Goal: Task Accomplishment & Management: Use online tool/utility

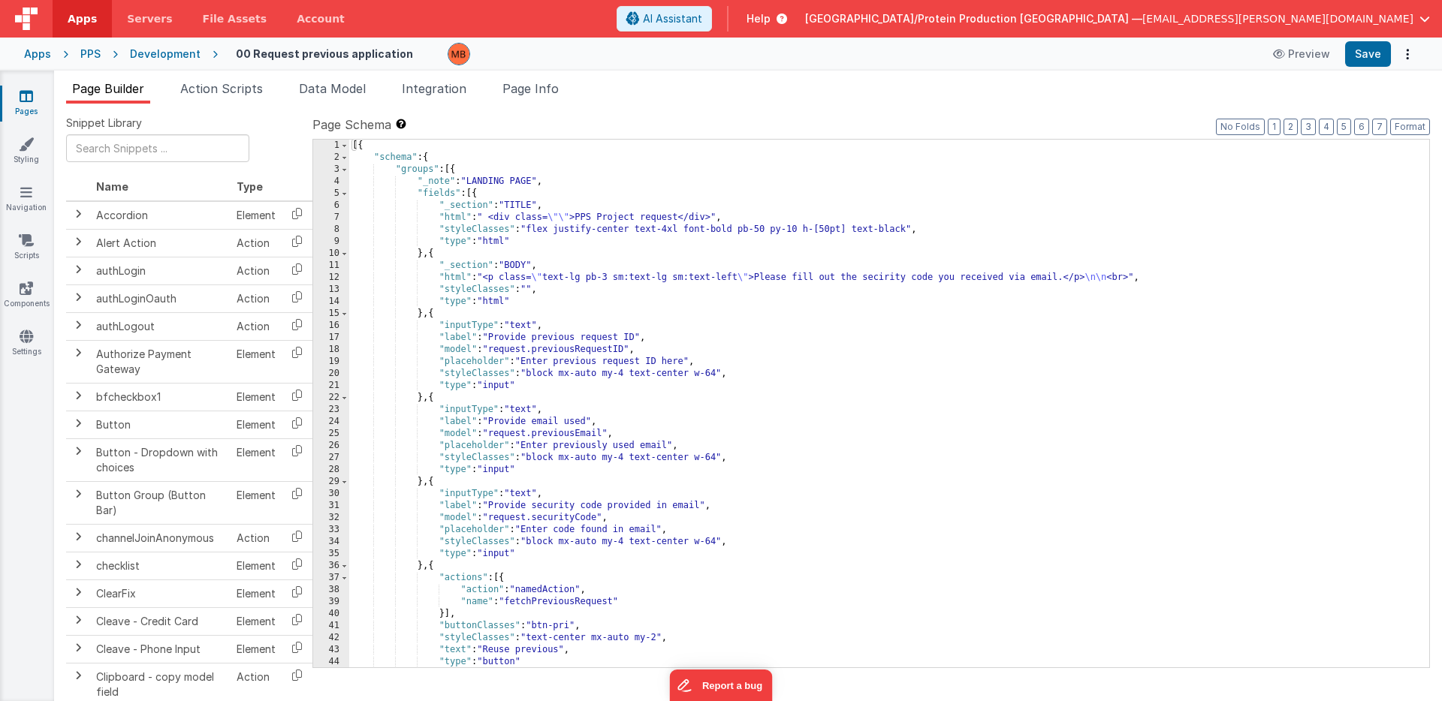
drag, startPoint x: 493, startPoint y: 436, endPoint x: 491, endPoint y: 491, distance: 55.6
click at [493, 436] on div "[{ "schema" : { "groups" : [{ "_note" : "LANDING PAGE" , "fields" : [{ "_sectio…" at bounding box center [889, 416] width 1080 height 552
click at [493, 348] on div "[{ "schema" : { "groups" : [{ "_note" : "LANDING PAGE" , "fields" : [{ "_sectio…" at bounding box center [889, 416] width 1080 height 552
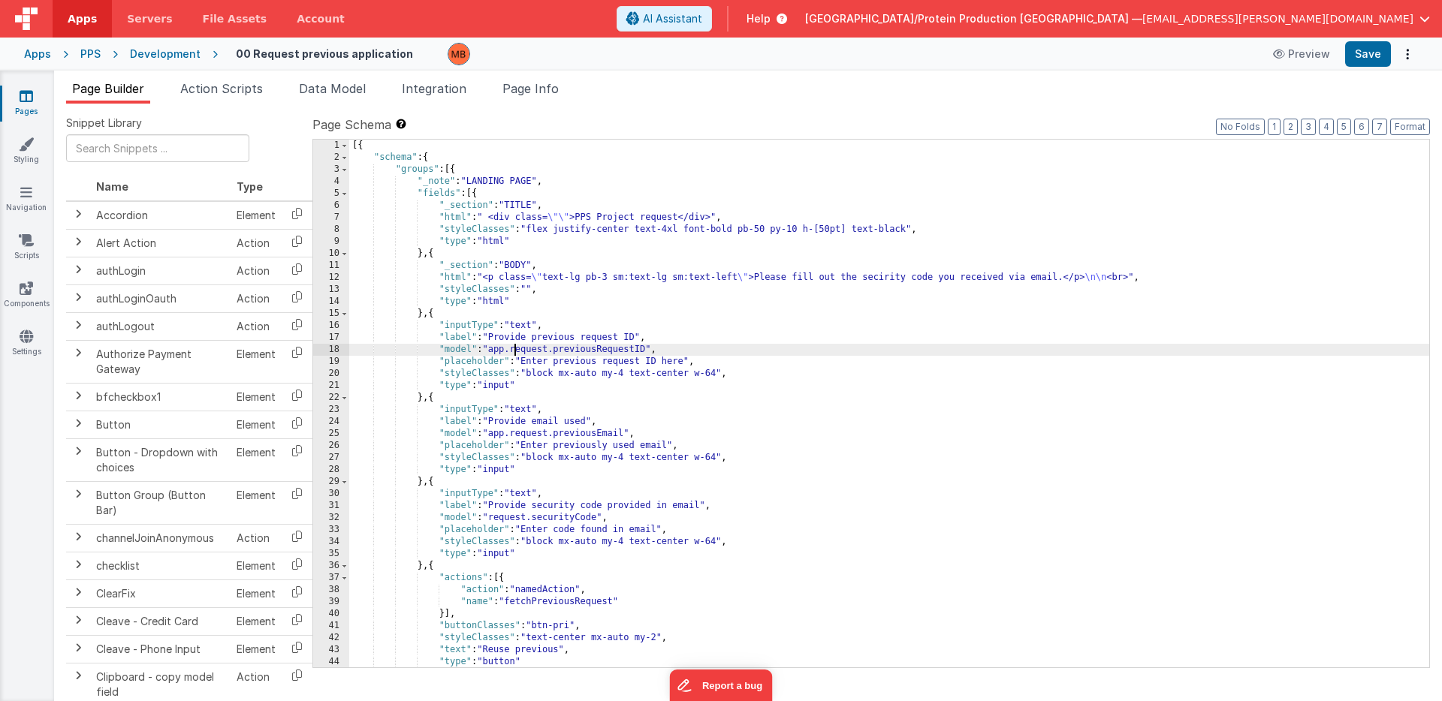
click at [494, 518] on div "[{ "schema" : { "groups" : [{ "_note" : "LANDING PAGE" , "fields" : [{ "_sectio…" at bounding box center [889, 416] width 1080 height 552
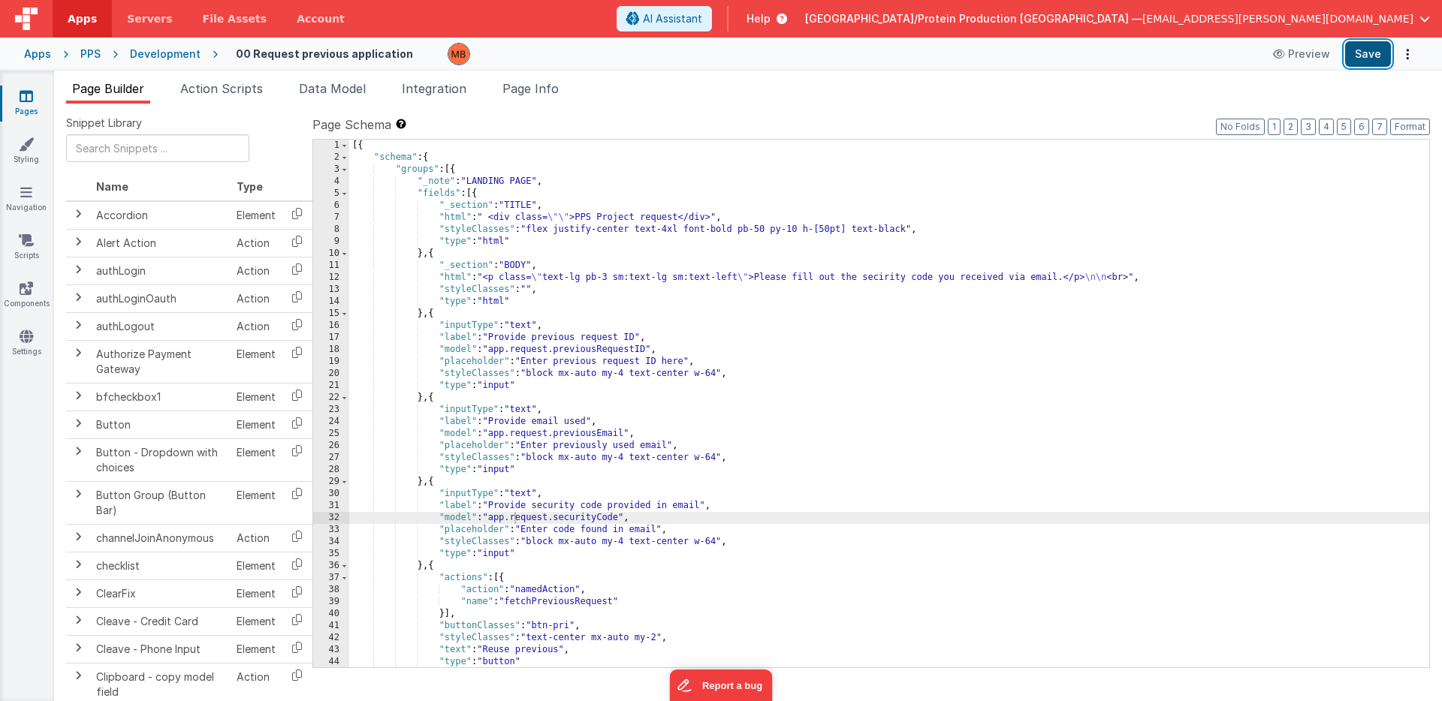
click at [1362, 51] on button "Save" at bounding box center [1368, 54] width 46 height 26
click at [38, 98] on link "Pages" at bounding box center [26, 104] width 54 height 30
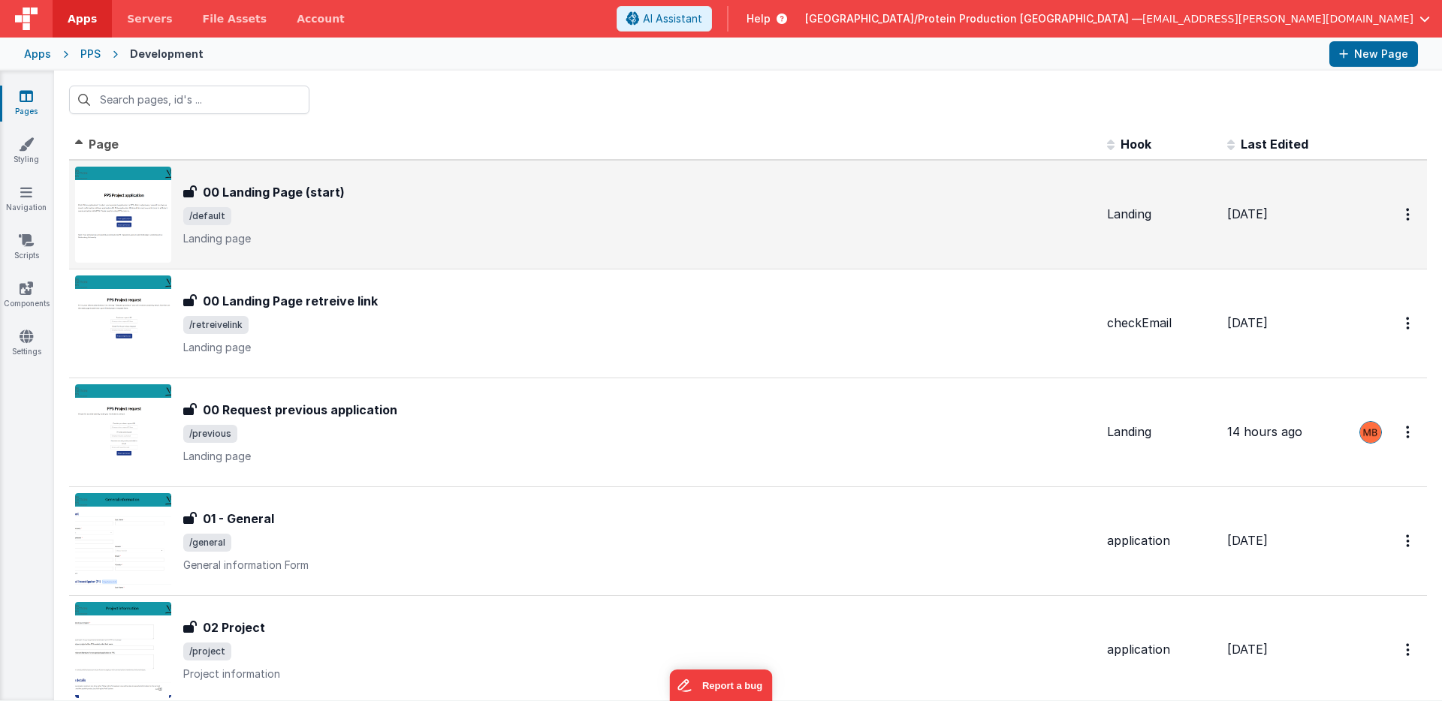
click at [246, 190] on h3 "00 Landing Page (start)" at bounding box center [274, 192] width 142 height 18
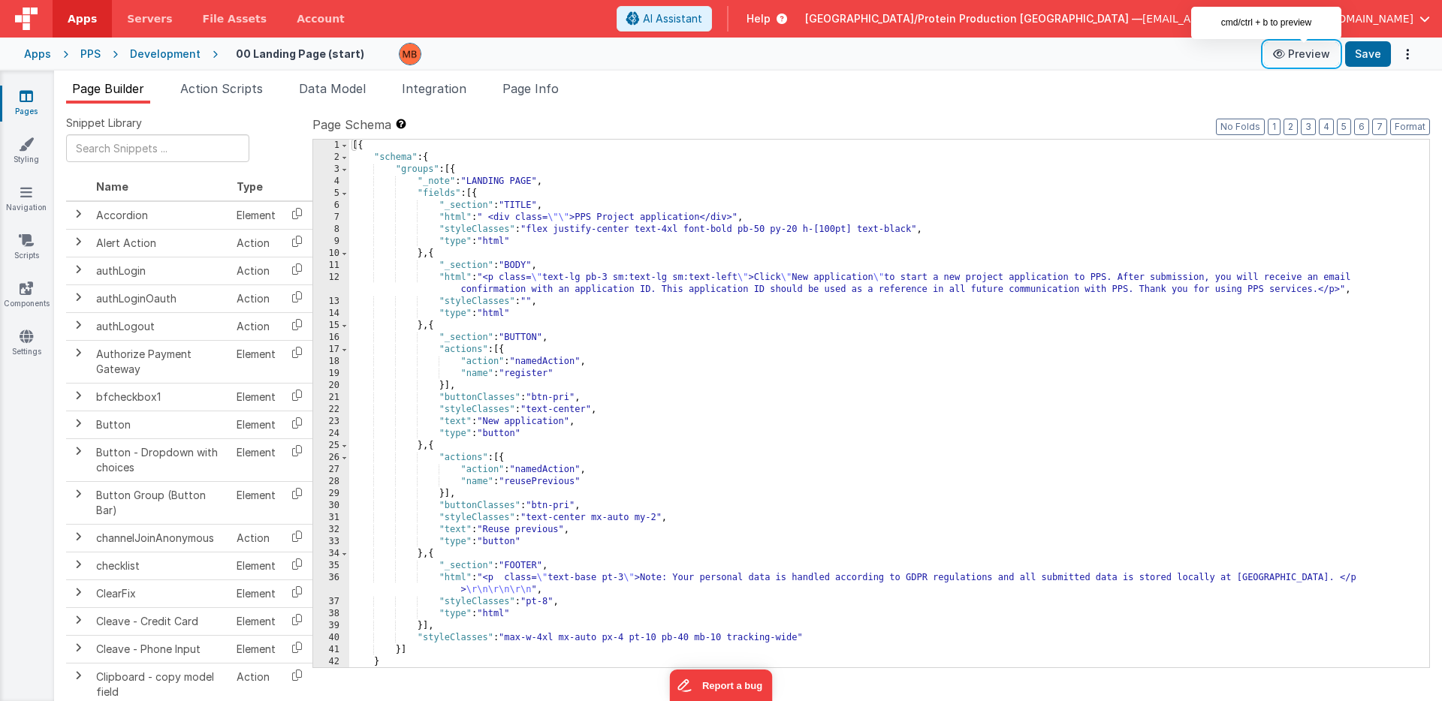
click at [1311, 54] on button "Preview" at bounding box center [1301, 54] width 75 height 24
click at [326, 87] on span "Data Model" at bounding box center [332, 88] width 67 height 15
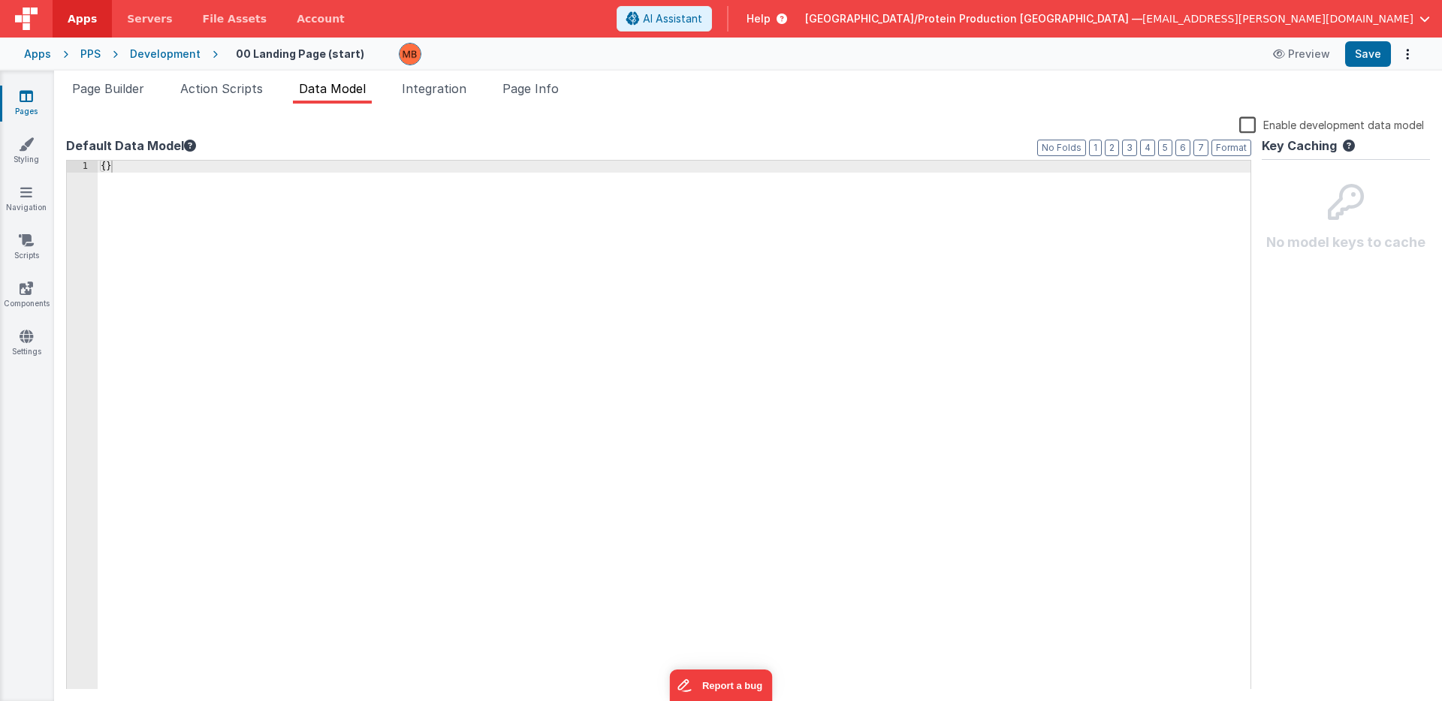
click at [29, 103] on link "Pages" at bounding box center [26, 104] width 54 height 30
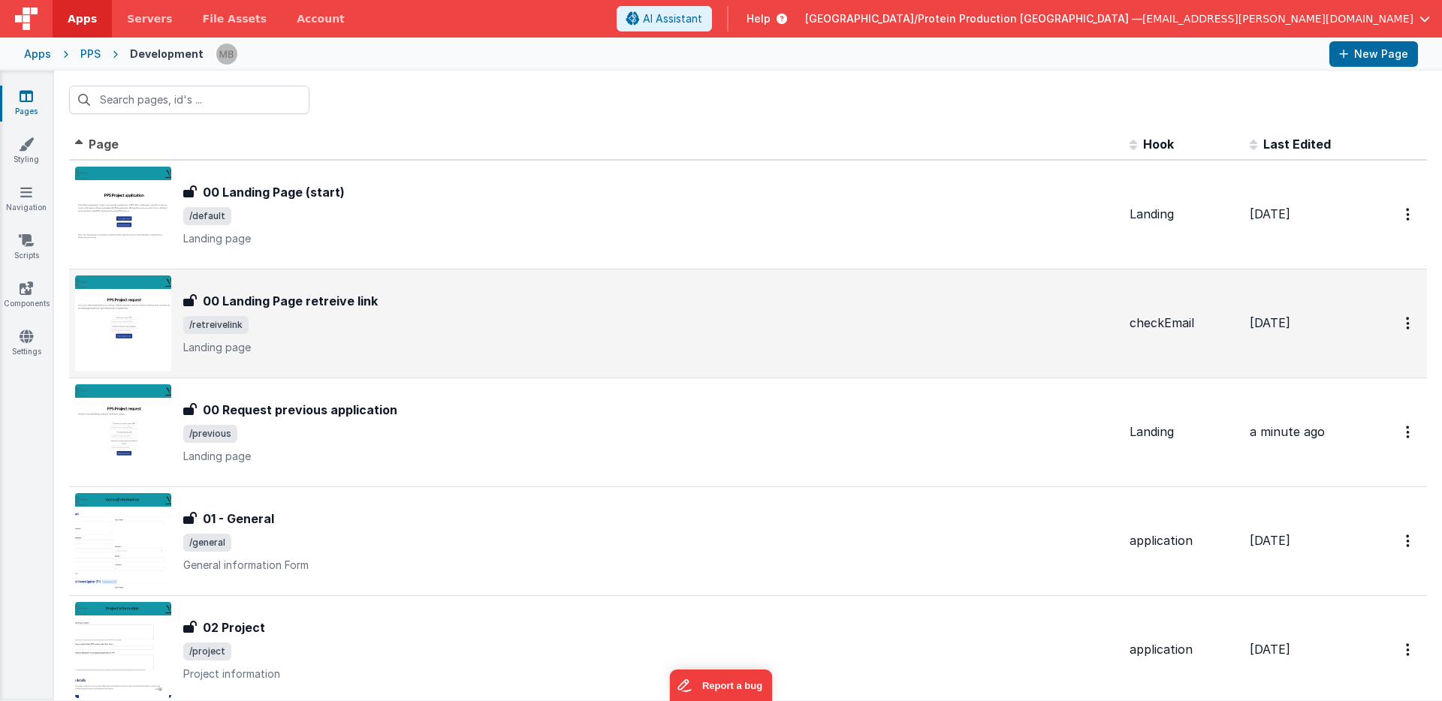
click at [345, 309] on div "00 Landing Page retreive link 00 Landing Page retreive link /retreivelink Landi…" at bounding box center [650, 323] width 934 height 63
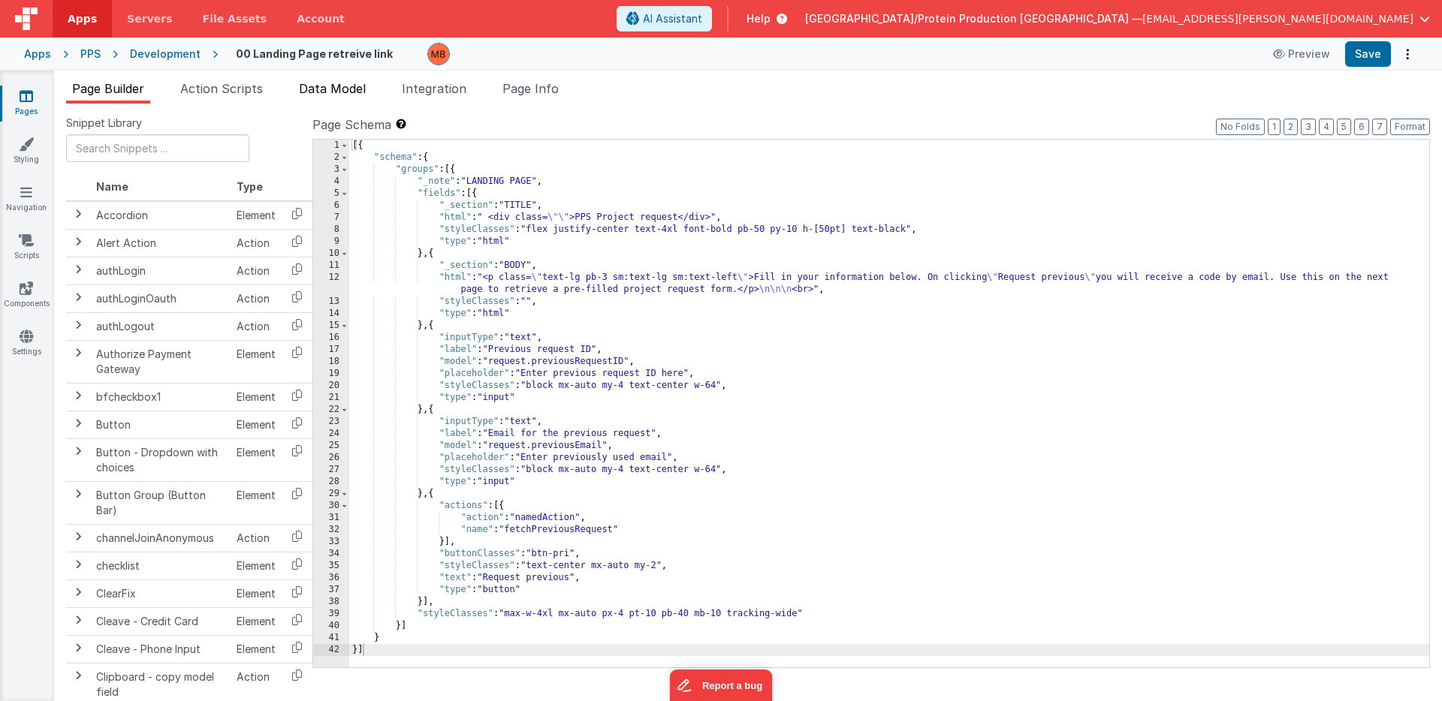
click at [330, 85] on span "Data Model" at bounding box center [332, 88] width 67 height 15
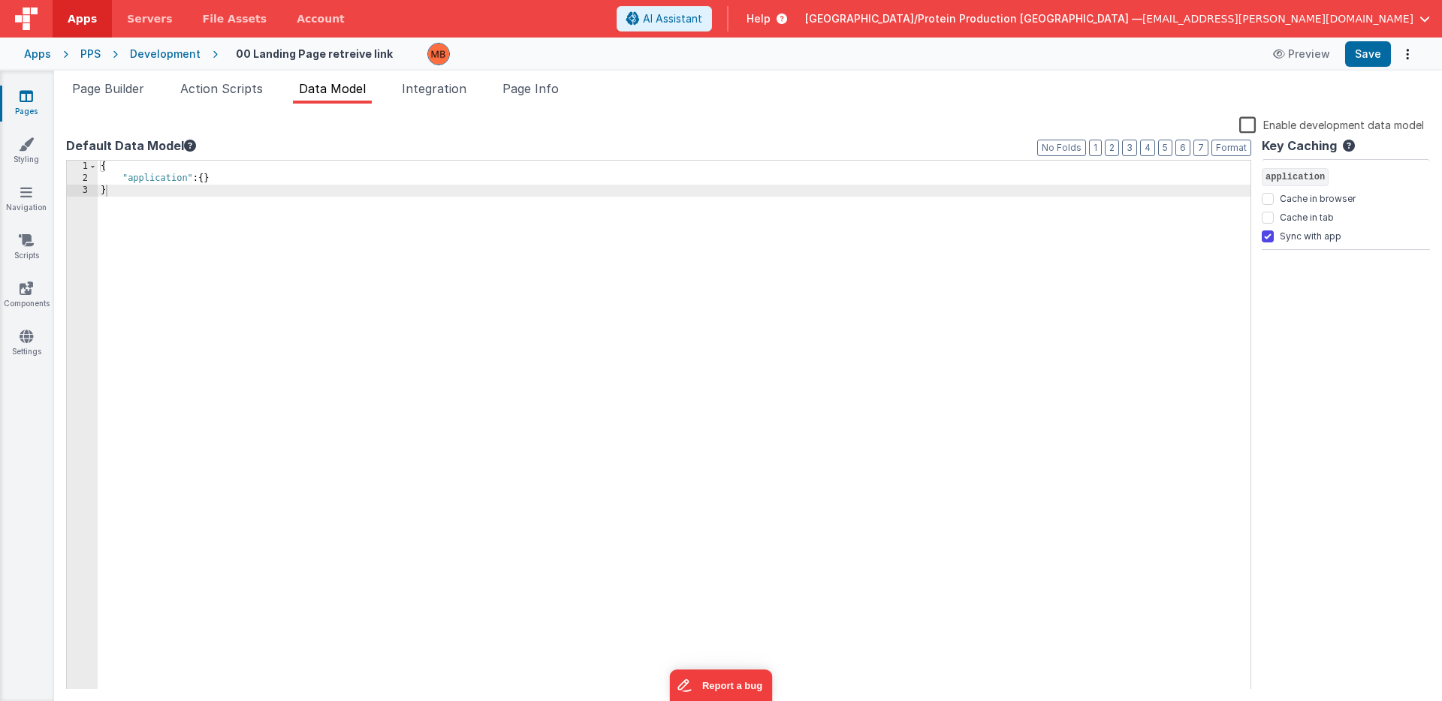
click at [24, 92] on icon at bounding box center [27, 96] width 14 height 15
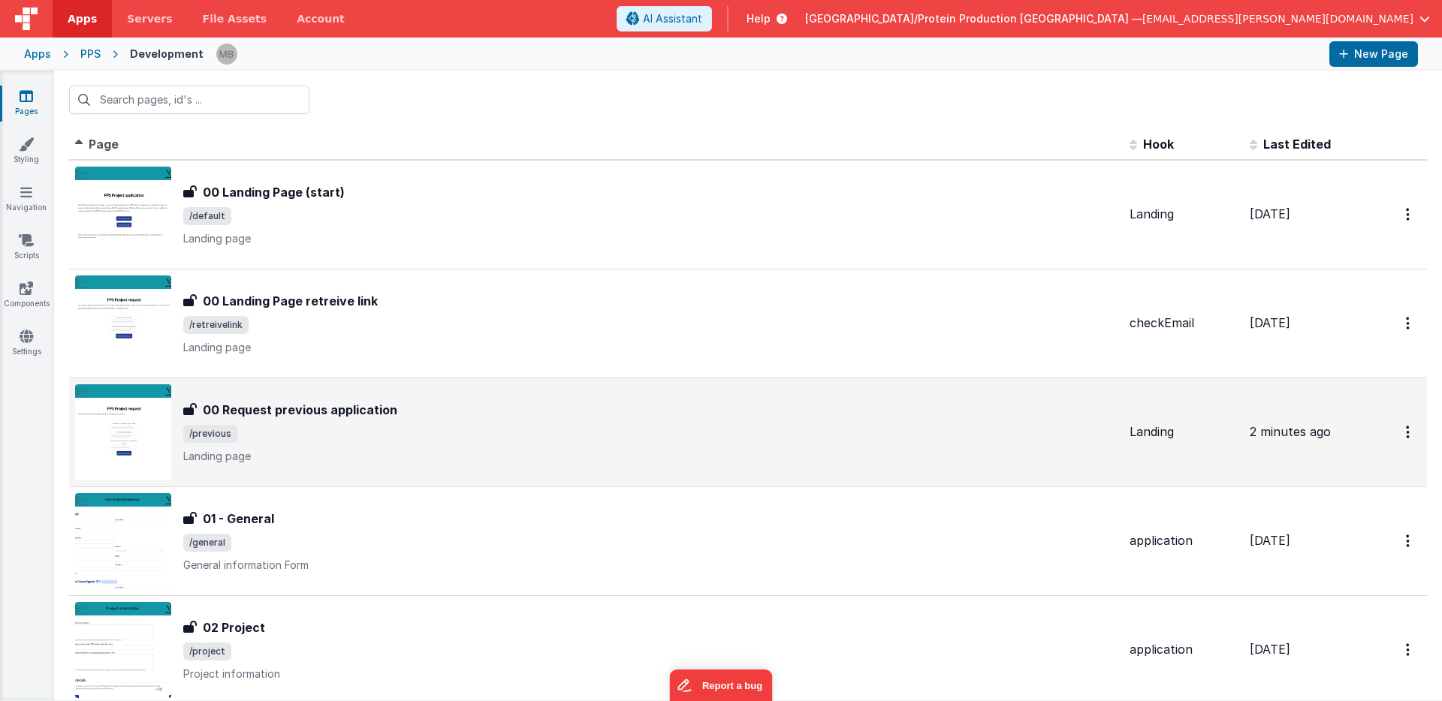
click at [345, 407] on h3 "00 Request previous application" at bounding box center [300, 410] width 195 height 18
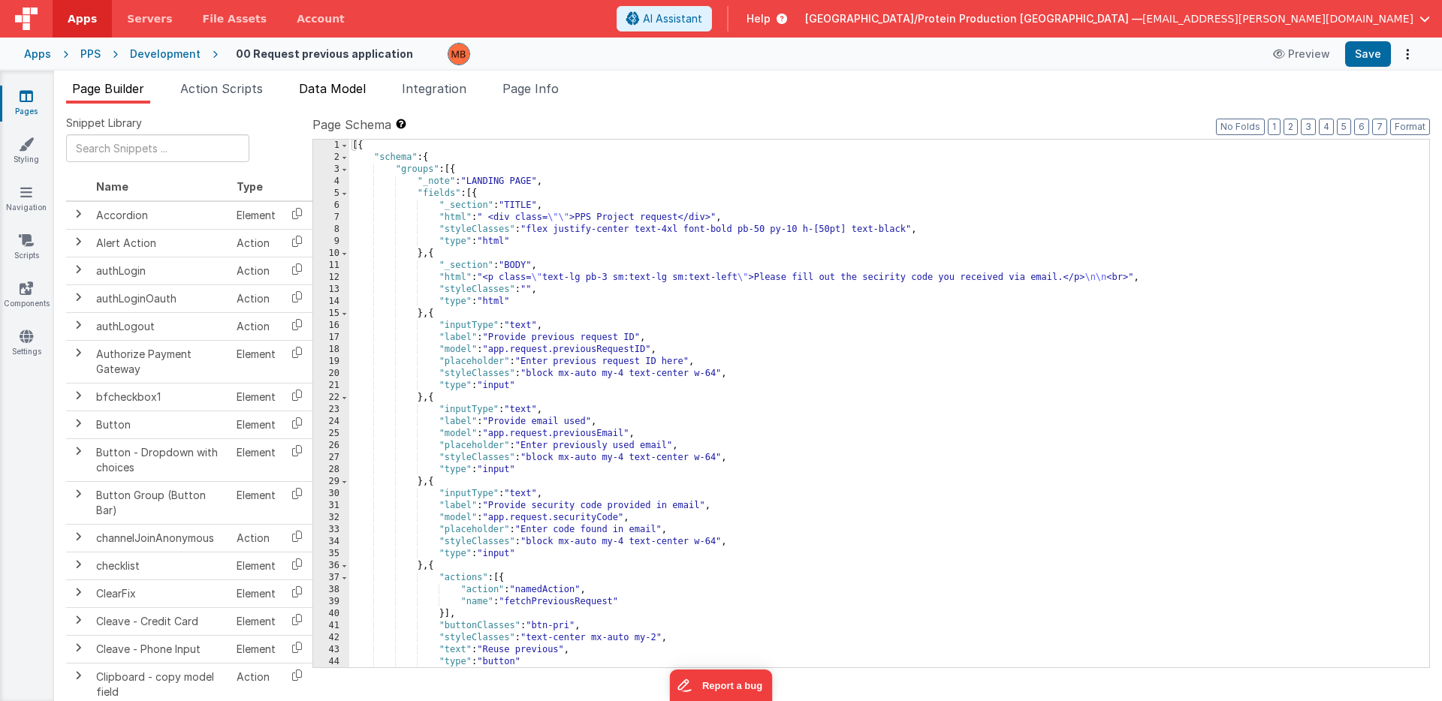
click at [327, 87] on span "Data Model" at bounding box center [332, 88] width 67 height 15
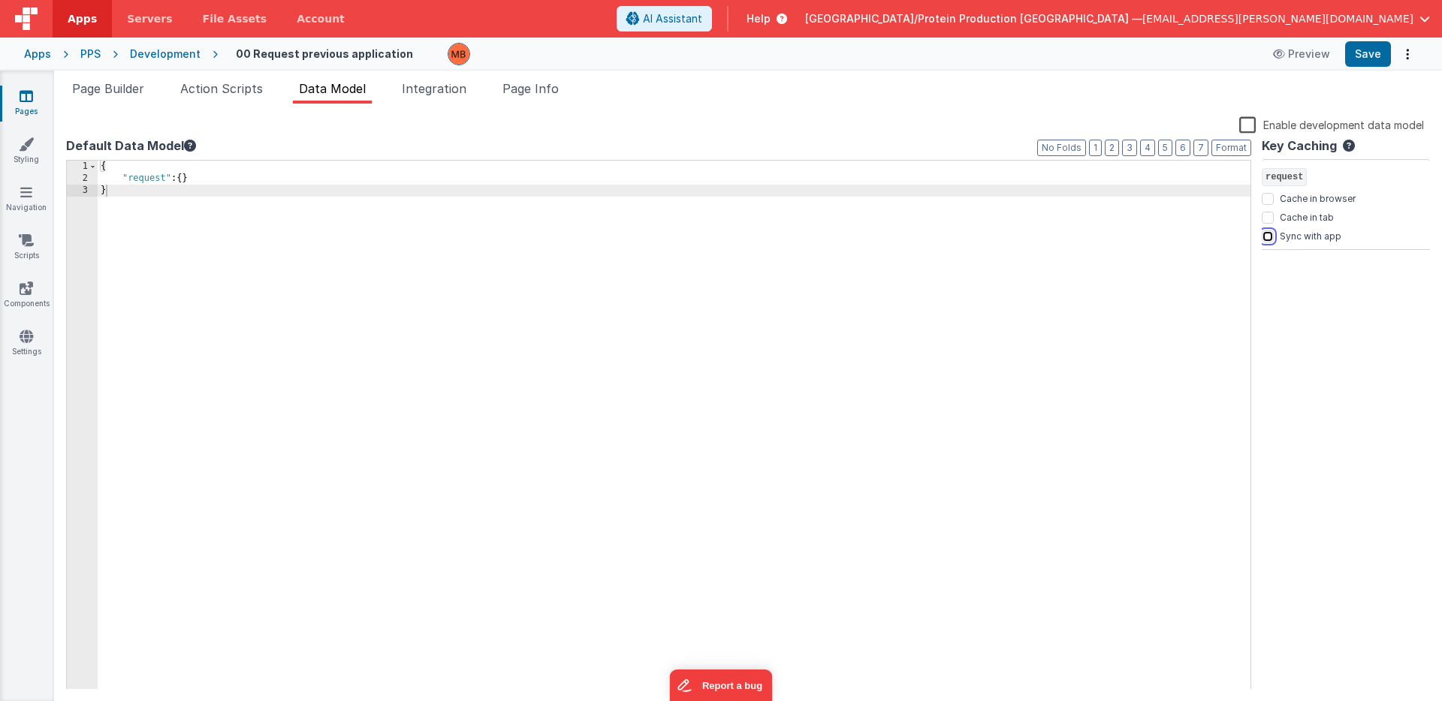
drag, startPoint x: 1267, startPoint y: 238, endPoint x: 1286, endPoint y: 292, distance: 57.2
click at [1267, 238] on input "Sync with app" at bounding box center [1268, 237] width 12 height 12
checkbox input "true"
click at [1363, 52] on button "Save" at bounding box center [1368, 54] width 46 height 26
click at [23, 99] on icon at bounding box center [27, 96] width 14 height 15
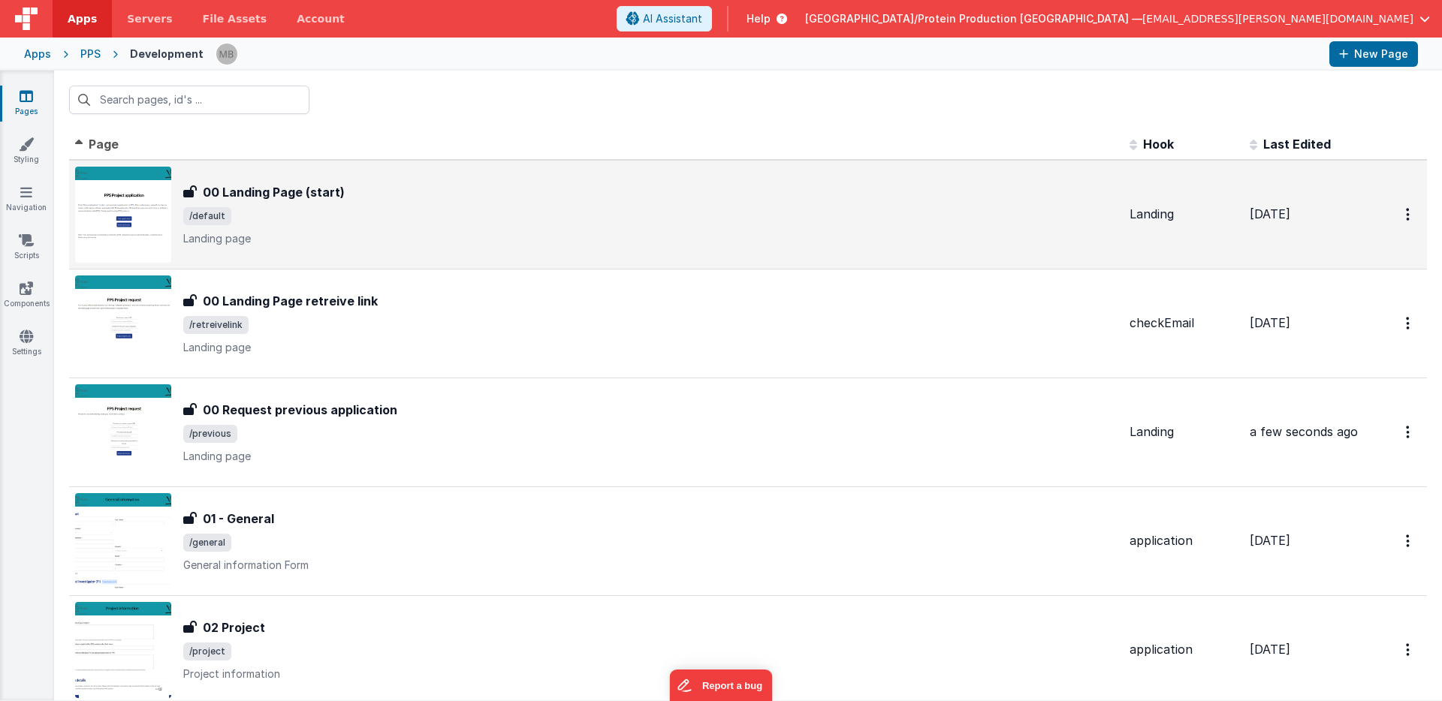
click at [401, 199] on div "00 Landing Page (start)" at bounding box center [650, 192] width 934 height 18
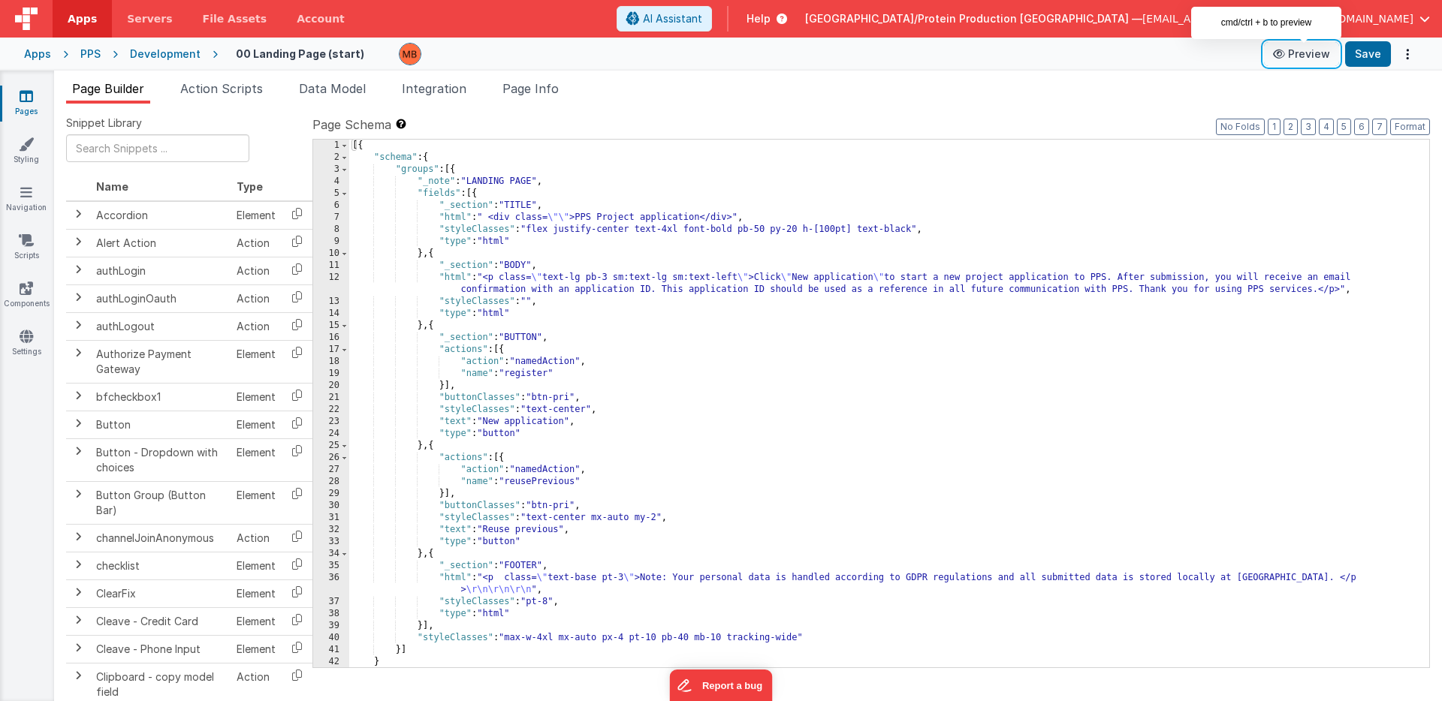
click at [1311, 56] on button "Preview" at bounding box center [1301, 54] width 75 height 24
click at [24, 102] on icon at bounding box center [27, 96] width 14 height 15
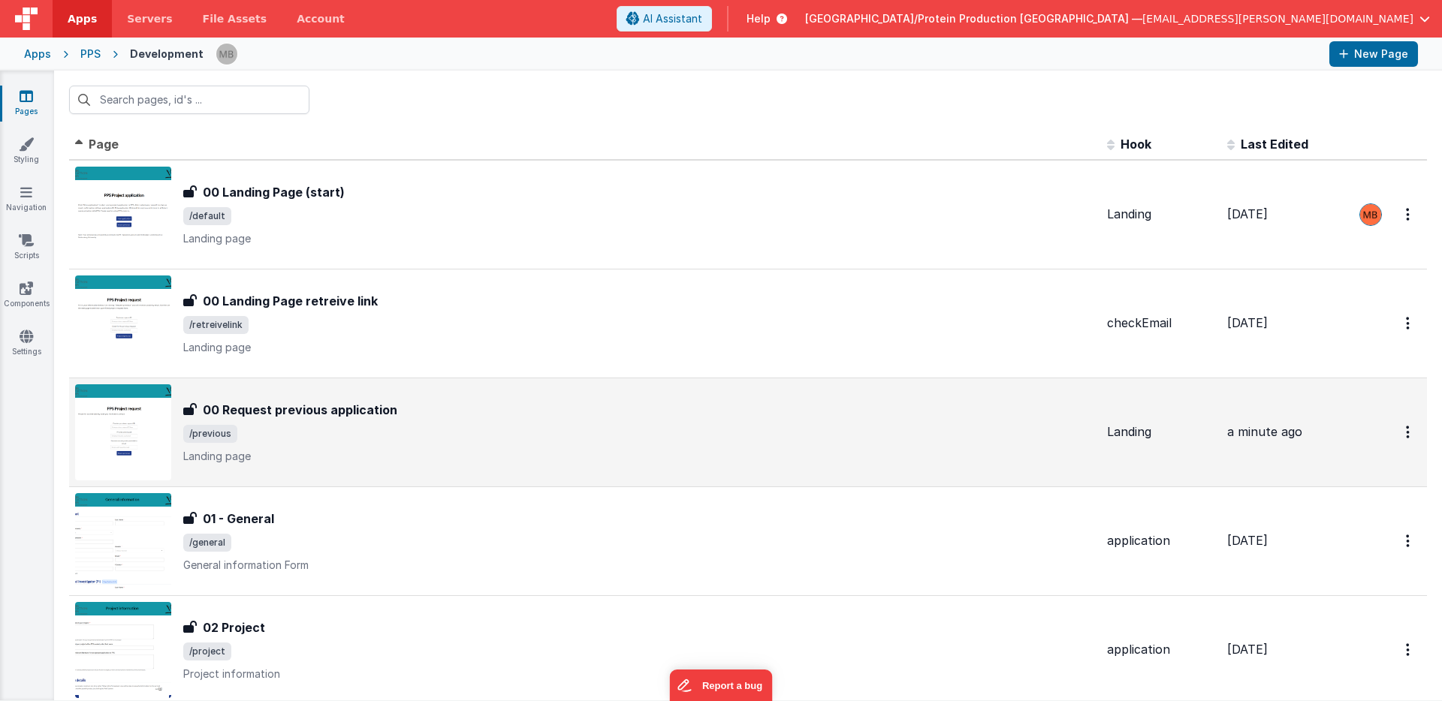
click at [345, 439] on span "/previous" at bounding box center [639, 434] width 912 height 18
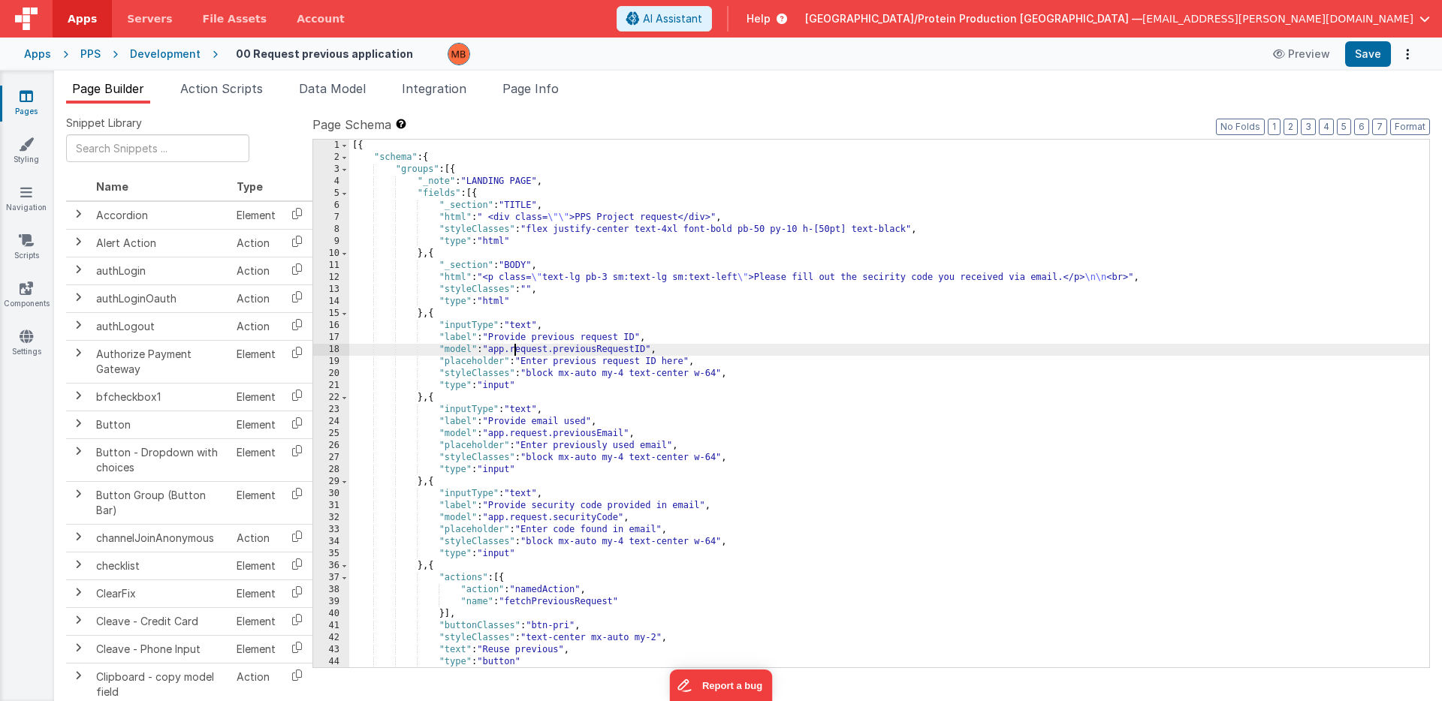
click at [514, 352] on div "[{ "schema" : { "groups" : [{ "_note" : "LANDING PAGE" , "fields" : [{ "_sectio…" at bounding box center [889, 416] width 1080 height 552
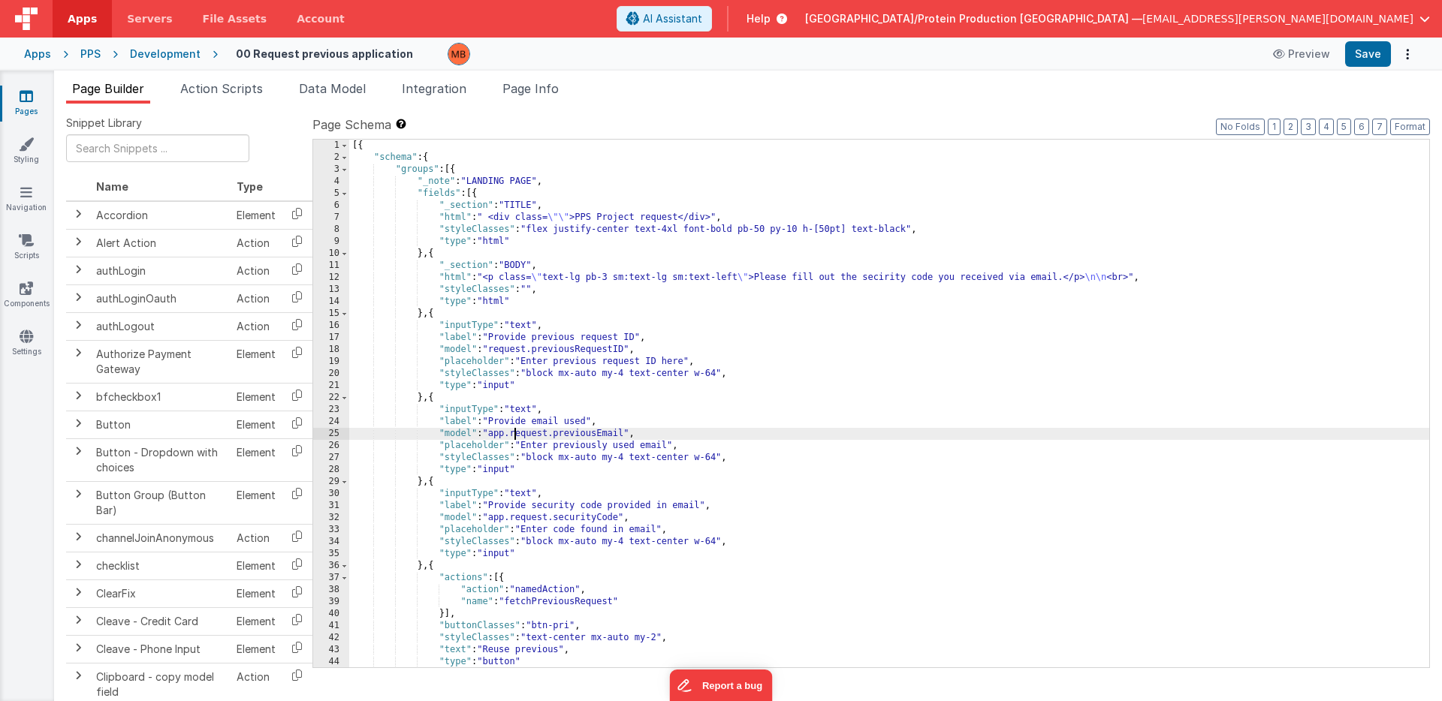
drag, startPoint x: 514, startPoint y: 435, endPoint x: 534, endPoint y: 467, distance: 37.7
click at [514, 435] on div "[{ "schema" : { "groups" : [{ "_note" : "LANDING PAGE" , "fields" : [{ "_sectio…" at bounding box center [889, 416] width 1080 height 552
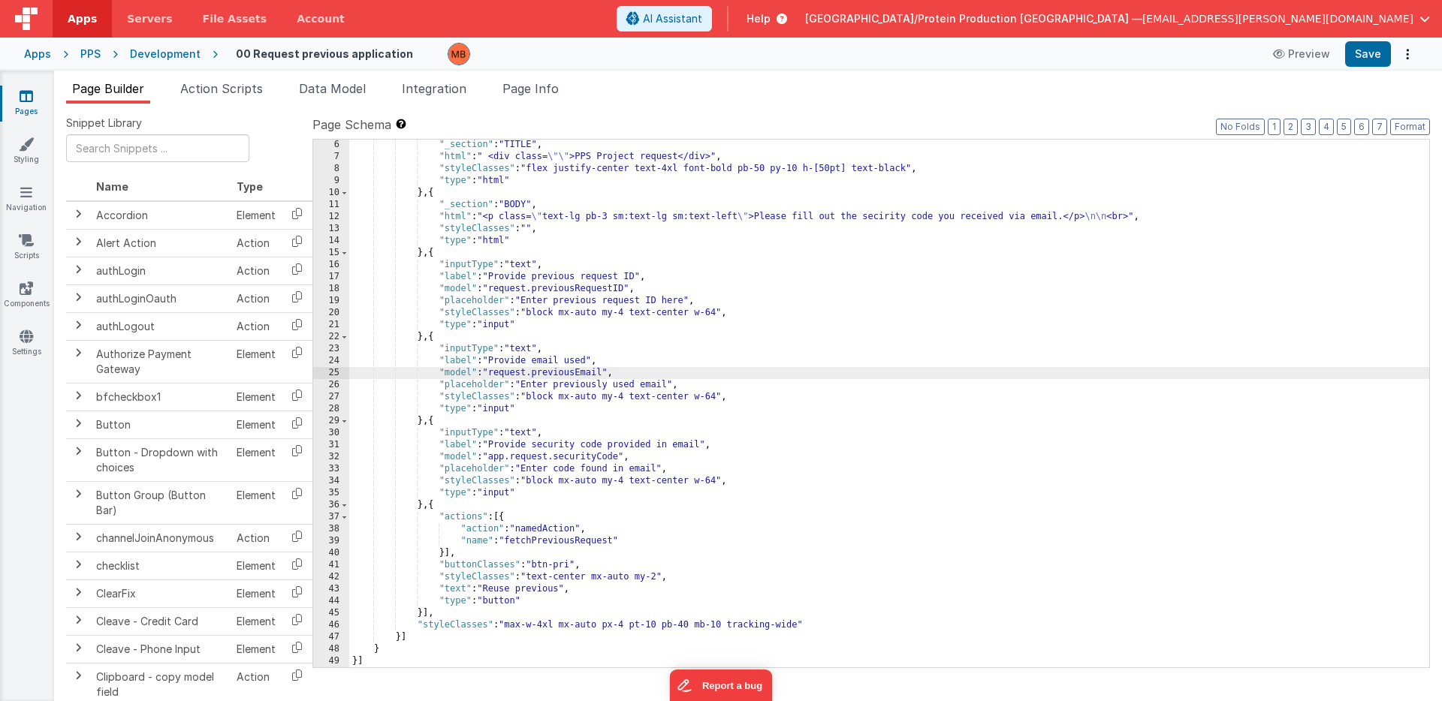
scroll to position [56, 0]
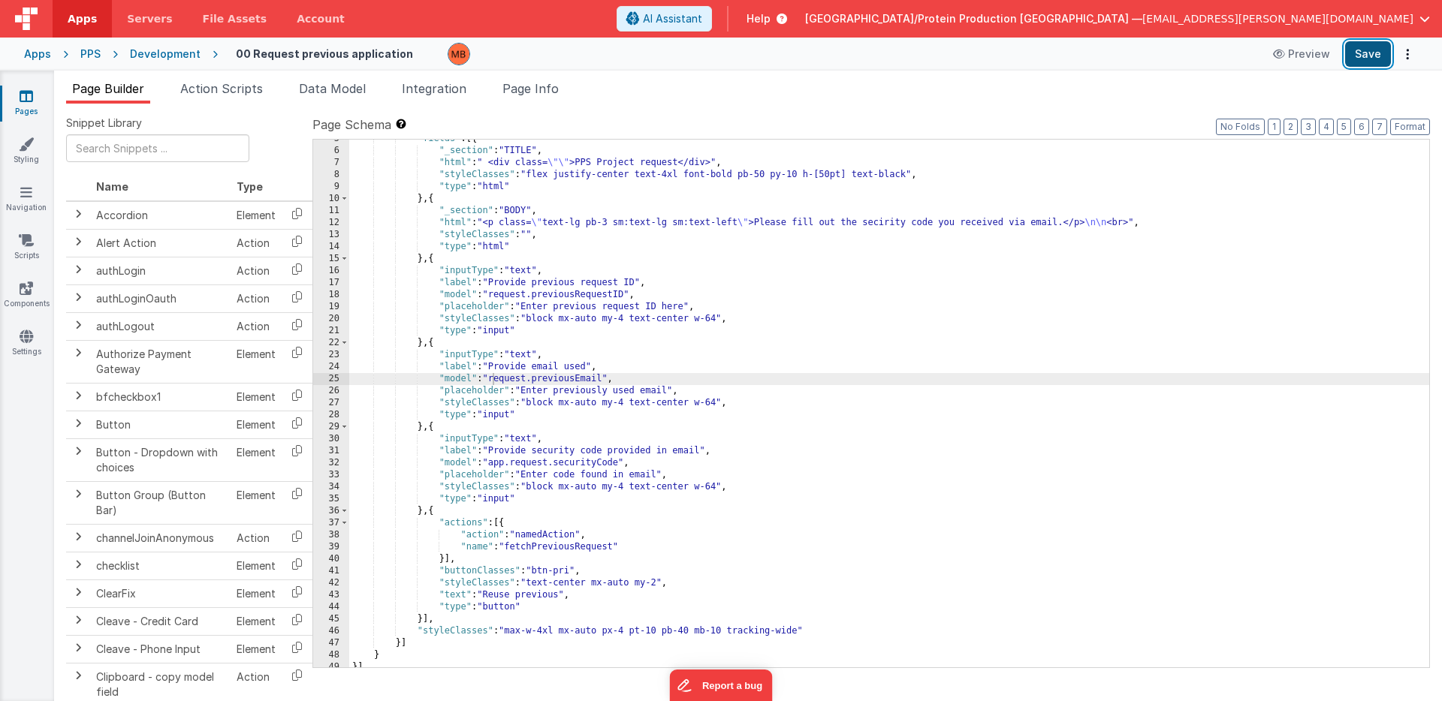
click at [1376, 50] on button "Save" at bounding box center [1368, 54] width 46 height 26
click at [14, 99] on link "Pages" at bounding box center [26, 104] width 54 height 30
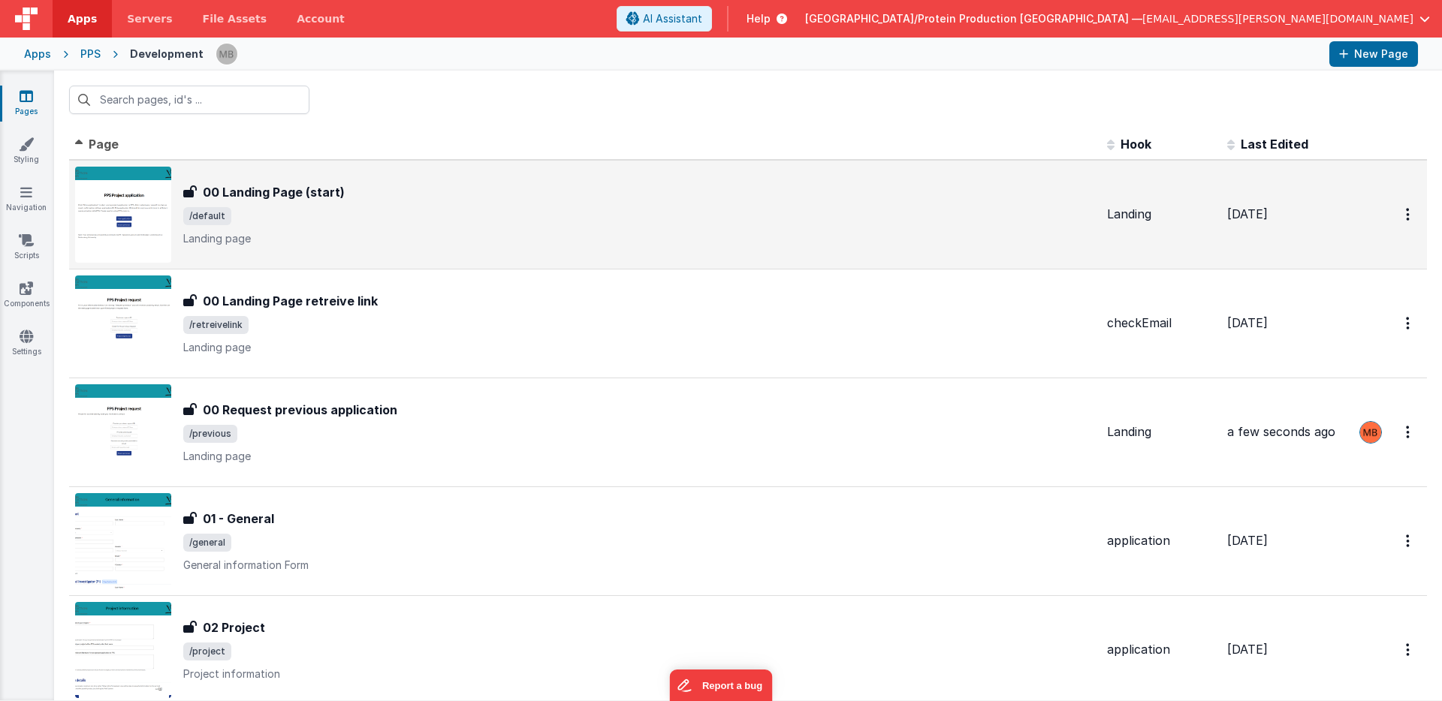
click at [317, 216] on span "/default" at bounding box center [639, 216] width 912 height 18
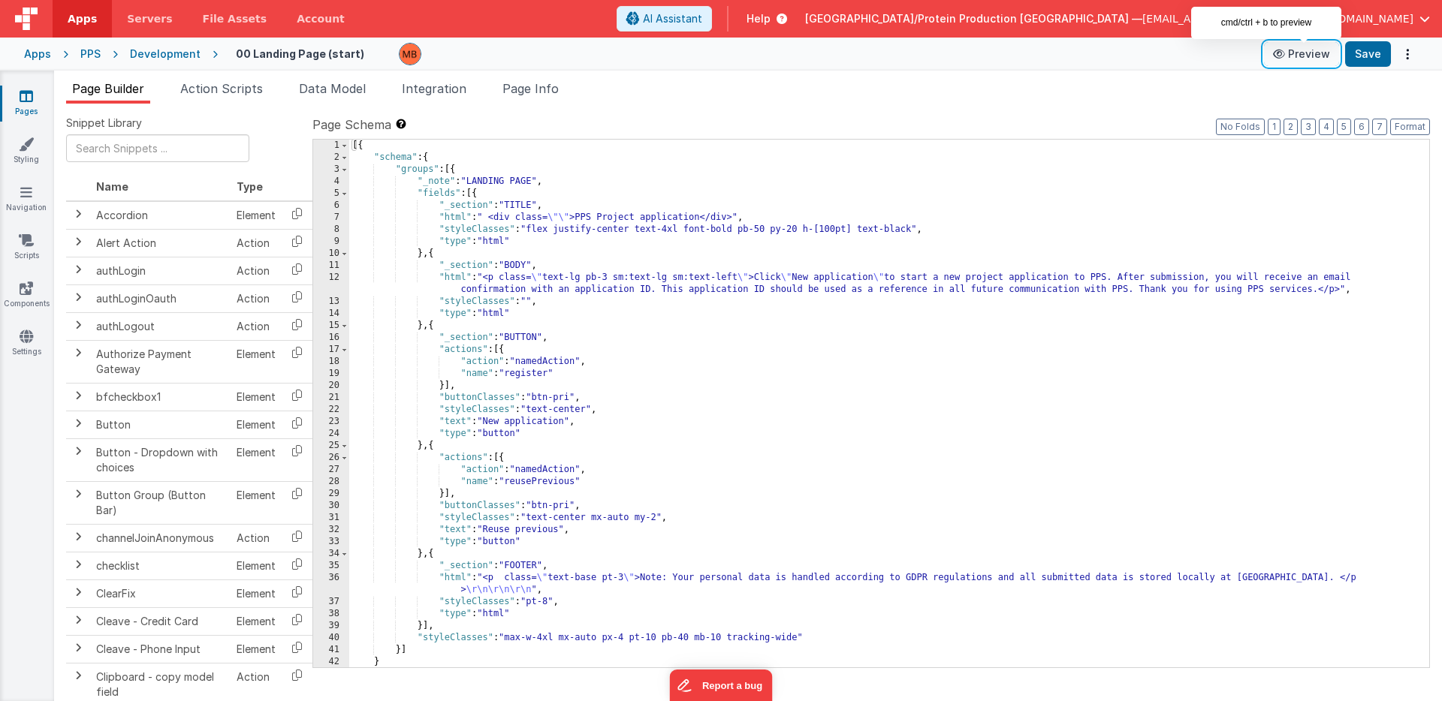
click at [1303, 57] on button "Preview" at bounding box center [1301, 54] width 75 height 24
click at [35, 99] on link "Pages" at bounding box center [26, 104] width 54 height 30
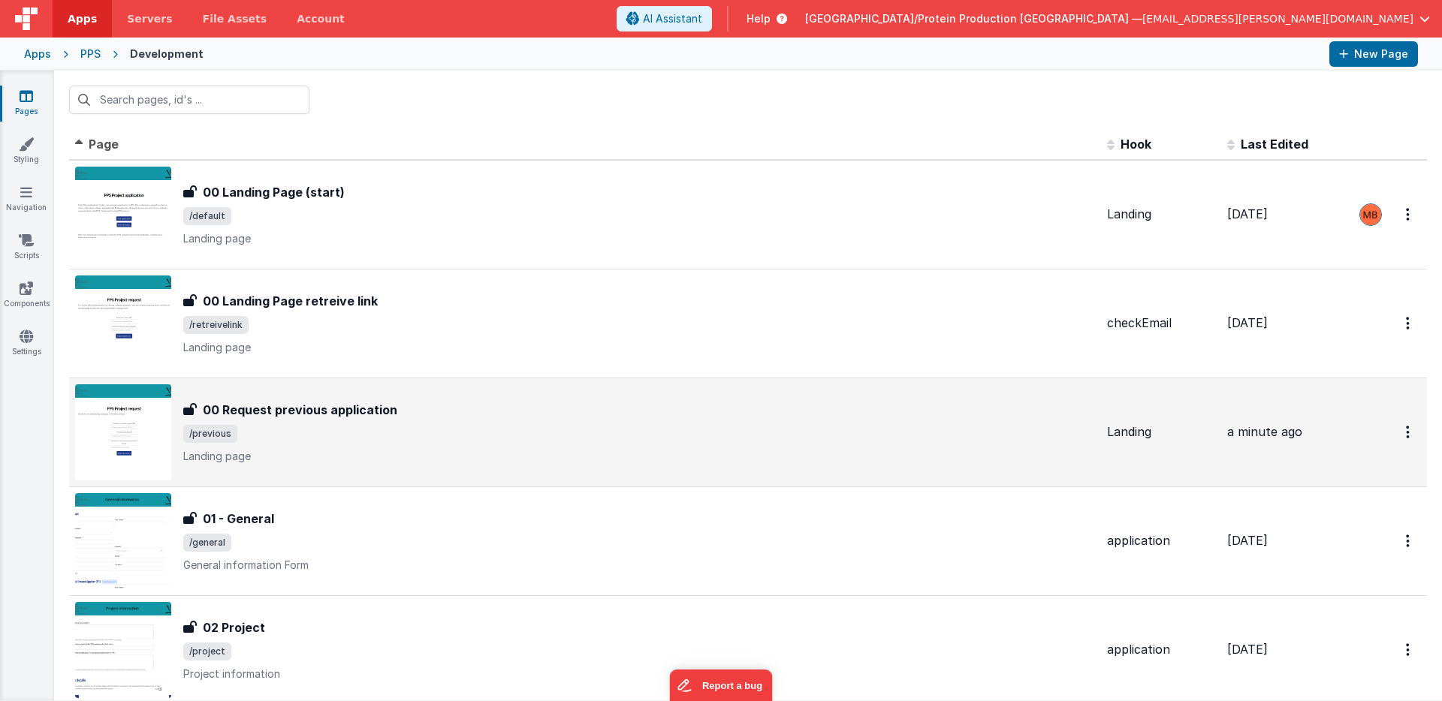
click at [273, 425] on span "/previous" at bounding box center [639, 434] width 912 height 18
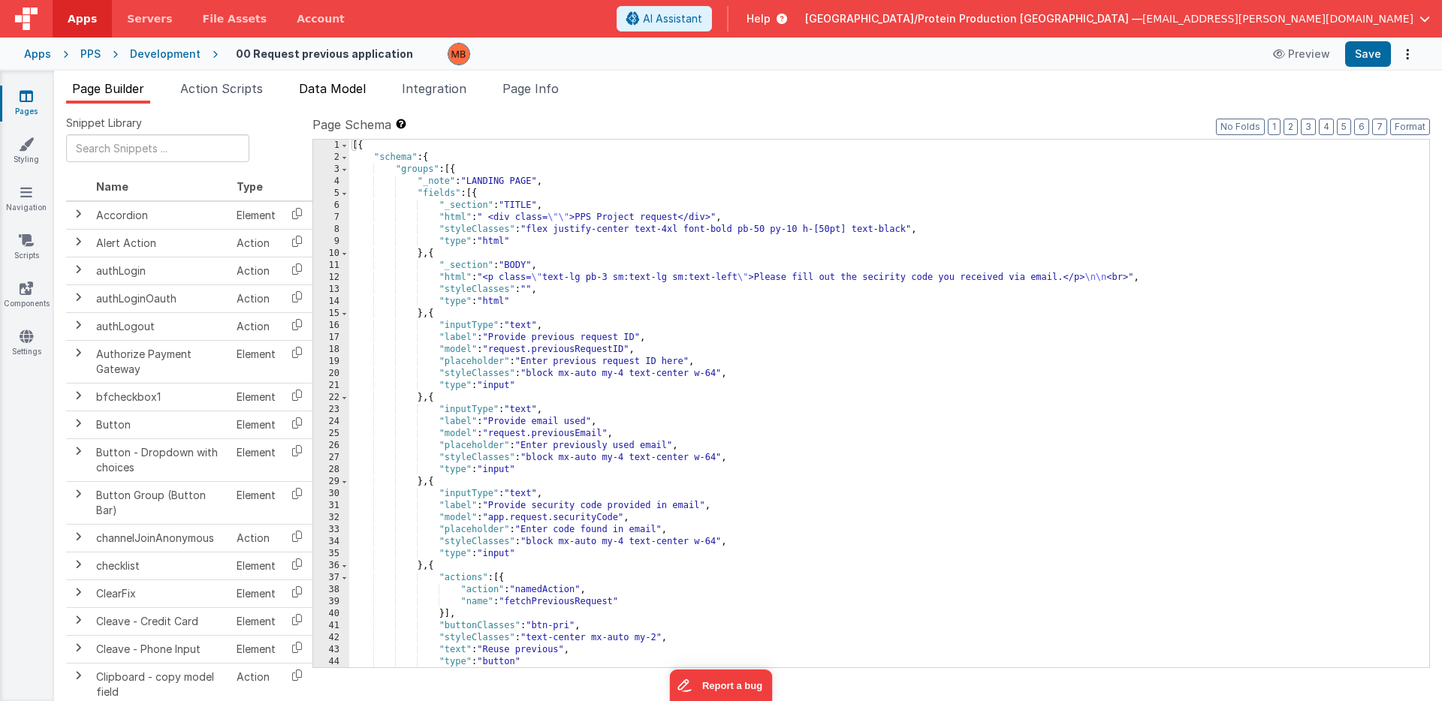
click at [342, 95] on span "Data Model" at bounding box center [332, 88] width 67 height 15
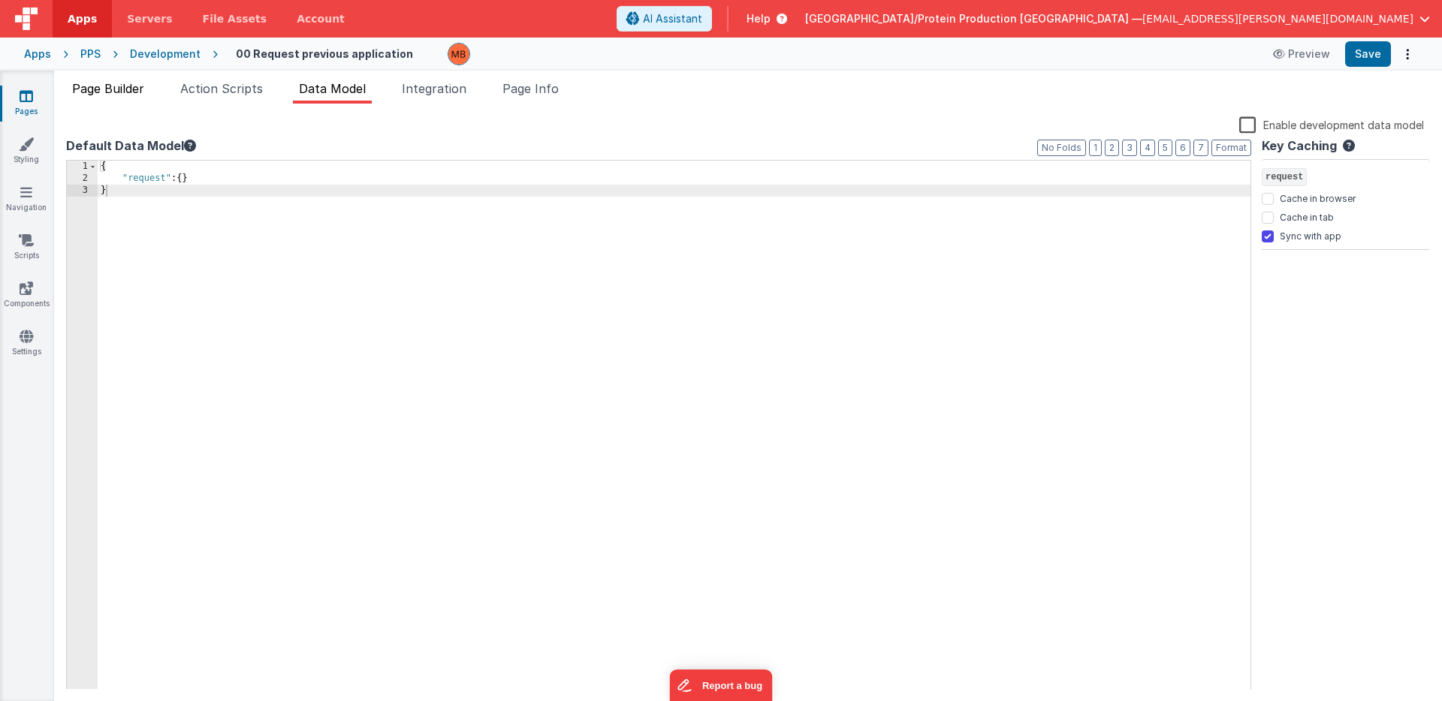
click at [129, 89] on span "Page Builder" at bounding box center [108, 88] width 72 height 15
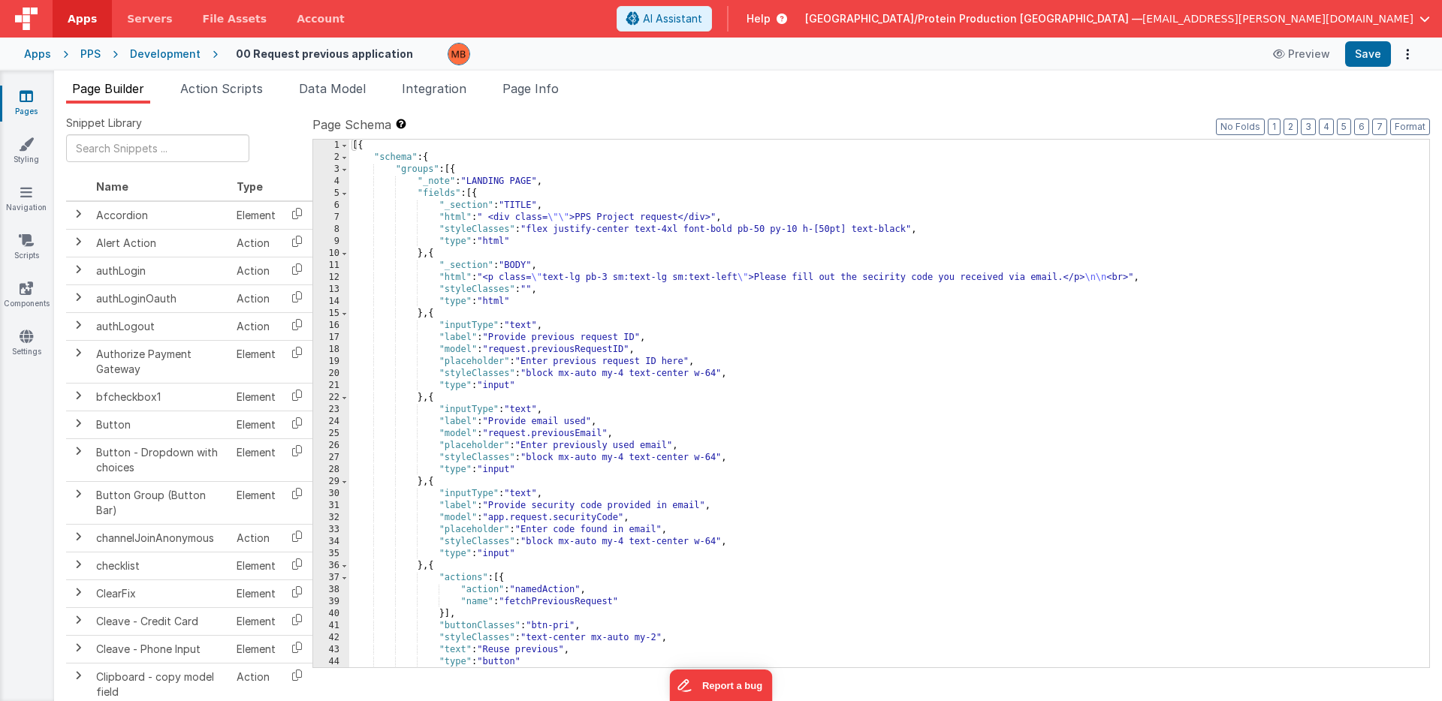
click at [17, 97] on link "Pages" at bounding box center [26, 104] width 54 height 30
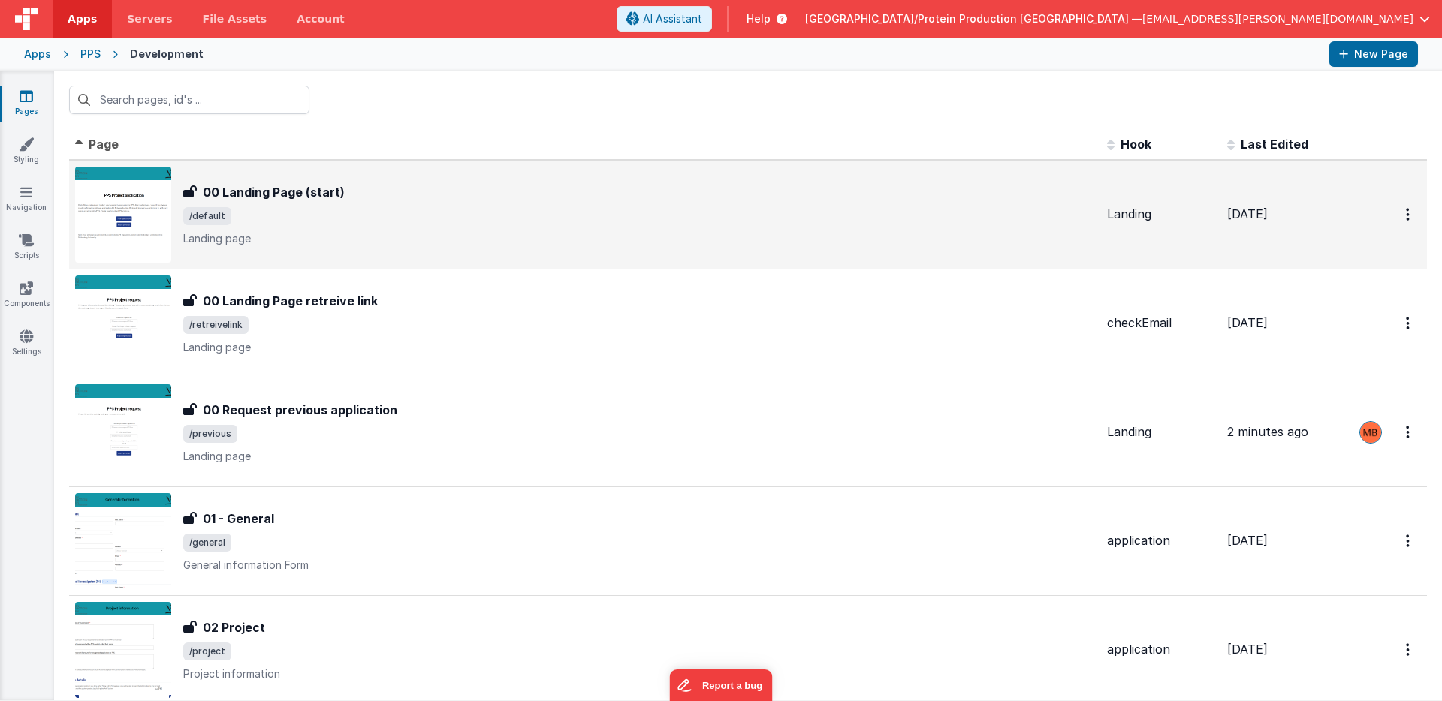
click at [393, 238] on p "Landing page" at bounding box center [639, 238] width 912 height 15
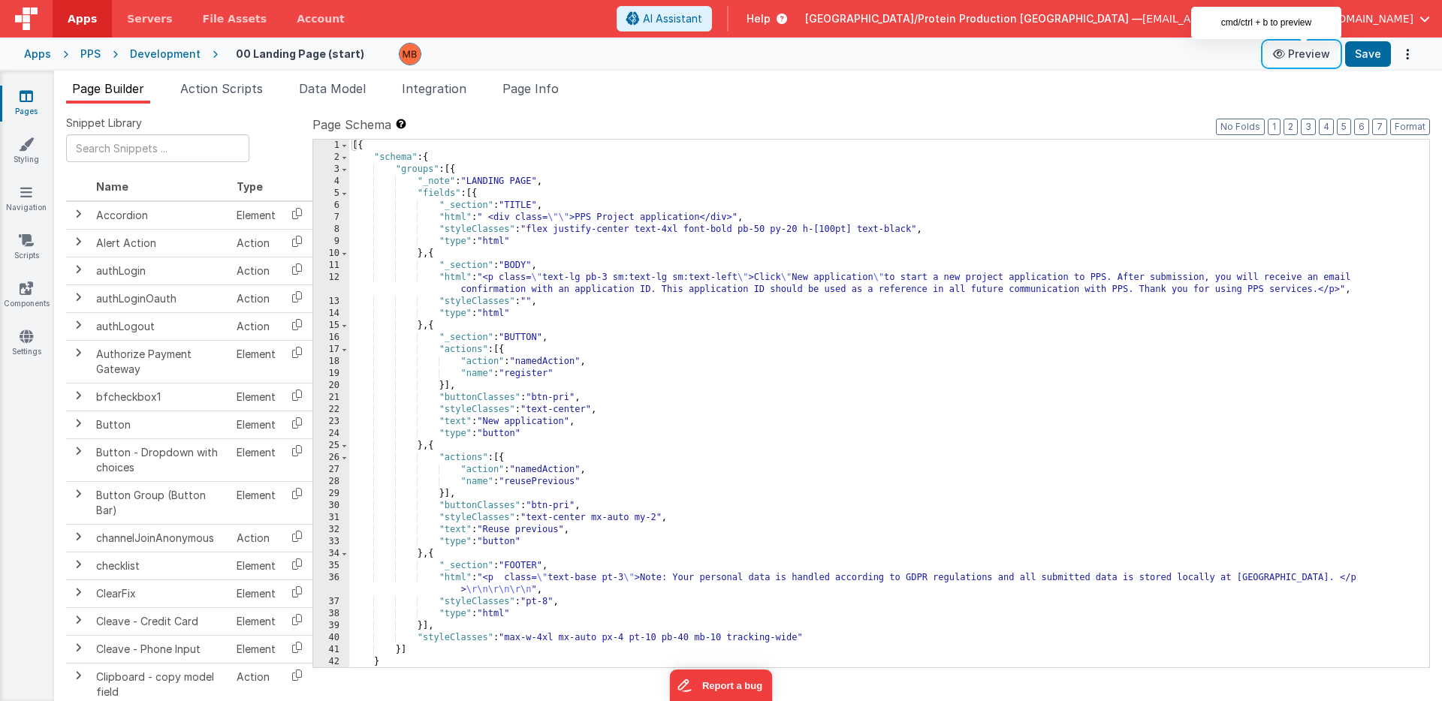
click at [1309, 56] on button "Preview" at bounding box center [1301, 54] width 75 height 24
click at [36, 96] on link "Pages" at bounding box center [26, 104] width 54 height 30
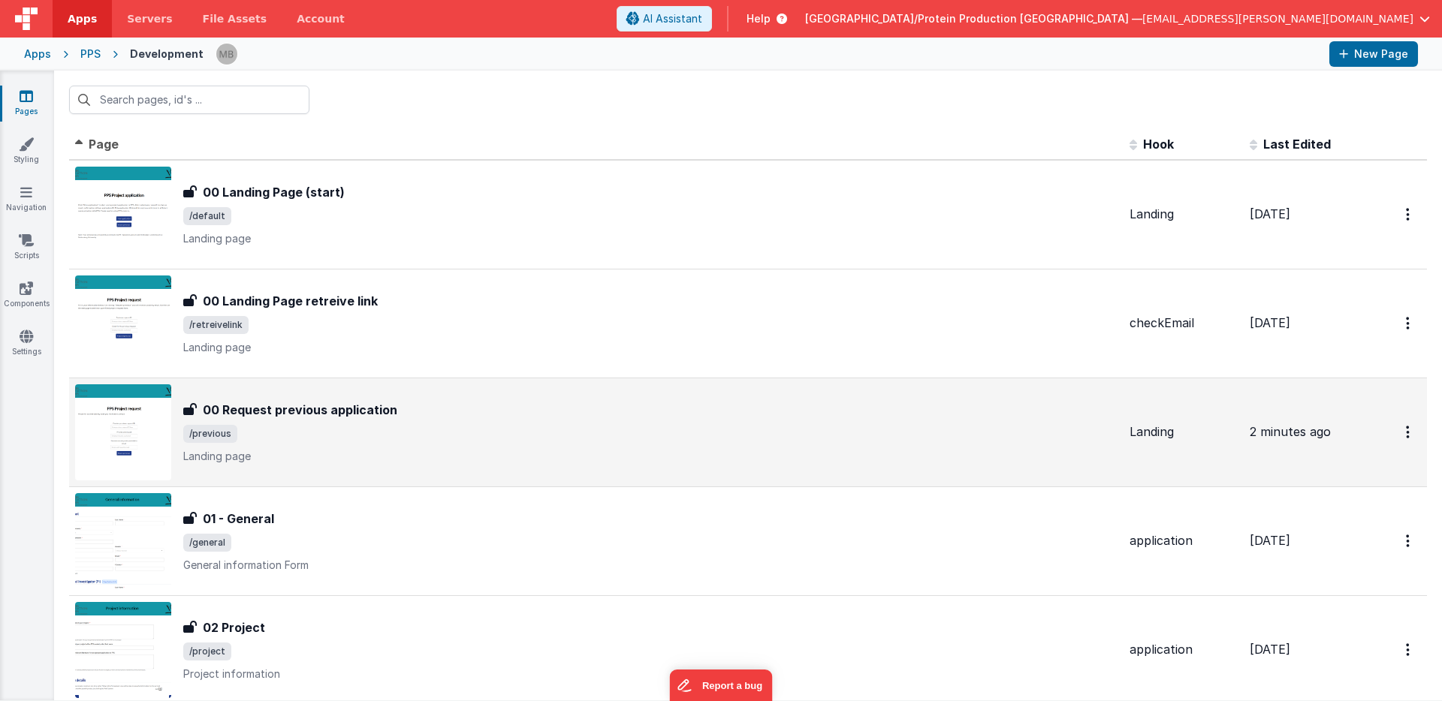
click at [364, 425] on span "/previous" at bounding box center [650, 434] width 934 height 18
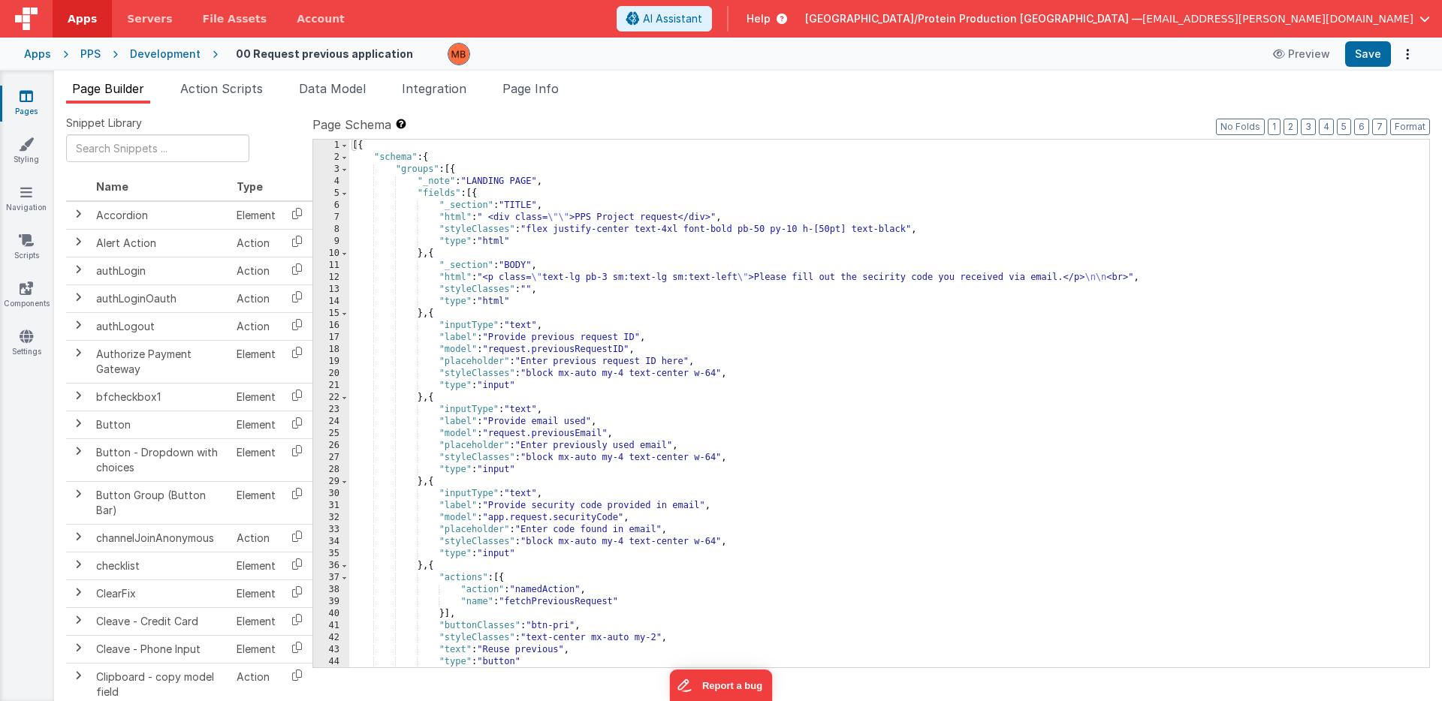
click at [335, 266] on div "11" at bounding box center [331, 266] width 36 height 12
click at [342, 255] on span at bounding box center [344, 254] width 8 height 12
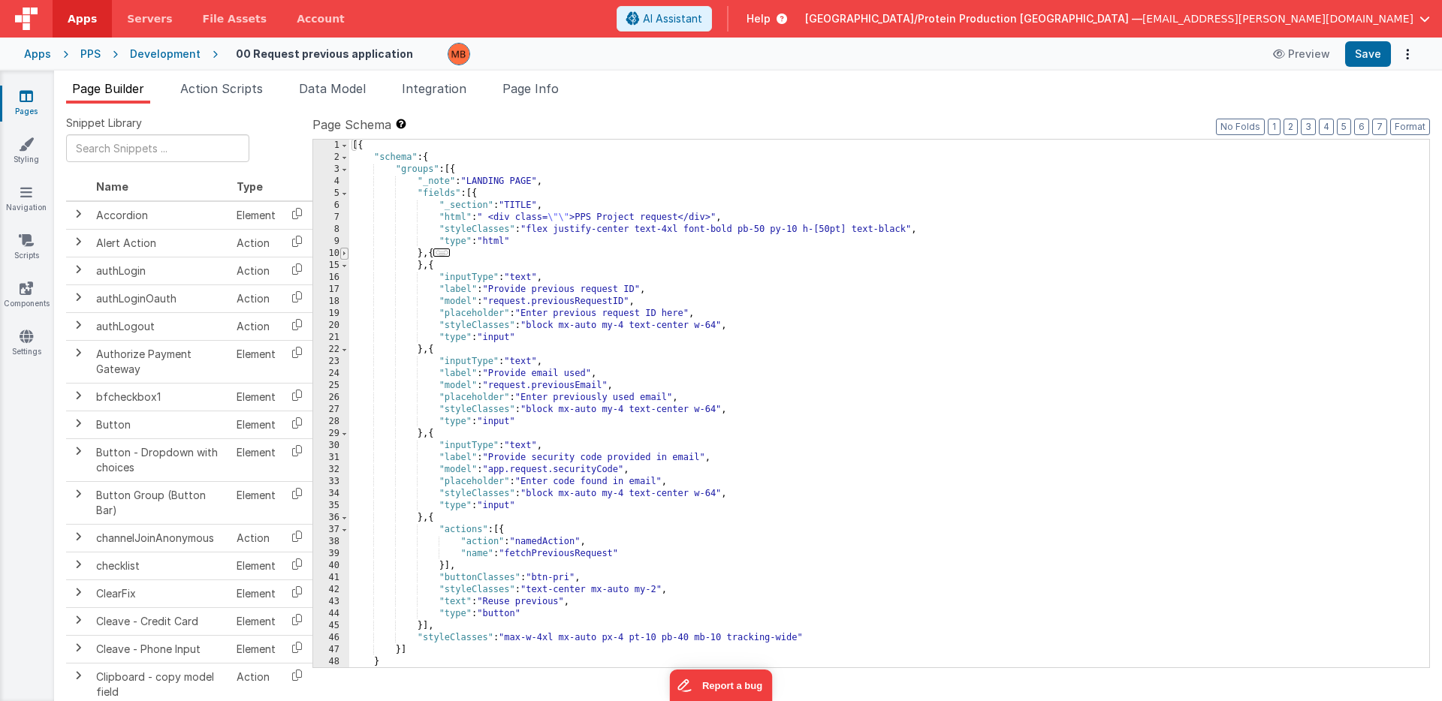
click at [342, 255] on span at bounding box center [344, 254] width 8 height 12
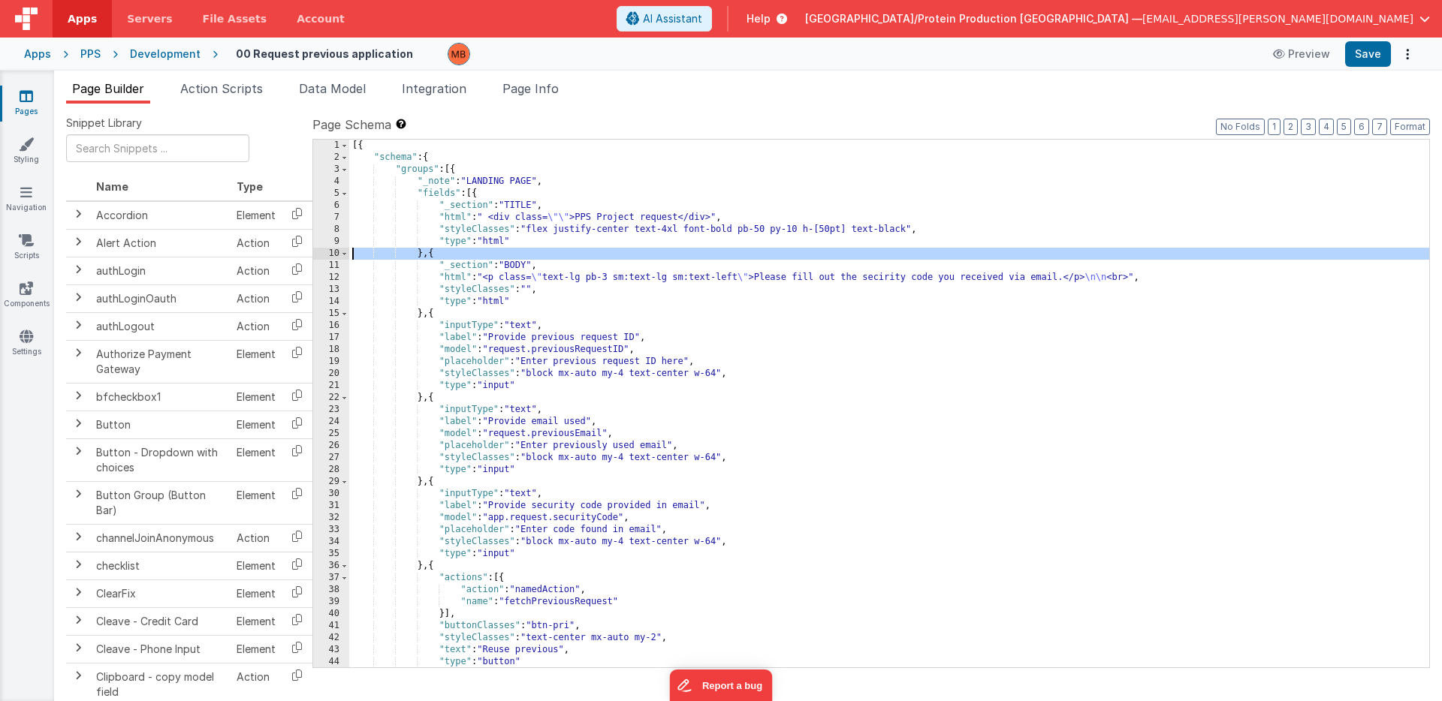
click at [336, 255] on div "10" at bounding box center [331, 254] width 36 height 12
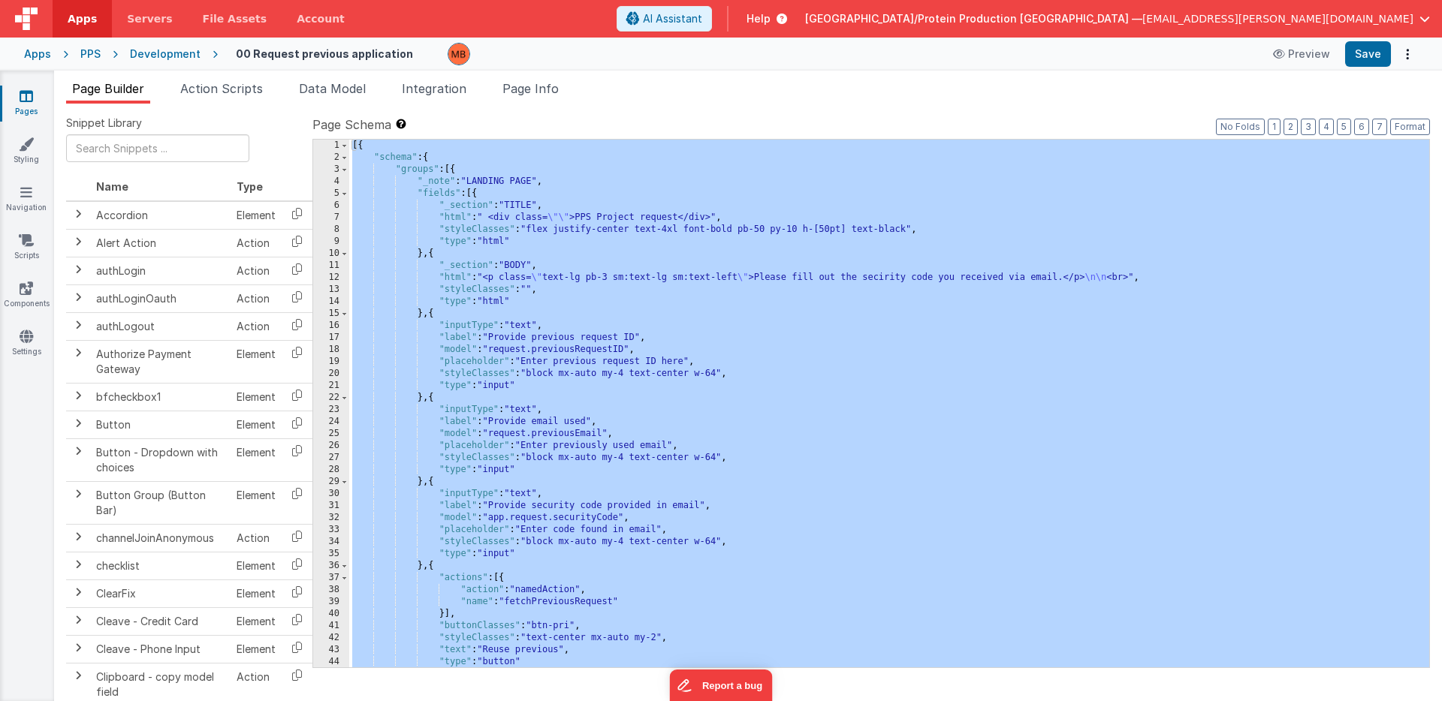
click at [336, 255] on div "10" at bounding box center [331, 254] width 36 height 12
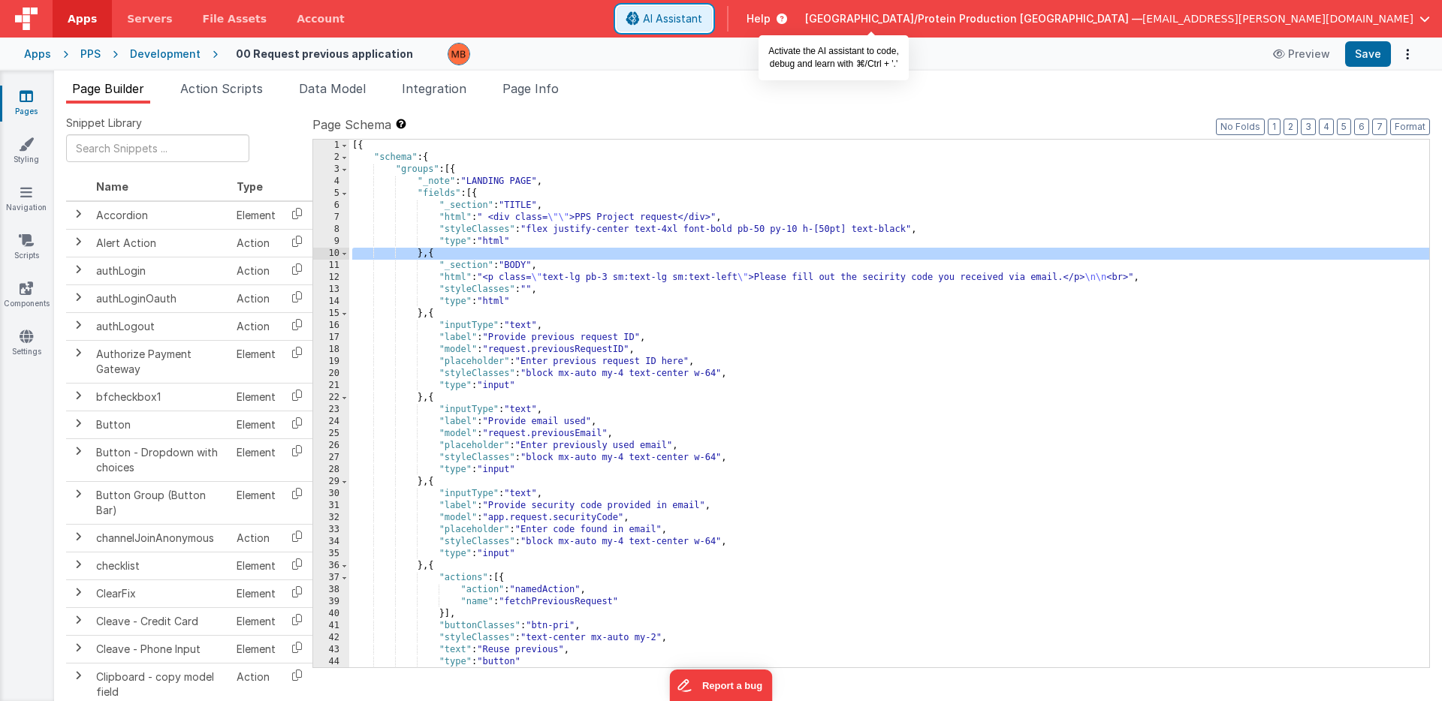
click at [702, 20] on span "AI Assistant" at bounding box center [672, 18] width 59 height 15
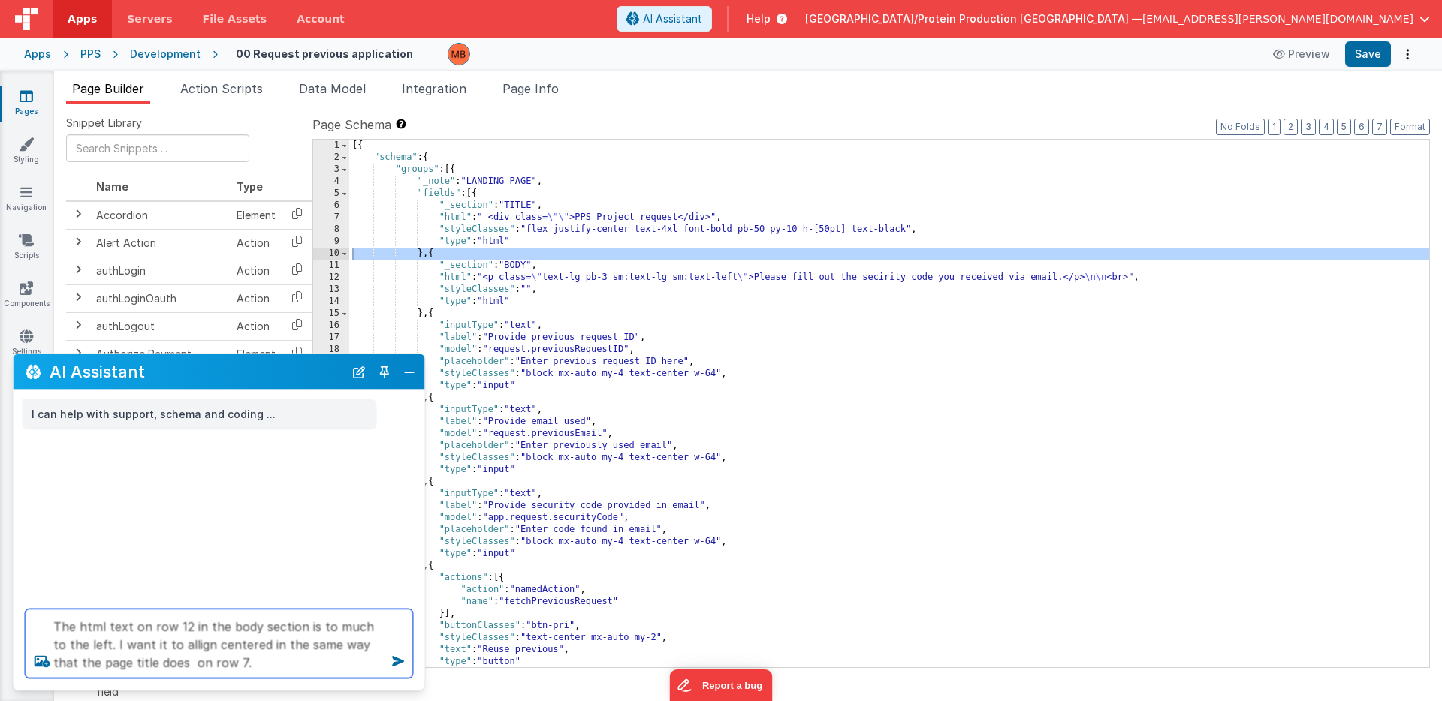
type textarea "The html text on row 12 in the body section is to much to the left. I want it t…"
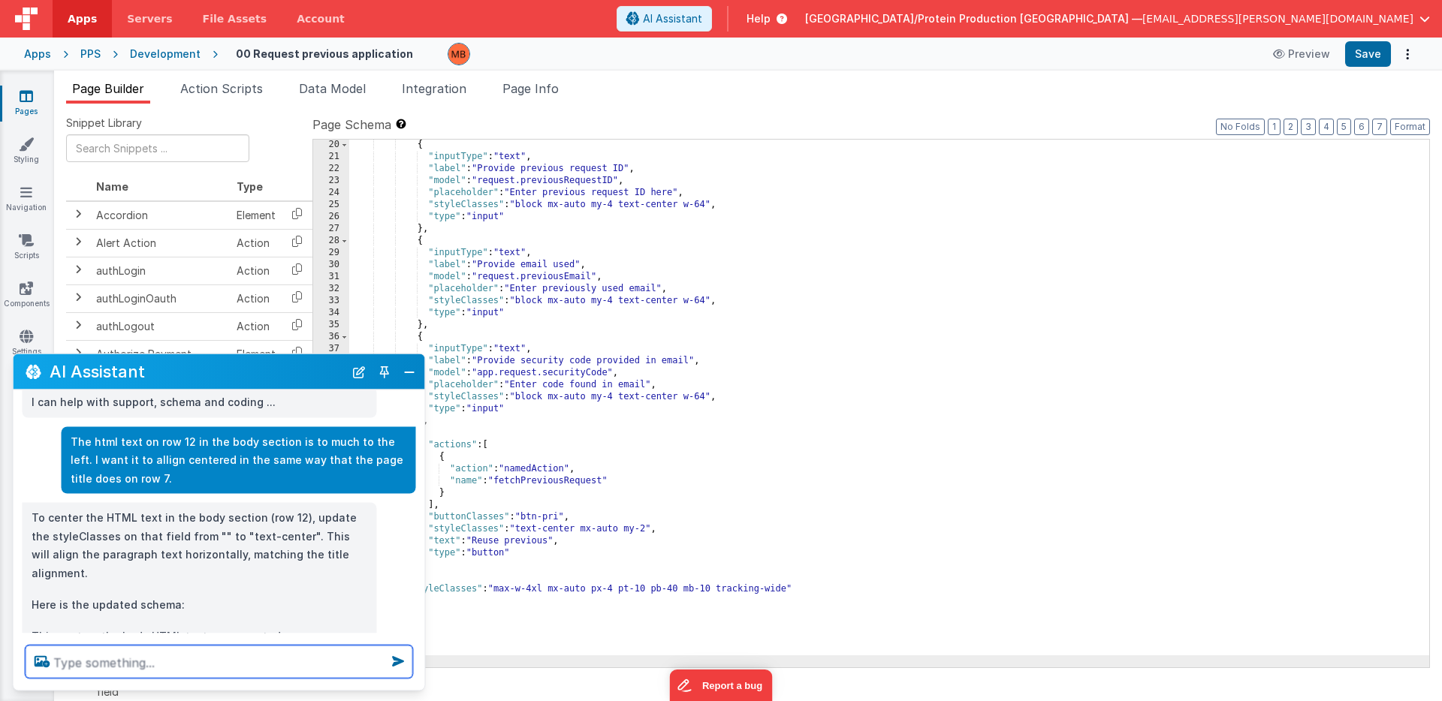
scroll to position [41, 0]
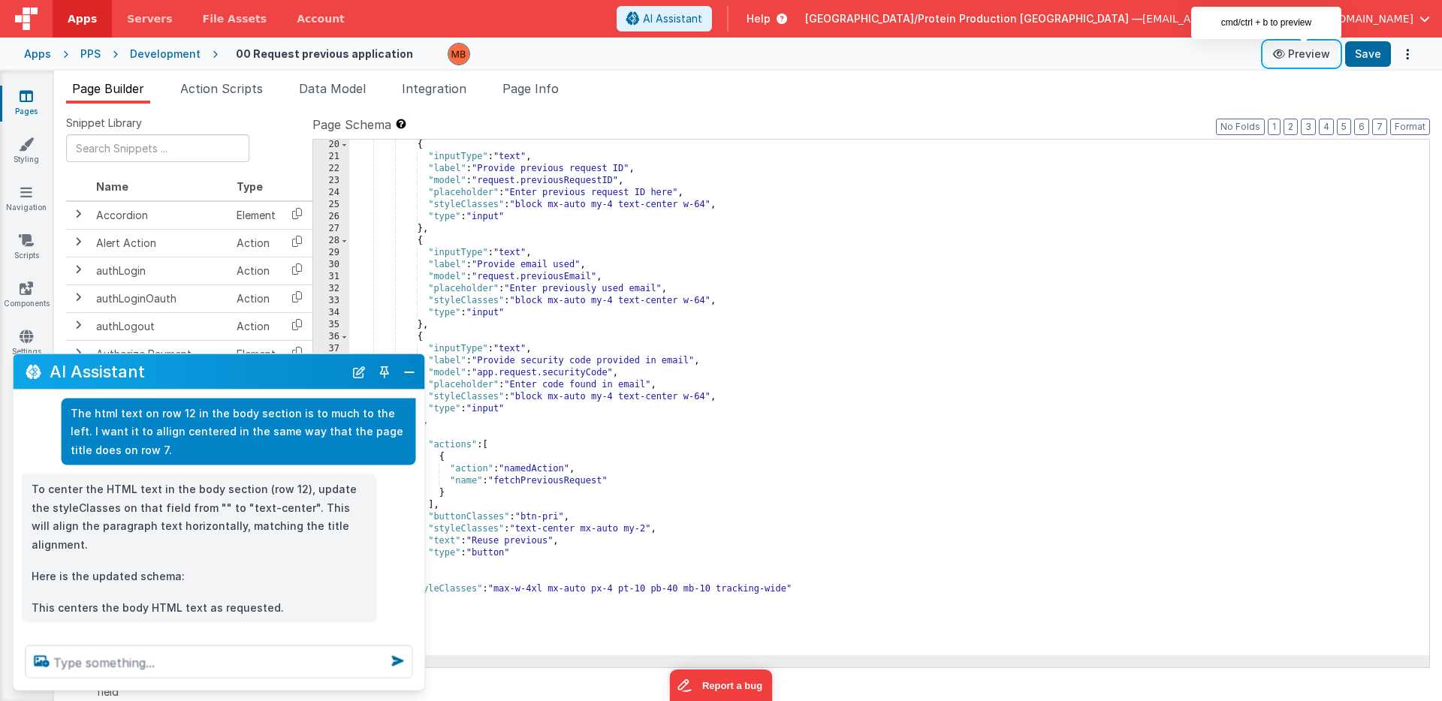
click at [1305, 56] on button "Preview" at bounding box center [1301, 54] width 75 height 24
click at [1106, 90] on ul "Page Builder Action Scripts Data Model Integration Page Info" at bounding box center [748, 92] width 1388 height 24
click at [1373, 52] on button "Save" at bounding box center [1368, 54] width 46 height 26
click at [1308, 59] on button "Preview" at bounding box center [1301, 54] width 75 height 24
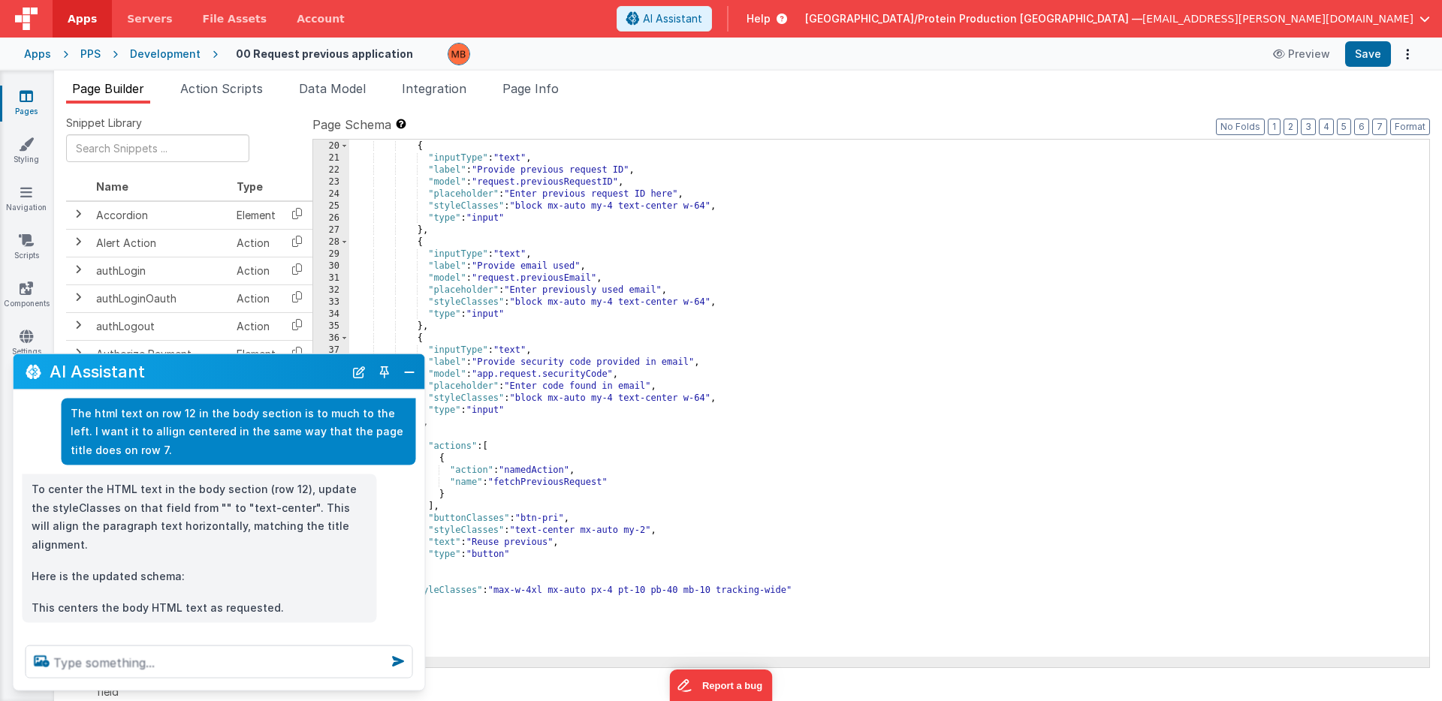
click at [837, 306] on div "} , { "inputType" : "text" , "label" : "Provide previous request ID" , "model" …" at bounding box center [889, 404] width 1080 height 552
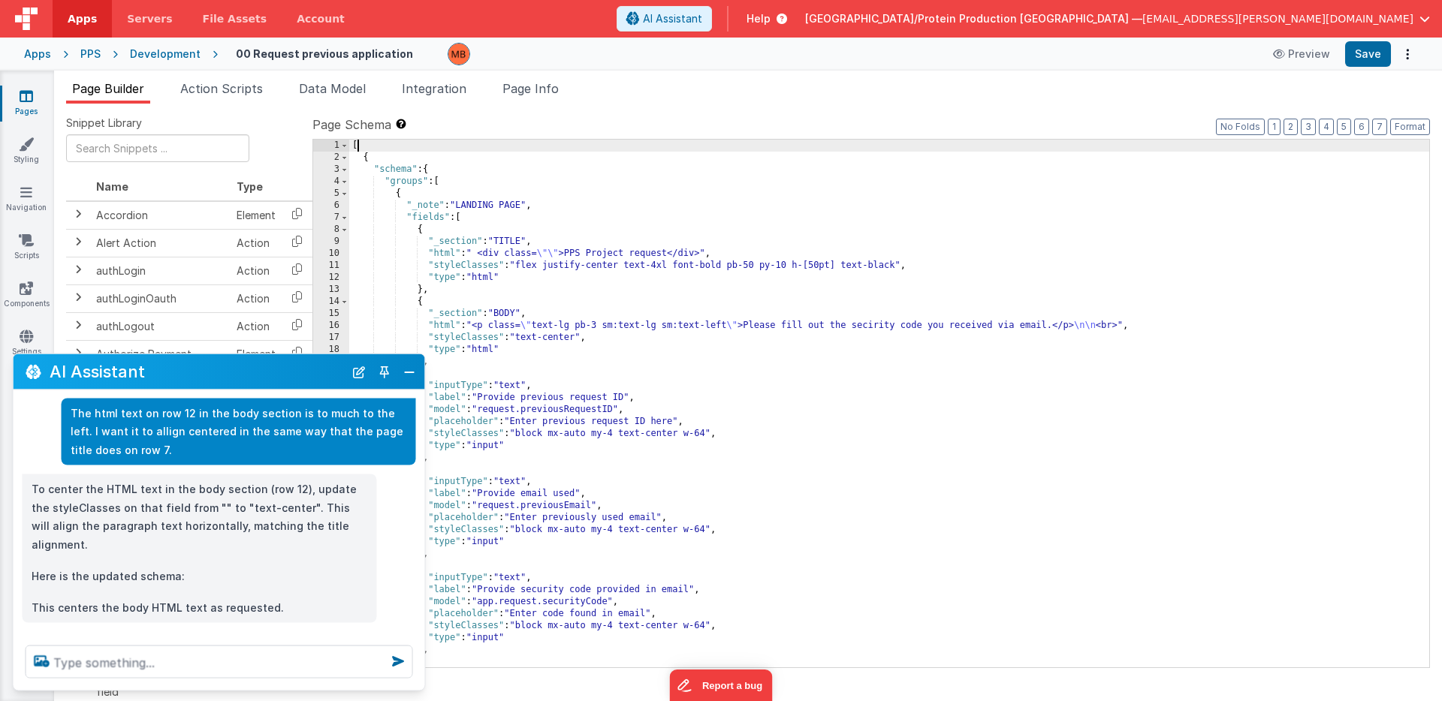
scroll to position [0, 0]
click at [1303, 49] on button "Preview" at bounding box center [1301, 54] width 75 height 24
drag, startPoint x: 73, startPoint y: 654, endPoint x: 105, endPoint y: 659, distance: 32.6
click at [74, 654] on textarea at bounding box center [220, 662] width 388 height 33
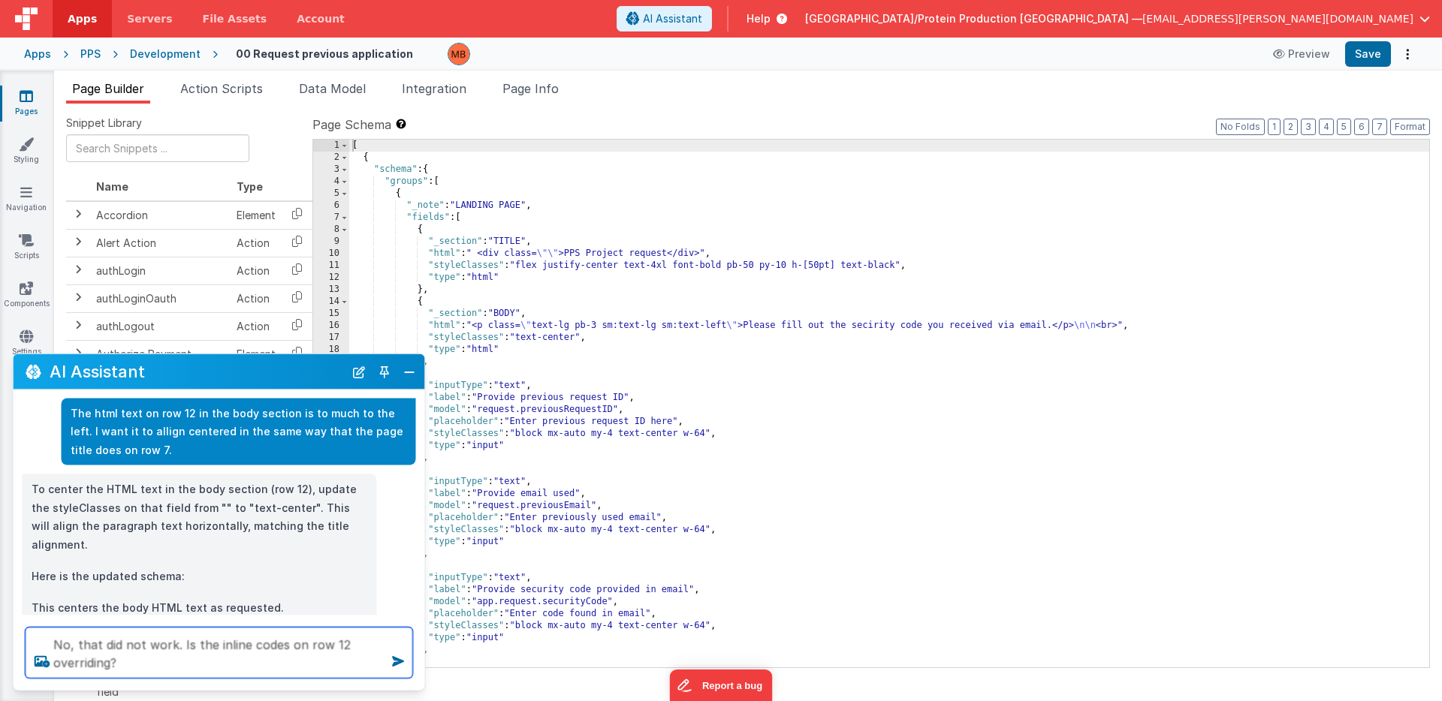
type textarea "No, that did not work. Is the inline codes on row 12 overriding?"
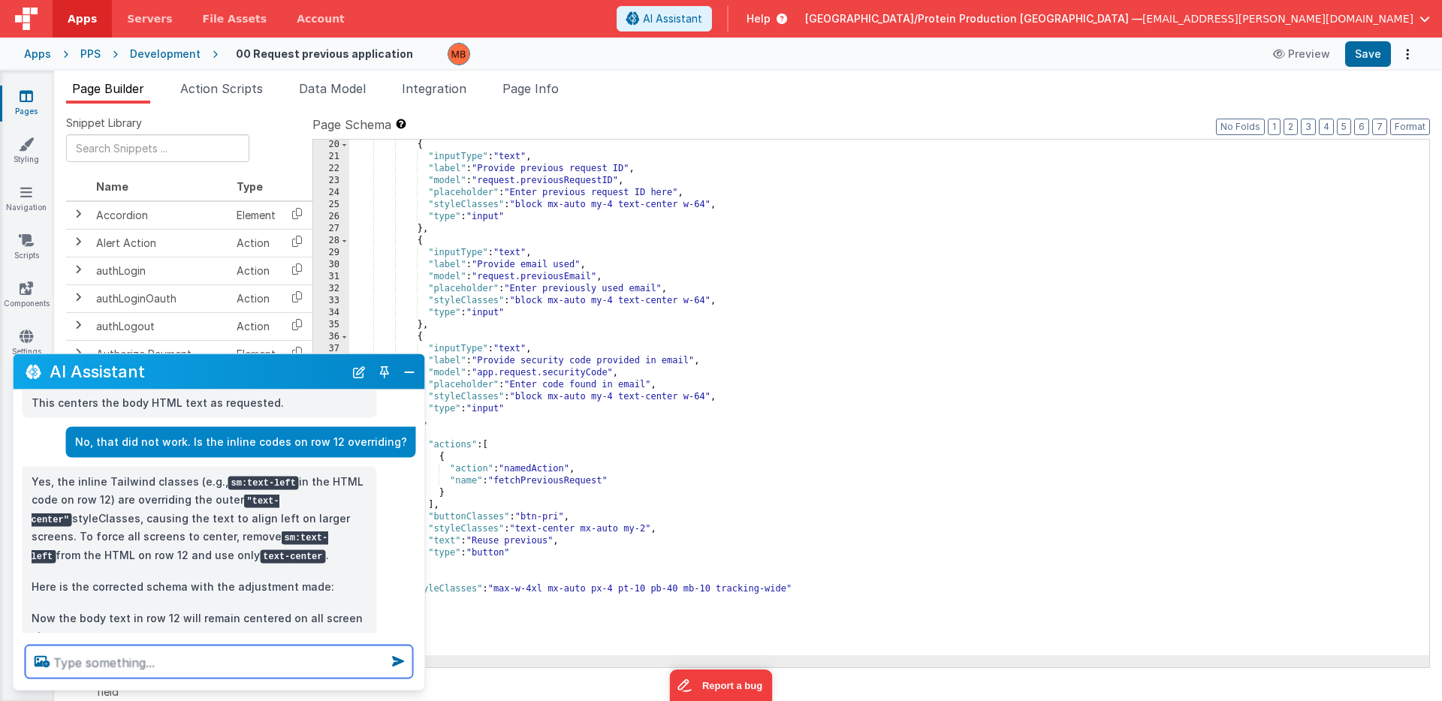
scroll to position [274, 0]
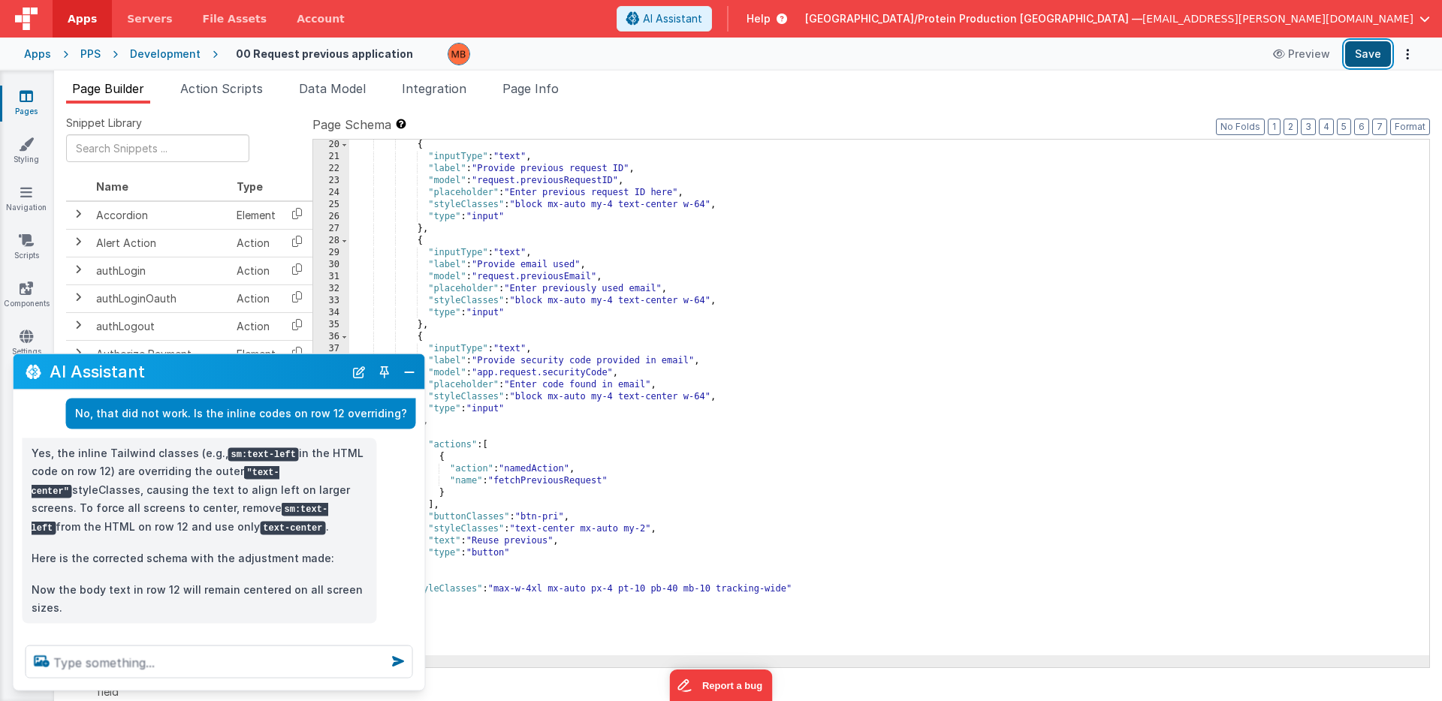
click at [1365, 56] on button "Save" at bounding box center [1368, 54] width 46 height 26
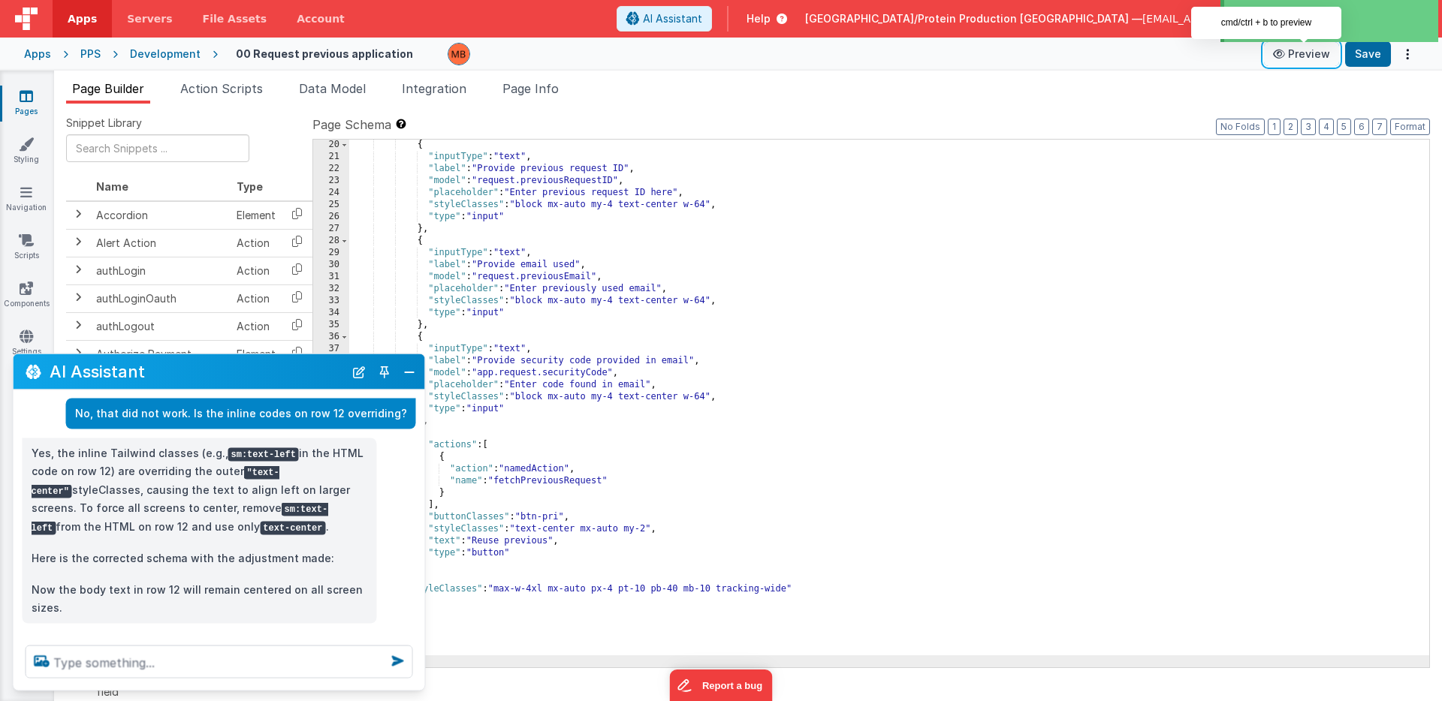
click at [1310, 52] on button "Preview" at bounding box center [1301, 54] width 75 height 24
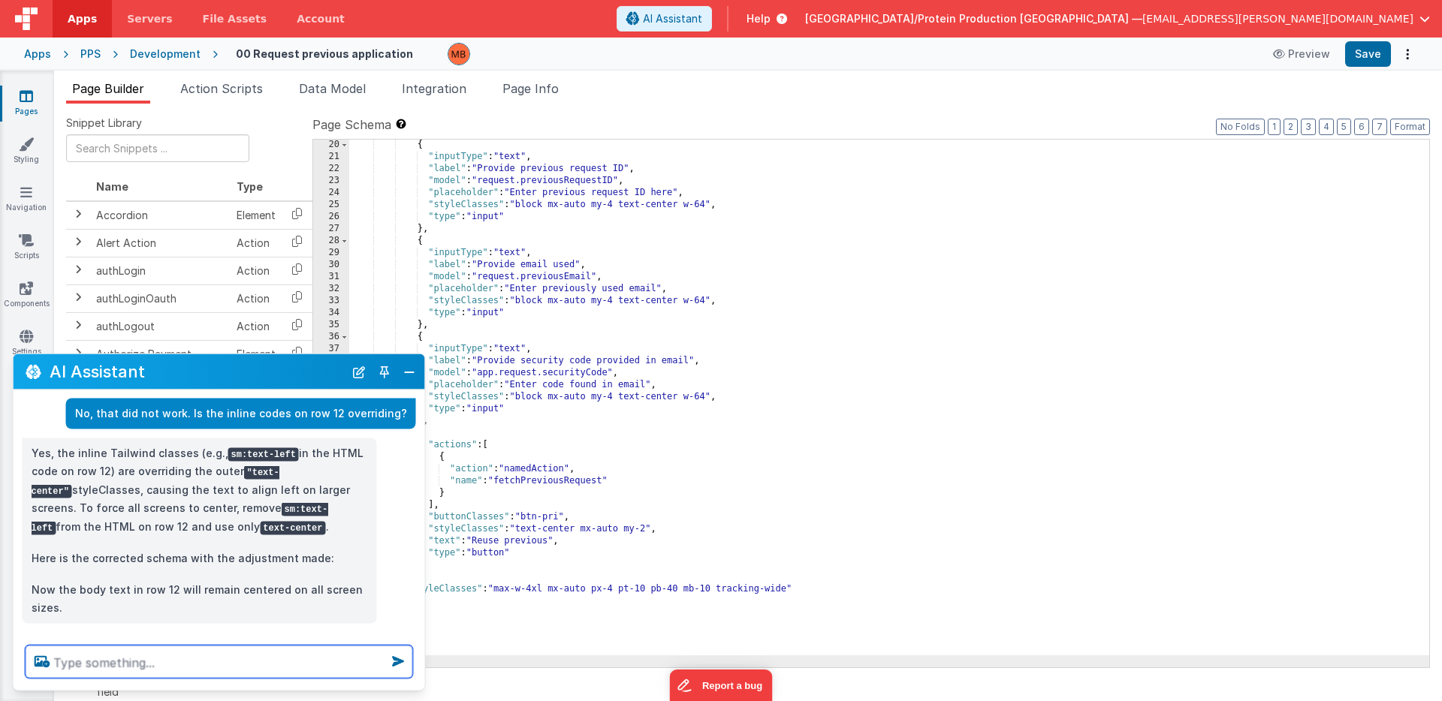
click at [119, 660] on textarea at bounding box center [220, 662] width 388 height 33
type textarea "Yes. Now it works. Thank you!"
click at [400, 662] on icon at bounding box center [398, 662] width 24 height 24
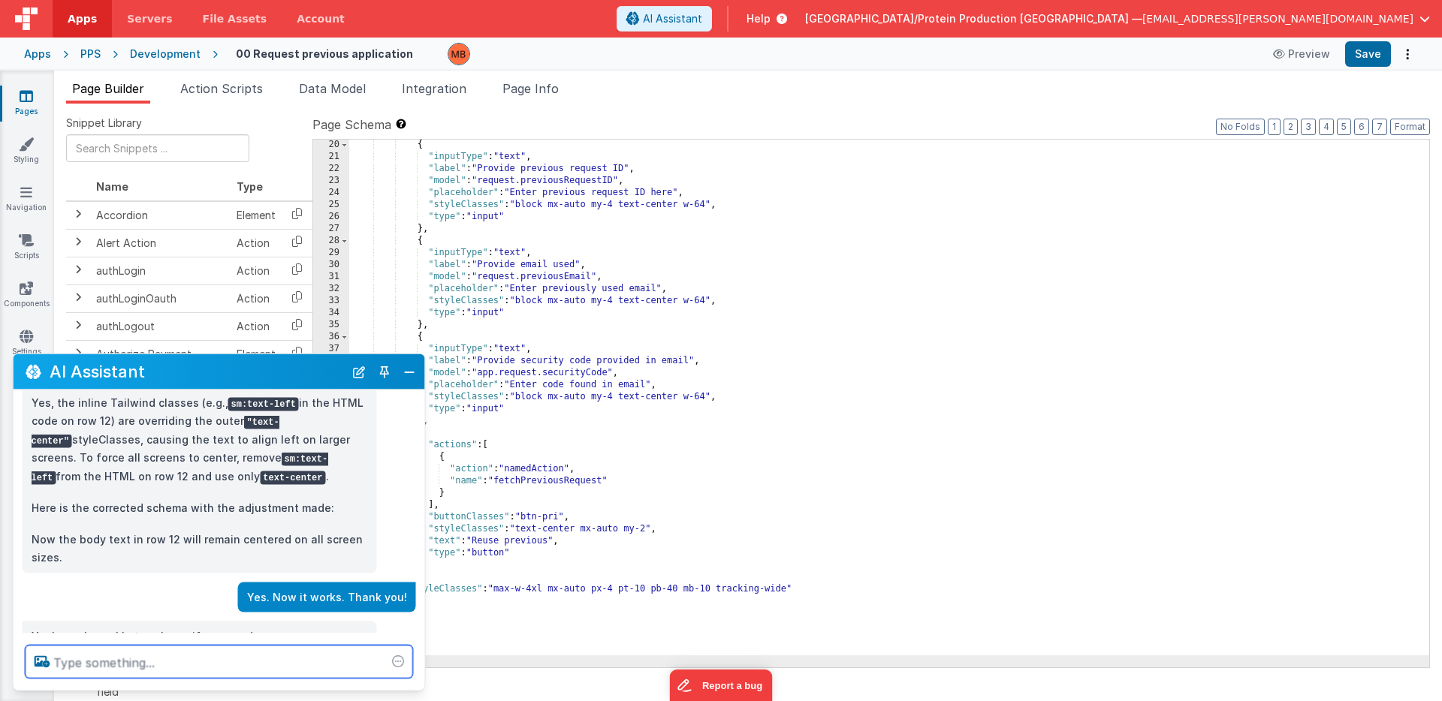
scroll to position [353, 0]
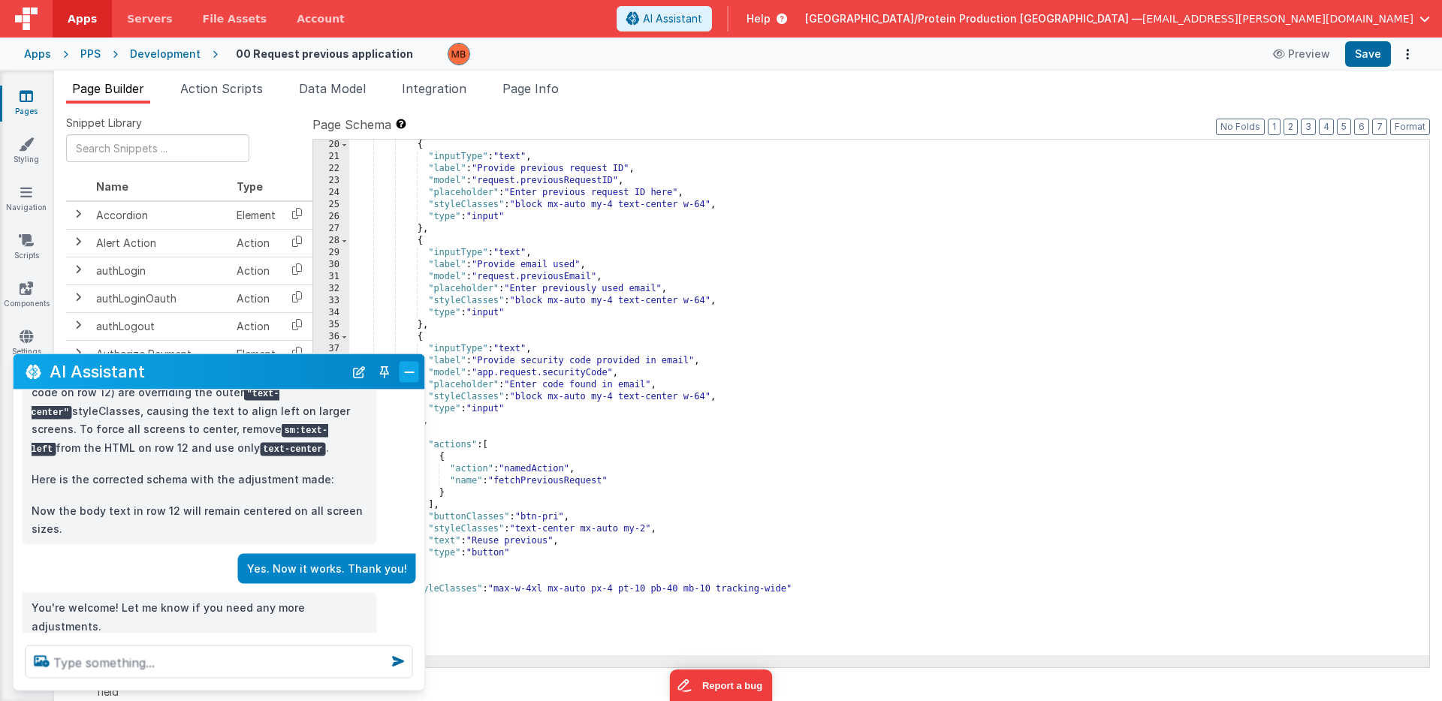
click at [413, 373] on button "Close" at bounding box center [410, 371] width 20 height 21
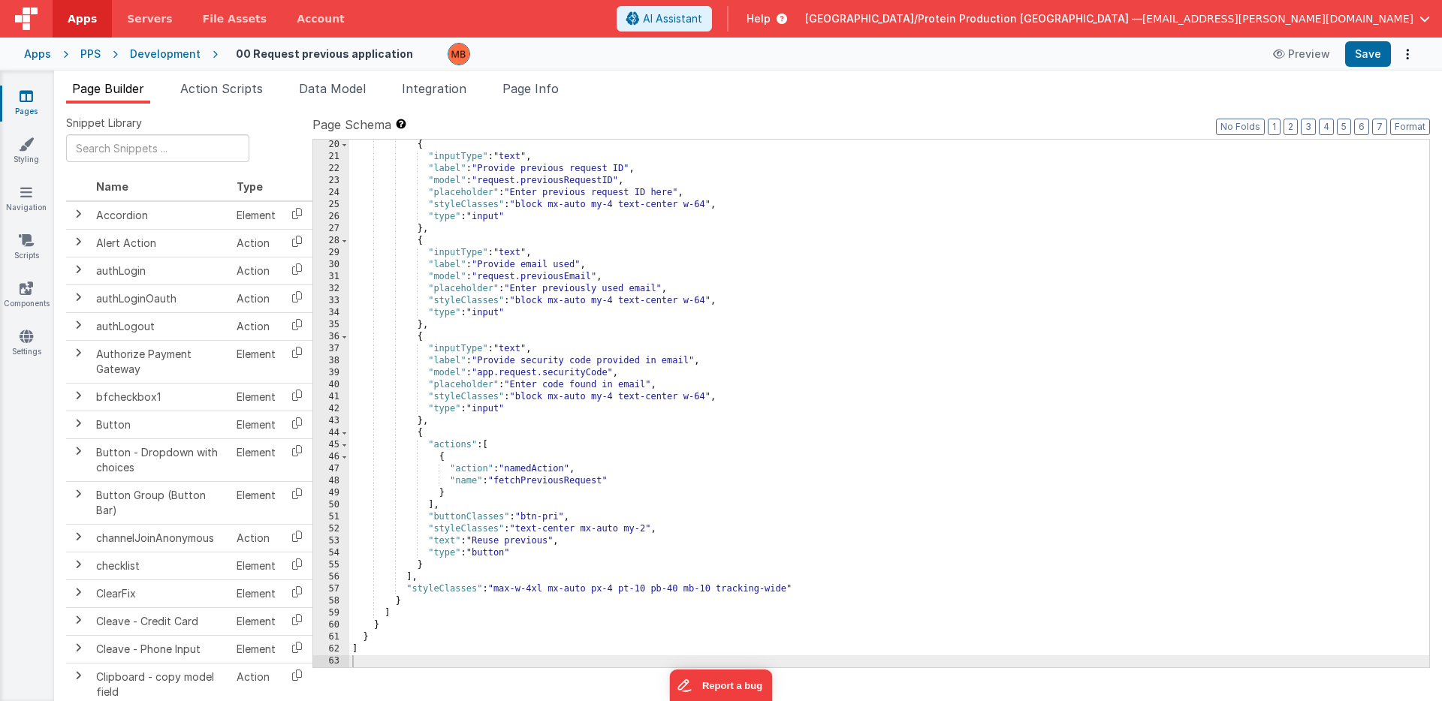
click at [32, 92] on icon at bounding box center [27, 96] width 14 height 15
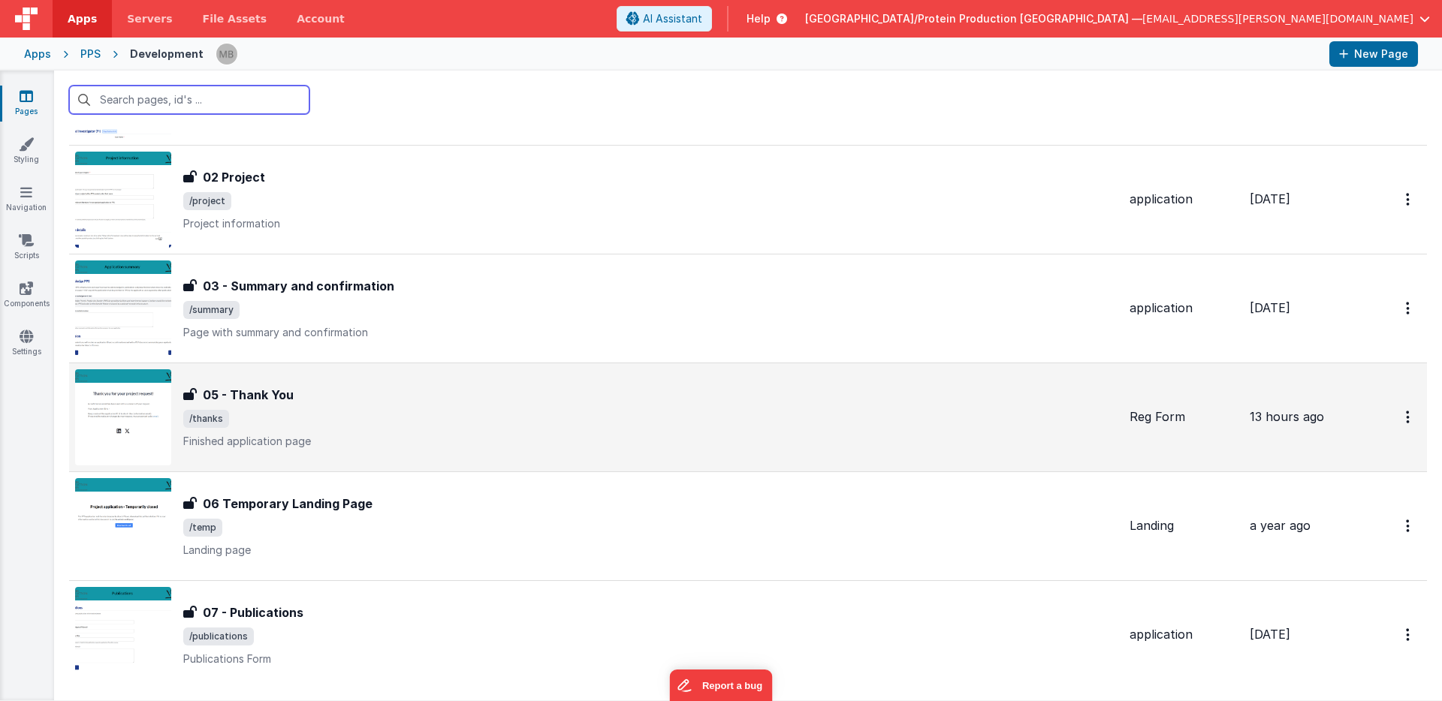
scroll to position [454, 0]
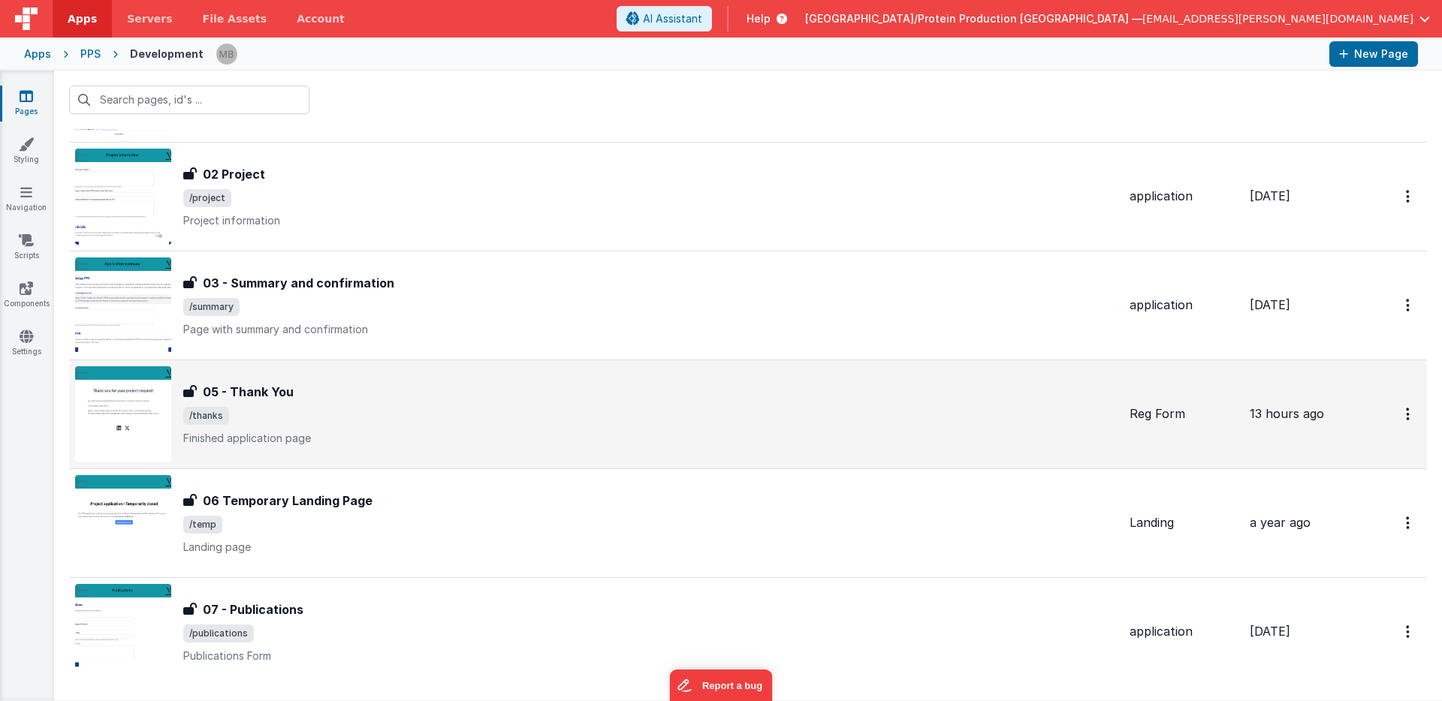
click at [369, 407] on span "/thanks" at bounding box center [650, 416] width 934 height 18
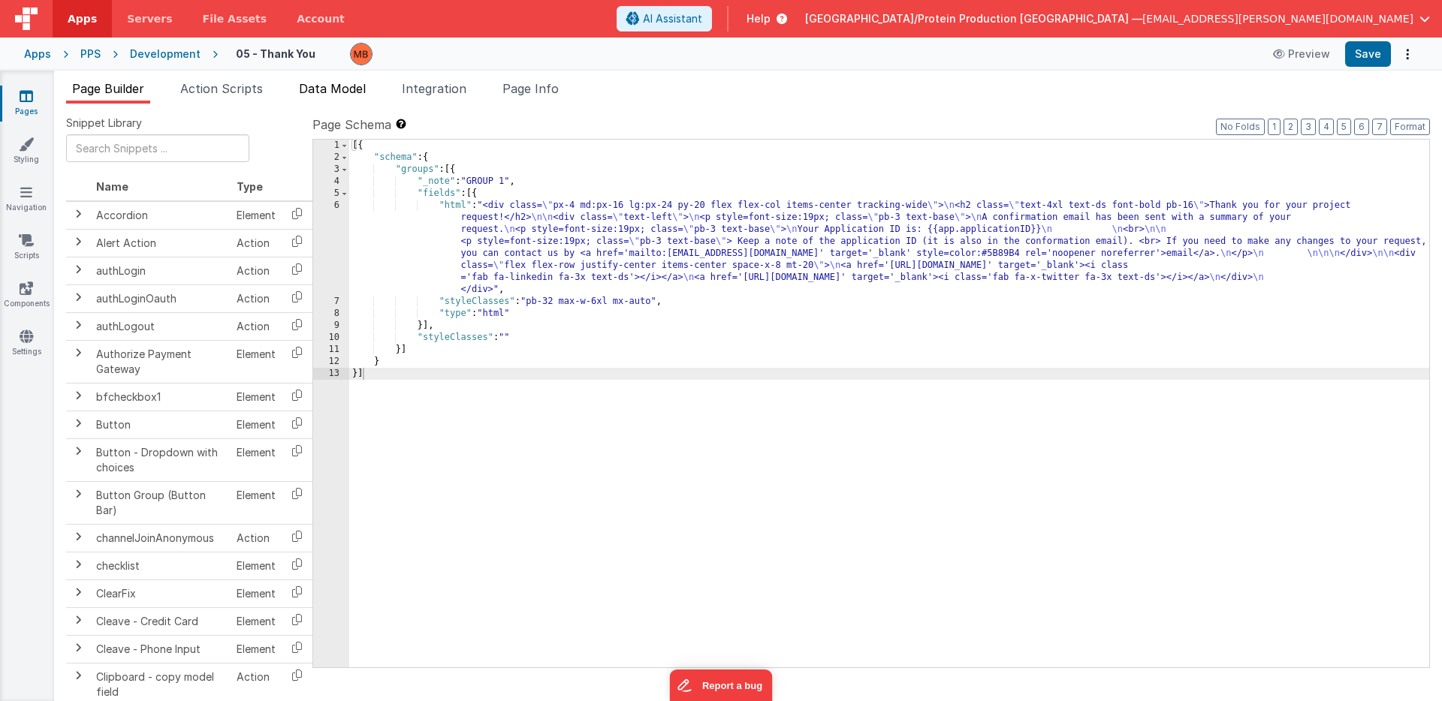
click at [330, 92] on span "Data Model" at bounding box center [332, 88] width 67 height 15
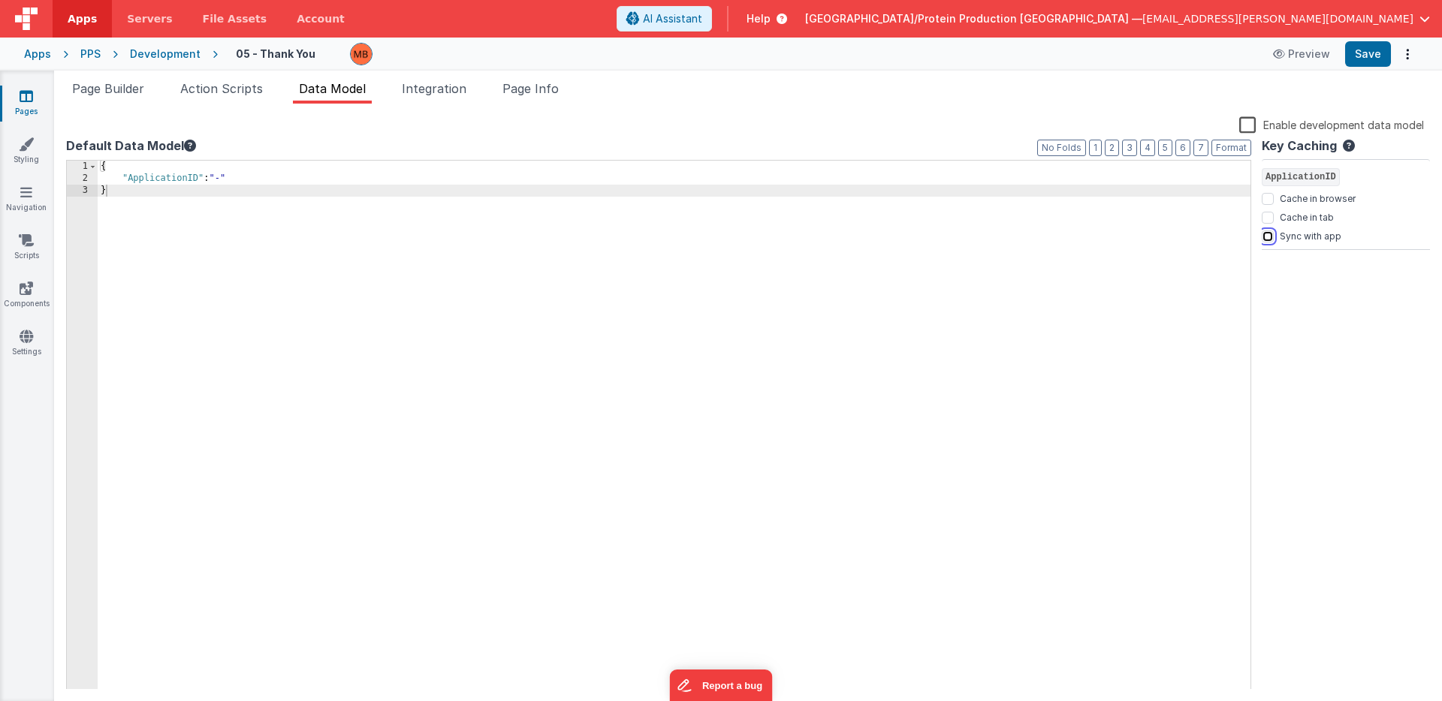
drag, startPoint x: 1266, startPoint y: 234, endPoint x: 1277, endPoint y: 261, distance: 28.6
click at [1266, 234] on input "Sync with app" at bounding box center [1268, 237] width 12 height 12
checkbox input "true"
click at [1368, 51] on button "Save" at bounding box center [1368, 54] width 46 height 26
click at [26, 92] on icon at bounding box center [27, 96] width 14 height 15
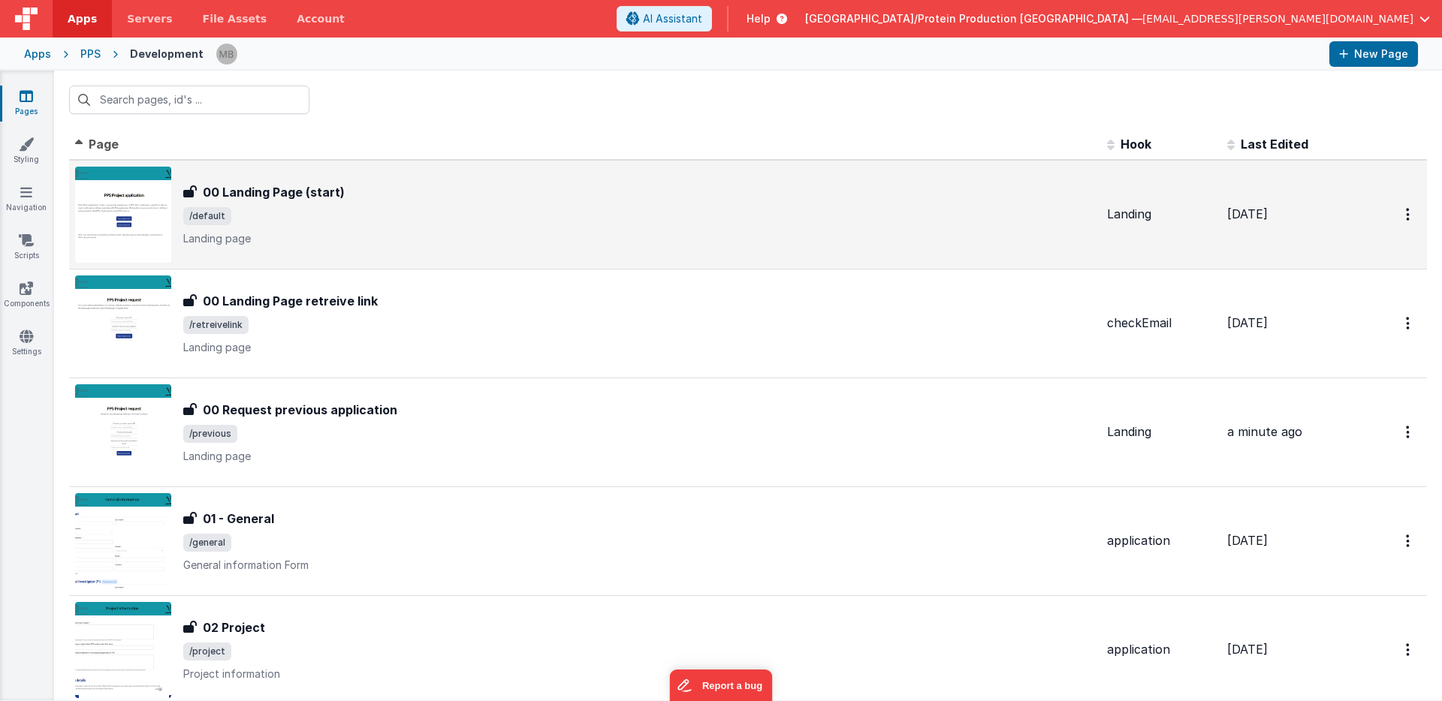
click at [300, 205] on div "00 Landing Page (start) 00 Landing Page (start) /default Landing page" at bounding box center [639, 214] width 912 height 63
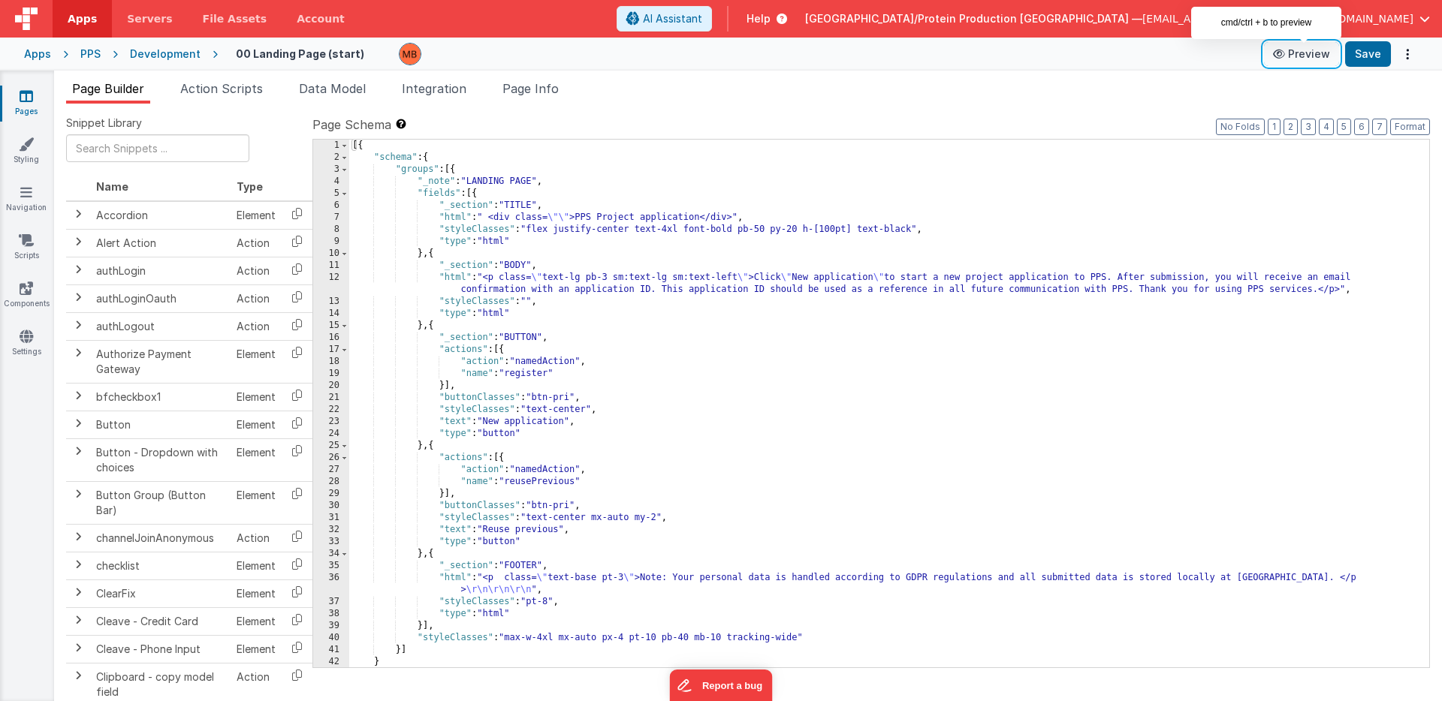
click at [1299, 56] on button "Preview" at bounding box center [1301, 54] width 75 height 24
click at [23, 95] on icon at bounding box center [27, 96] width 14 height 15
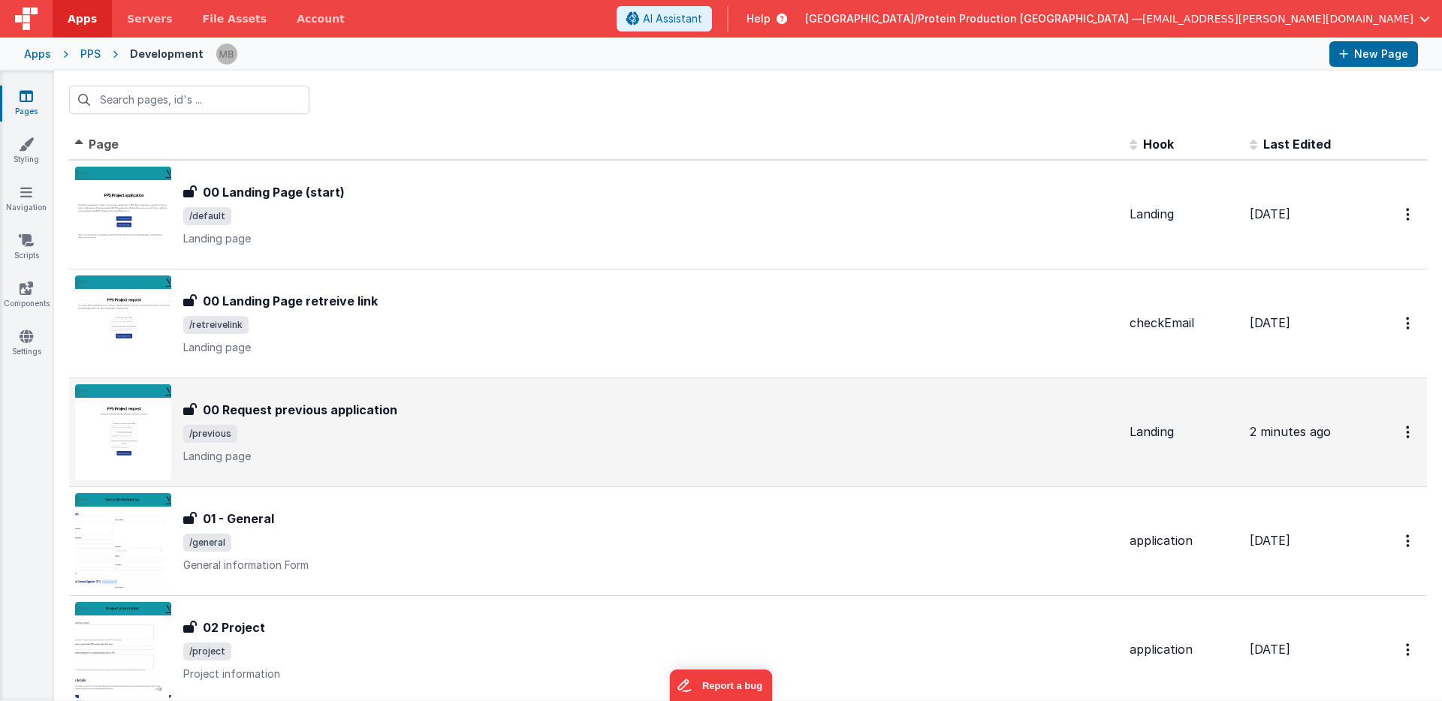
click at [342, 464] on div "00 Request previous application 00 Request previous application /previous Landi…" at bounding box center [596, 433] width 1042 height 96
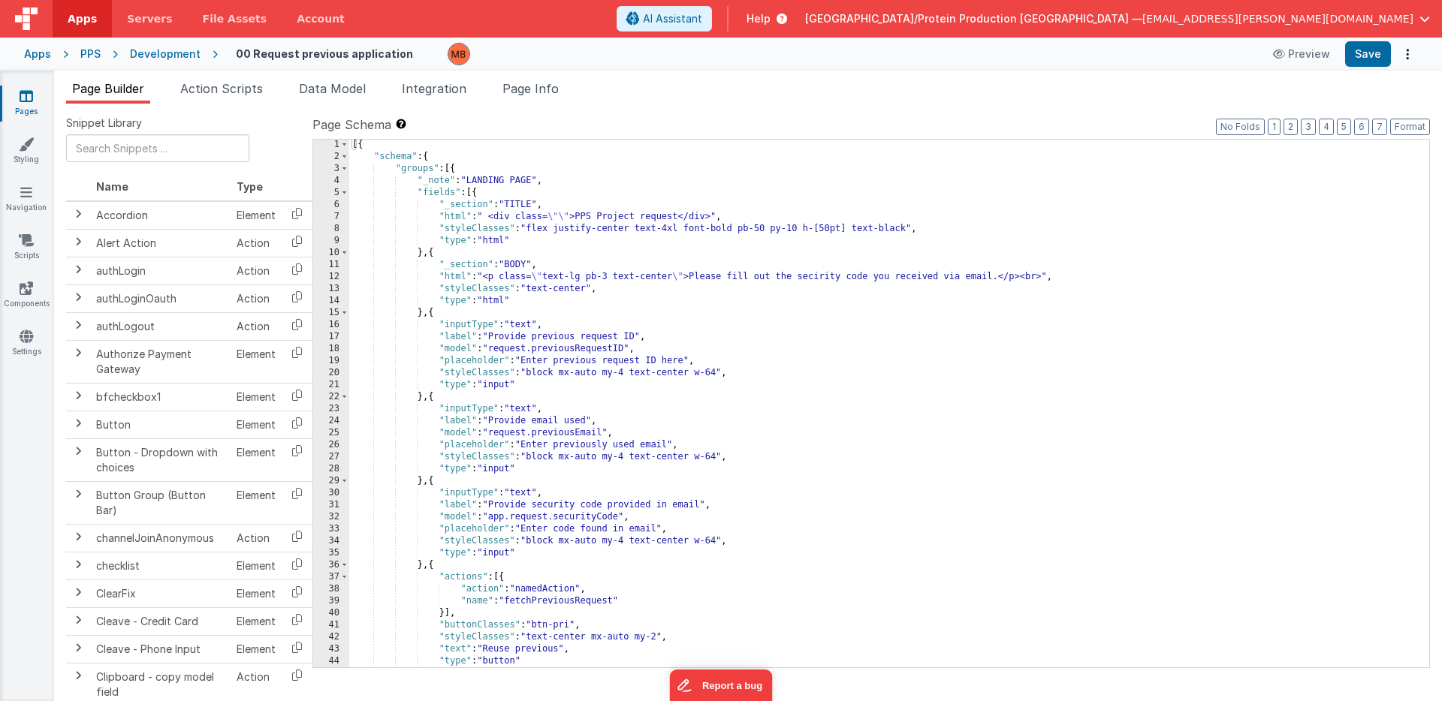
scroll to position [2, 0]
click at [231, 90] on span "Action Scripts" at bounding box center [221, 88] width 83 height 15
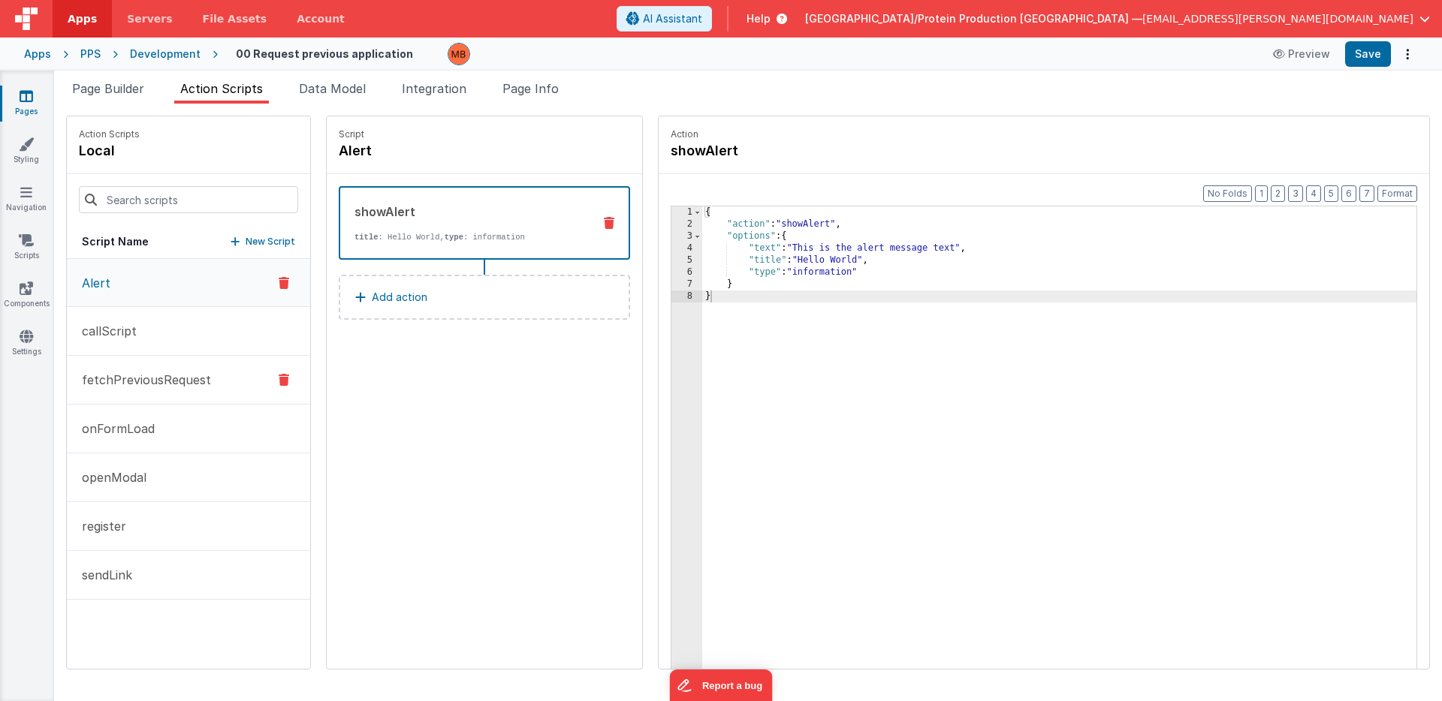
click at [163, 388] on p "fetchPreviousRequest" at bounding box center [142, 380] width 138 height 18
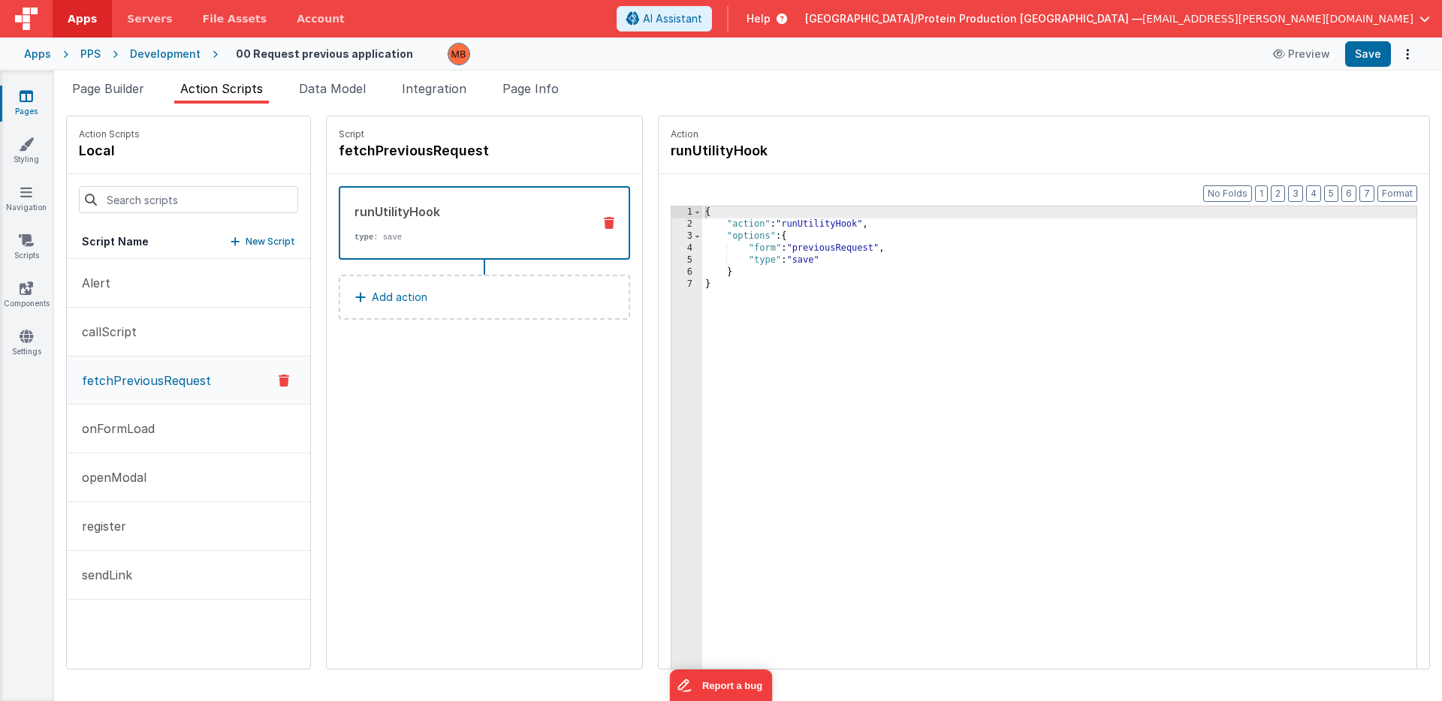
click at [26, 97] on icon at bounding box center [27, 96] width 14 height 15
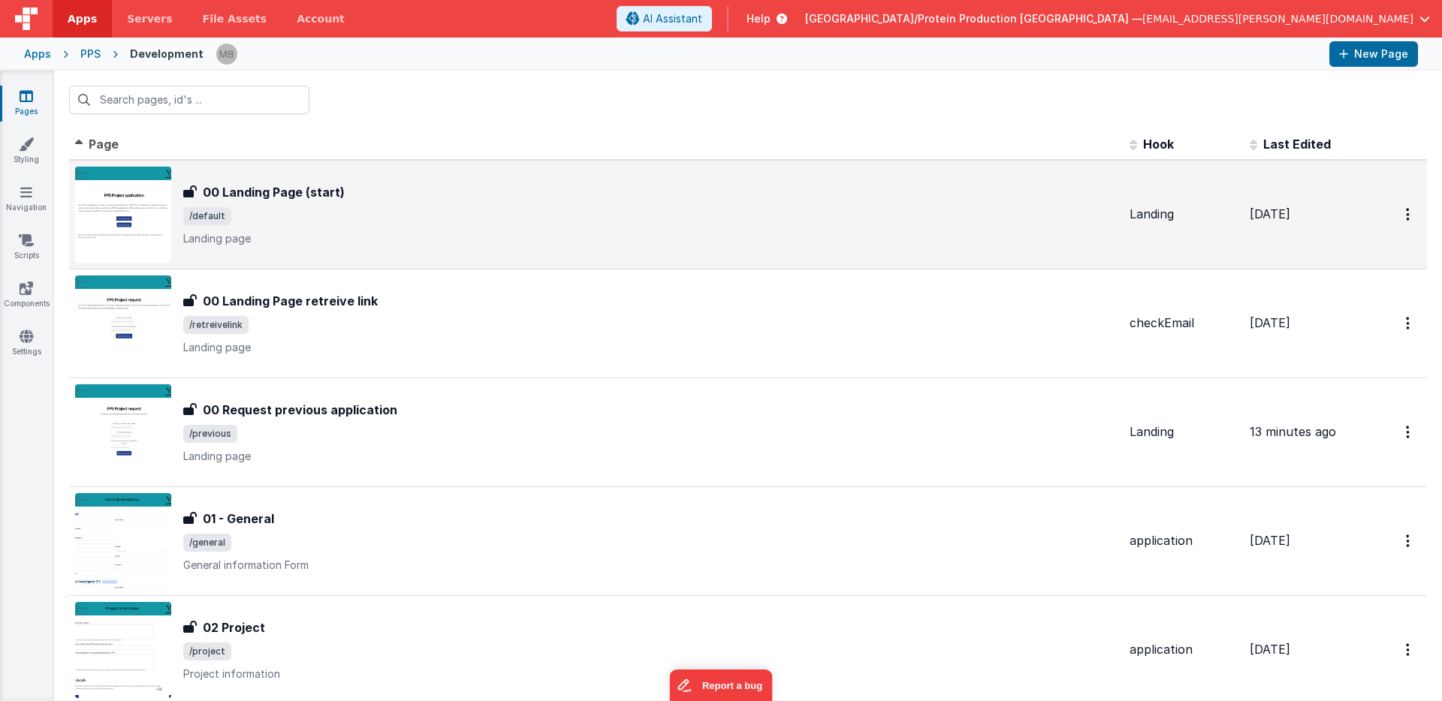
click at [497, 225] on span "/default" at bounding box center [650, 216] width 934 height 18
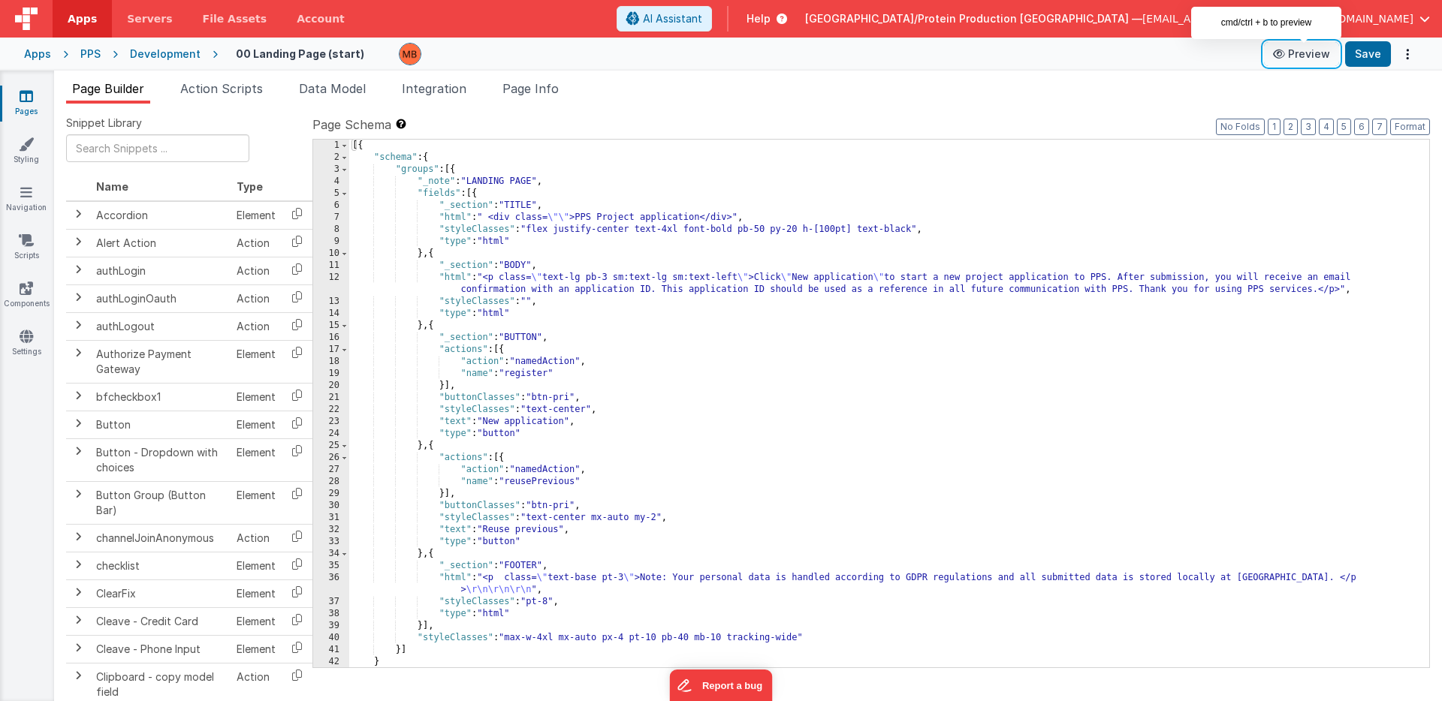
click at [1307, 56] on button "Preview" at bounding box center [1301, 54] width 75 height 24
click at [1315, 58] on button "Preview" at bounding box center [1301, 54] width 75 height 24
click at [26, 99] on icon at bounding box center [27, 96] width 14 height 15
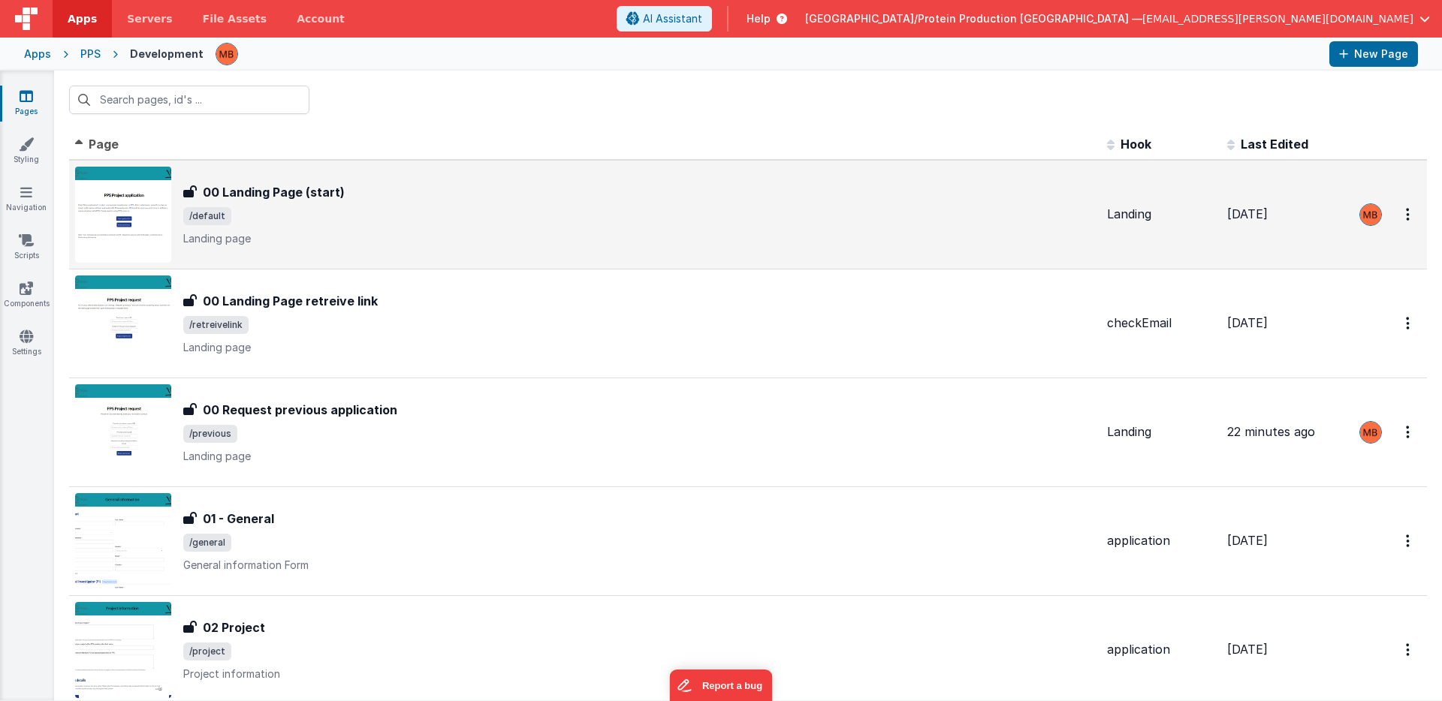
click at [122, 198] on img at bounding box center [123, 215] width 96 height 96
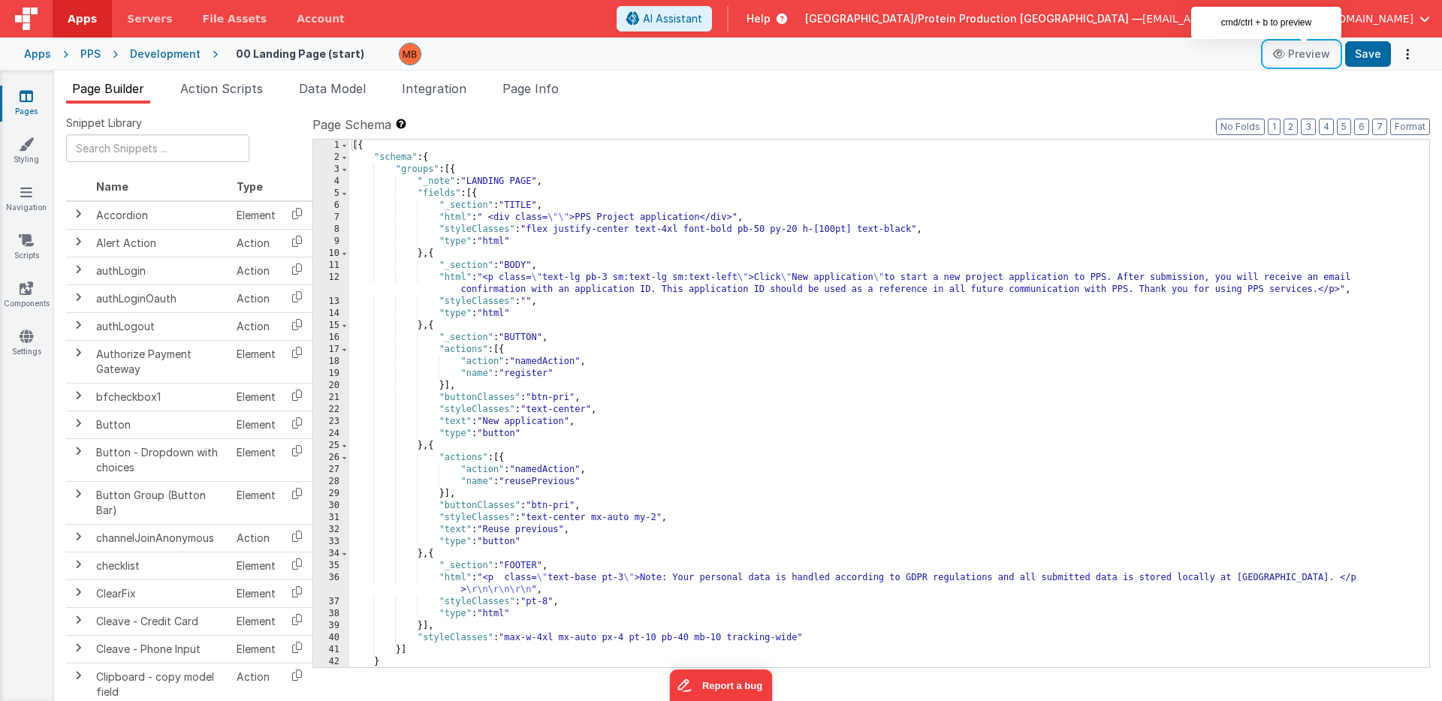
drag, startPoint x: 1323, startPoint y: 58, endPoint x: 1301, endPoint y: 85, distance: 35.2
click at [1323, 58] on button "Preview" at bounding box center [1301, 54] width 75 height 24
click at [1041, 113] on div "Snippet Library Name Type Accordion Element Alert Action Action authLogin Actio…" at bounding box center [748, 415] width 1388 height 622
click at [25, 288] on icon at bounding box center [27, 288] width 14 height 15
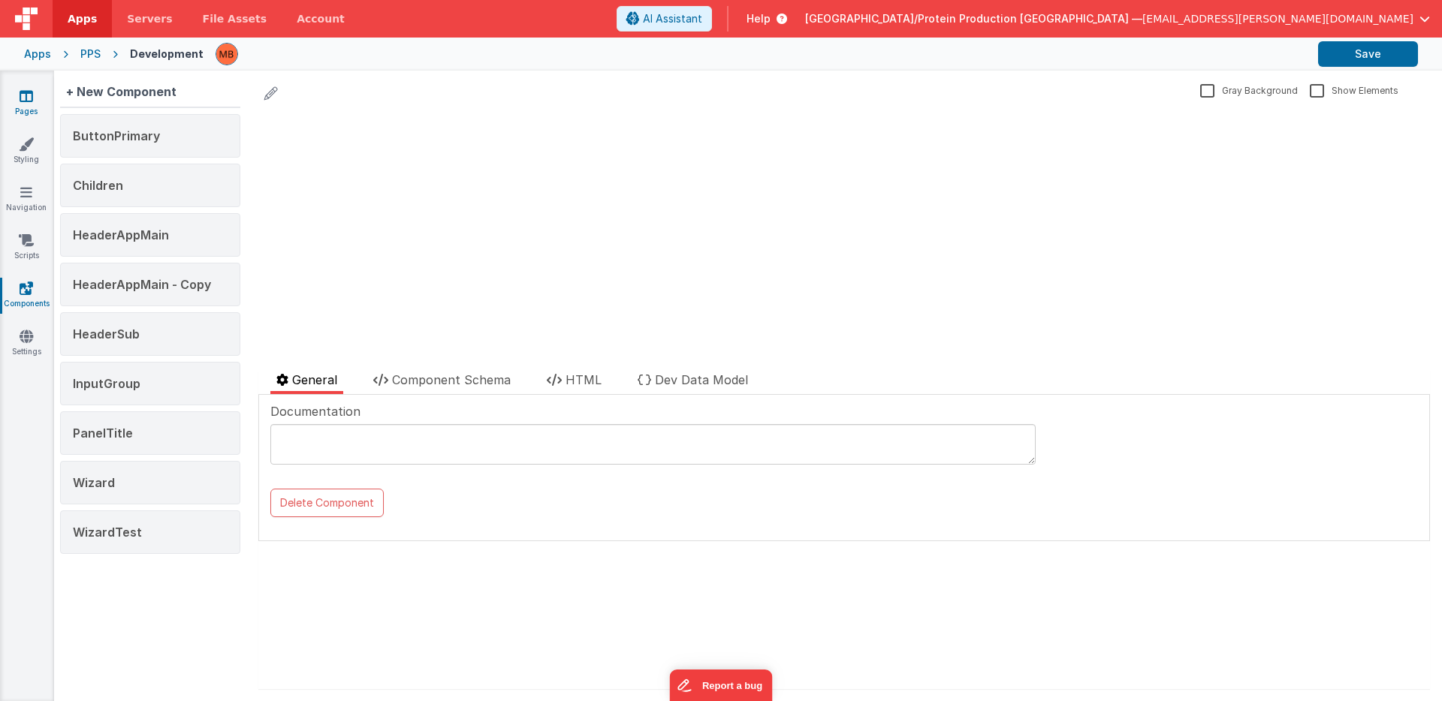
click at [28, 94] on icon at bounding box center [27, 96] width 14 height 15
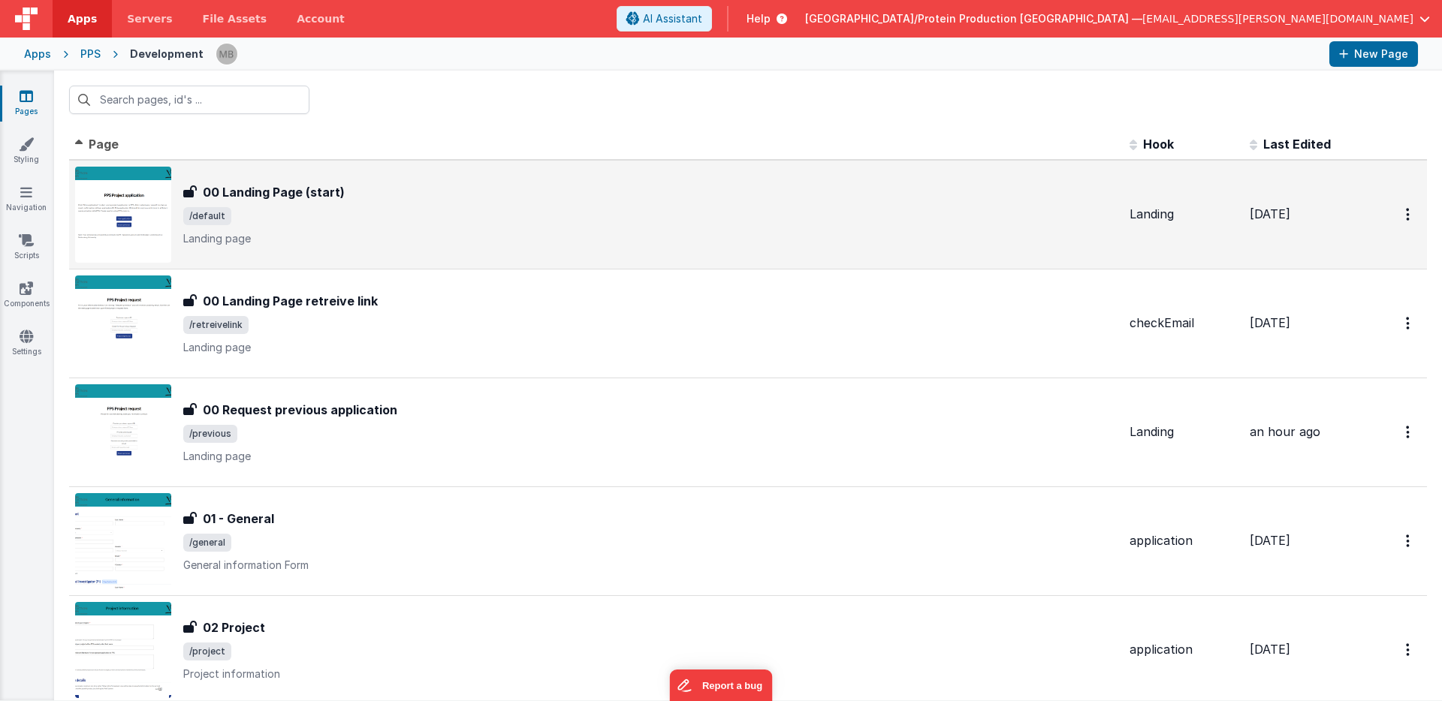
click at [309, 210] on span "/default" at bounding box center [650, 216] width 934 height 18
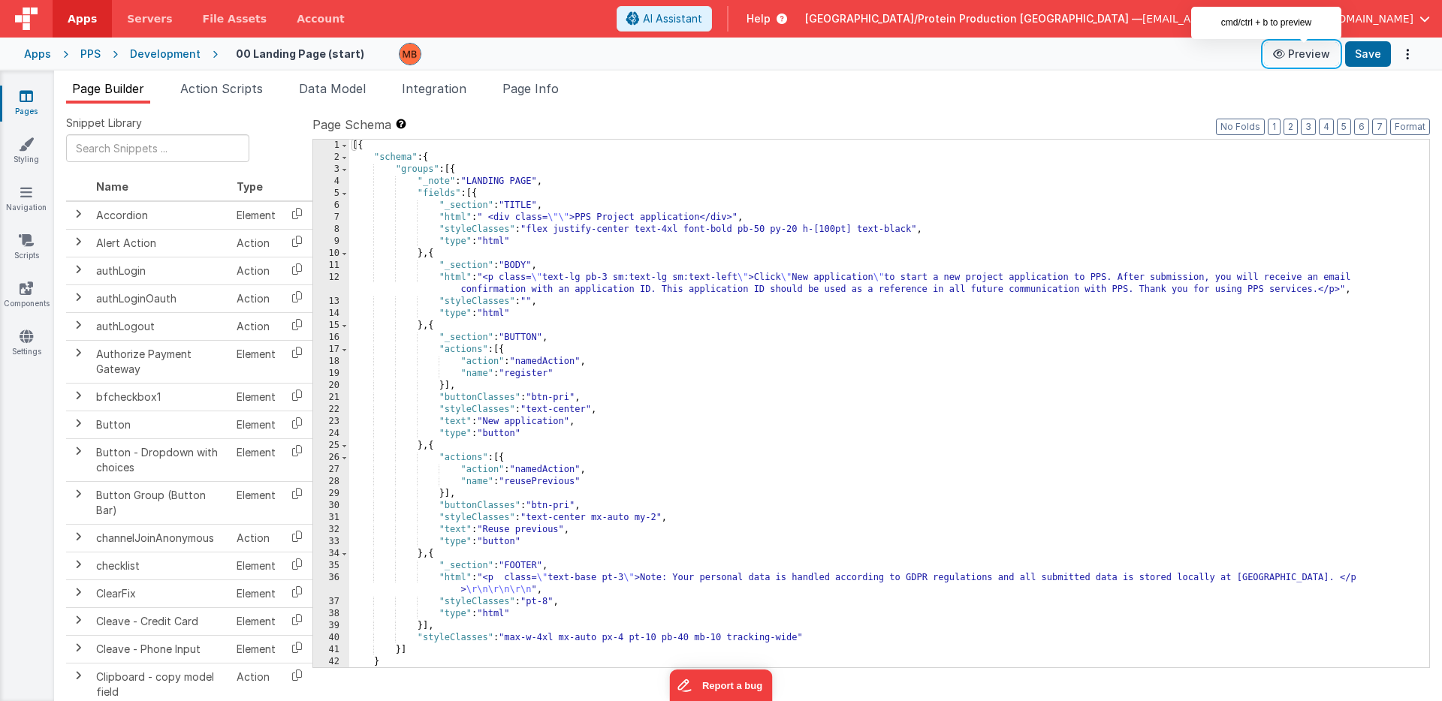
click at [1317, 52] on button "Preview" at bounding box center [1301, 54] width 75 height 24
click at [41, 101] on link "Pages" at bounding box center [26, 104] width 54 height 30
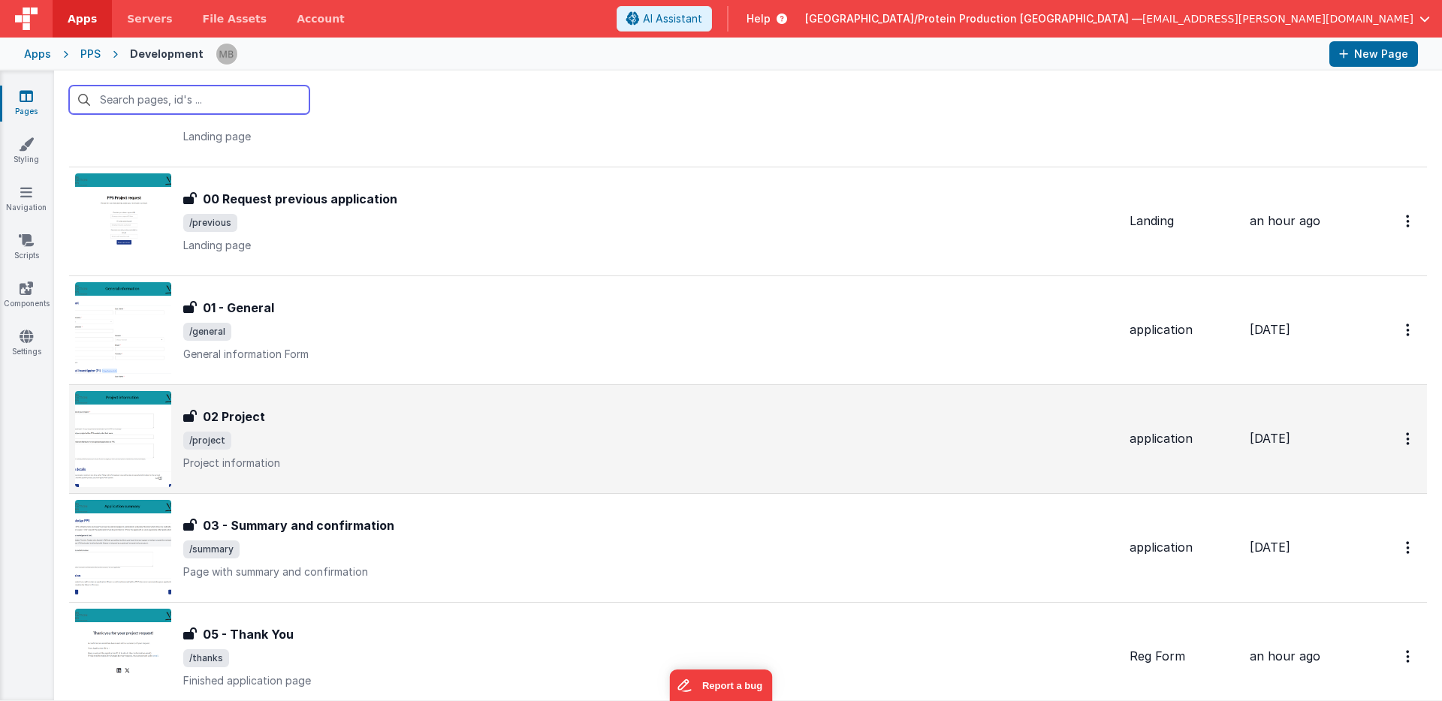
scroll to position [250, 0]
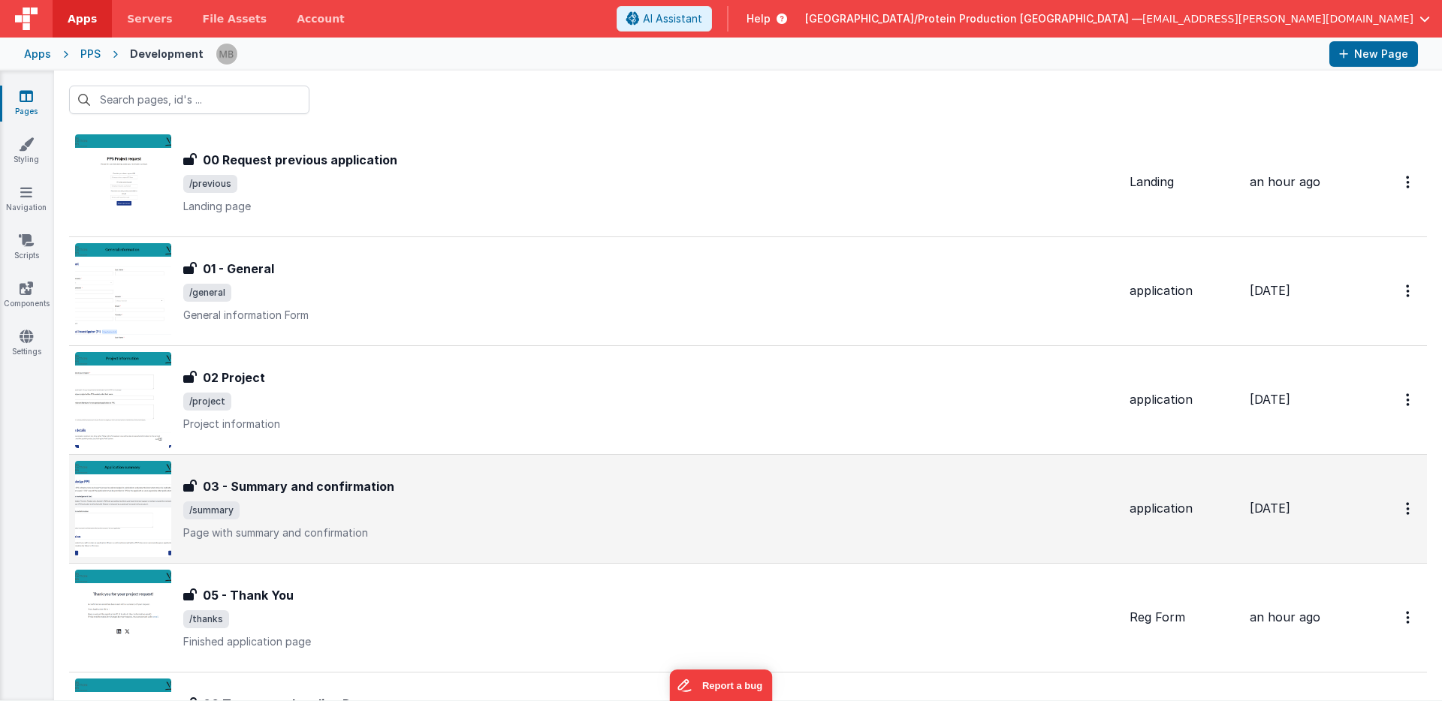
click at [382, 507] on span "/summary" at bounding box center [650, 511] width 934 height 18
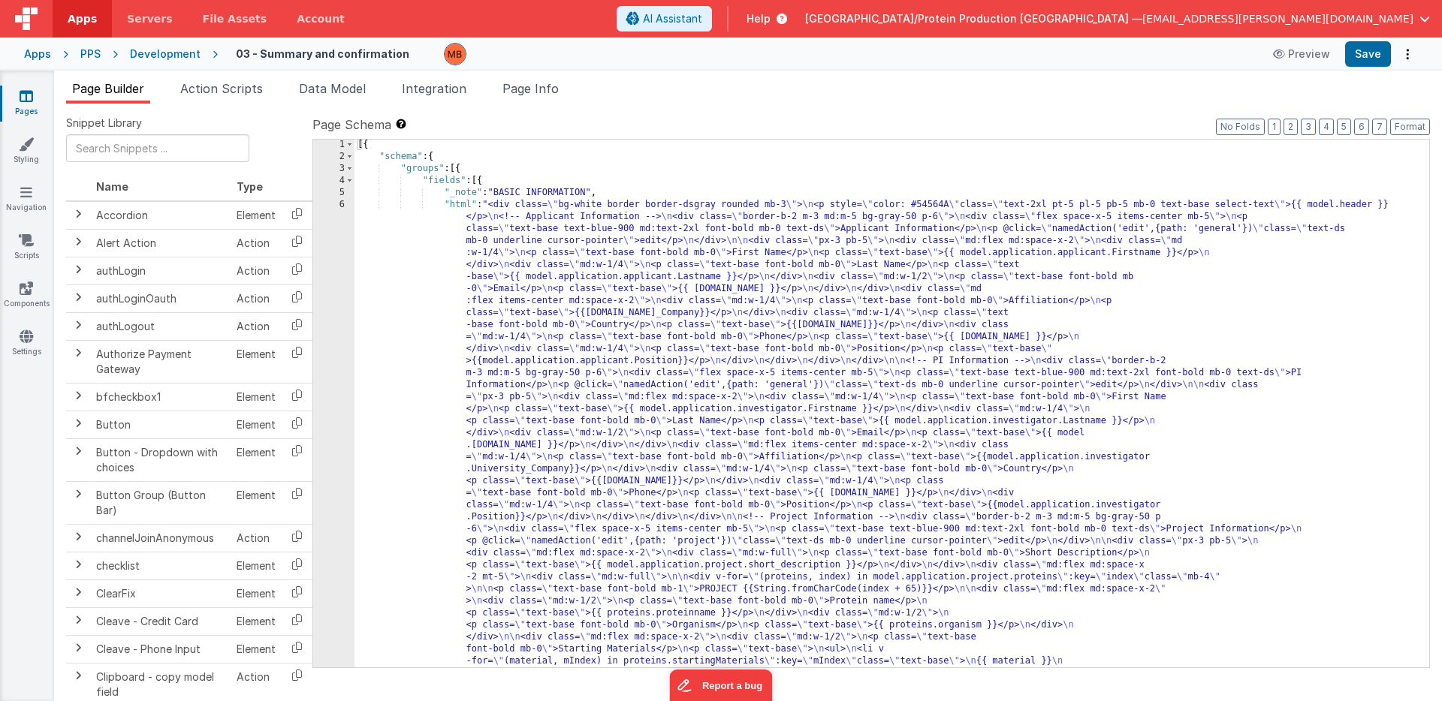
scroll to position [2, 0]
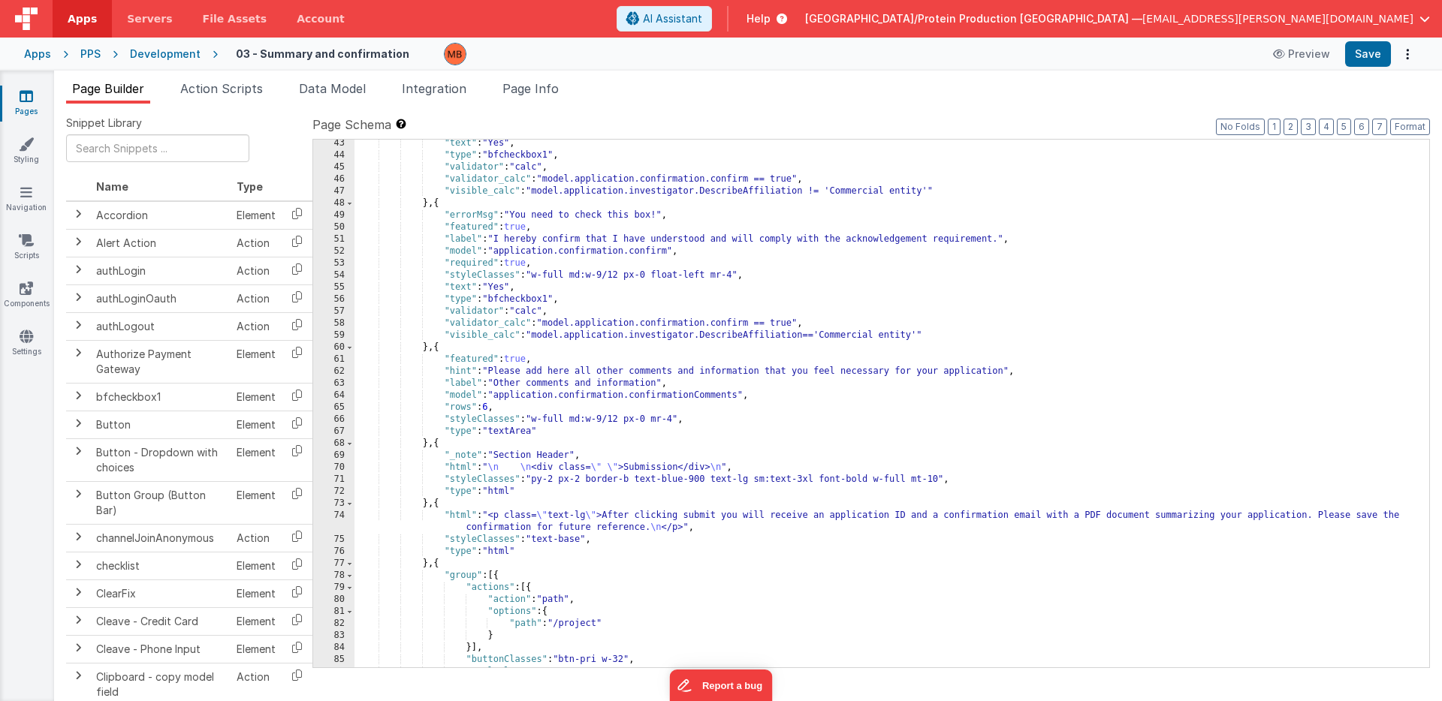
scroll to position [1166, 0]
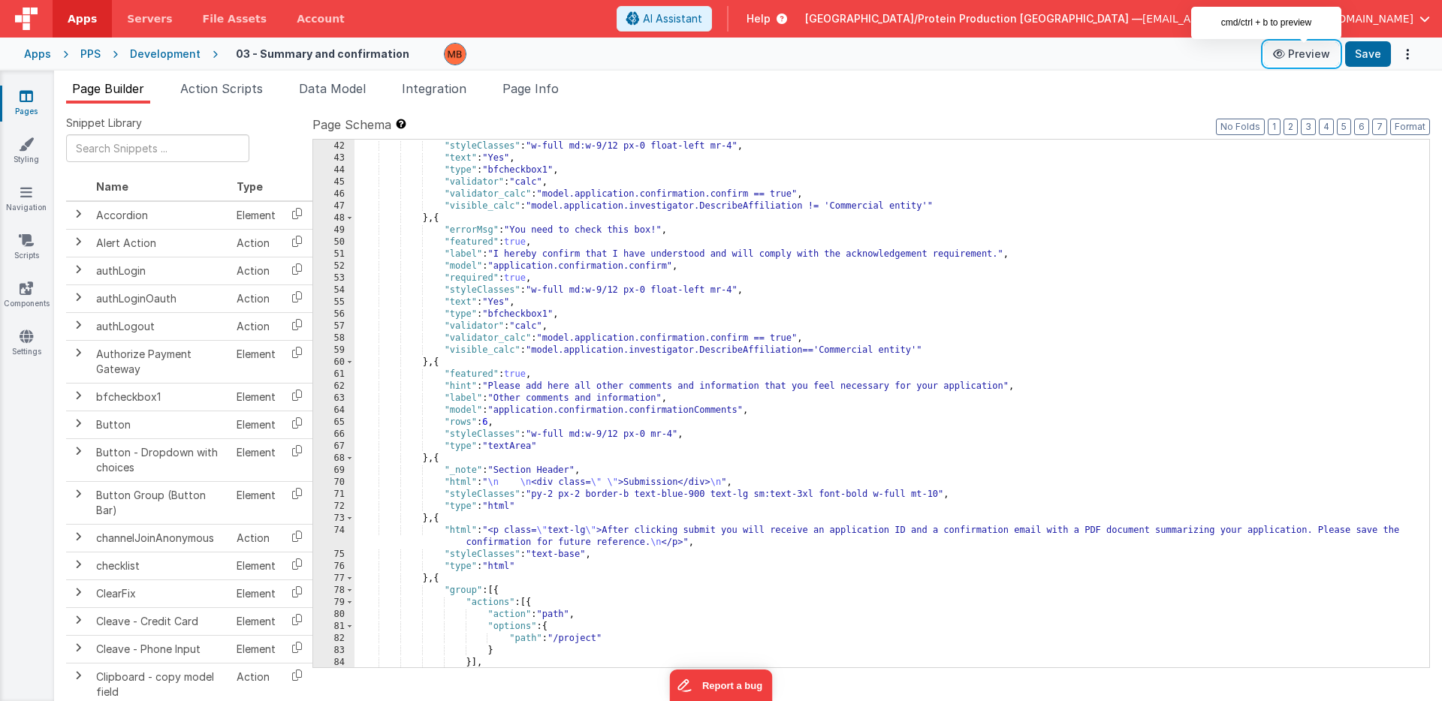
click at [1302, 56] on button "Preview" at bounding box center [1301, 54] width 75 height 24
click at [21, 89] on icon at bounding box center [27, 96] width 14 height 15
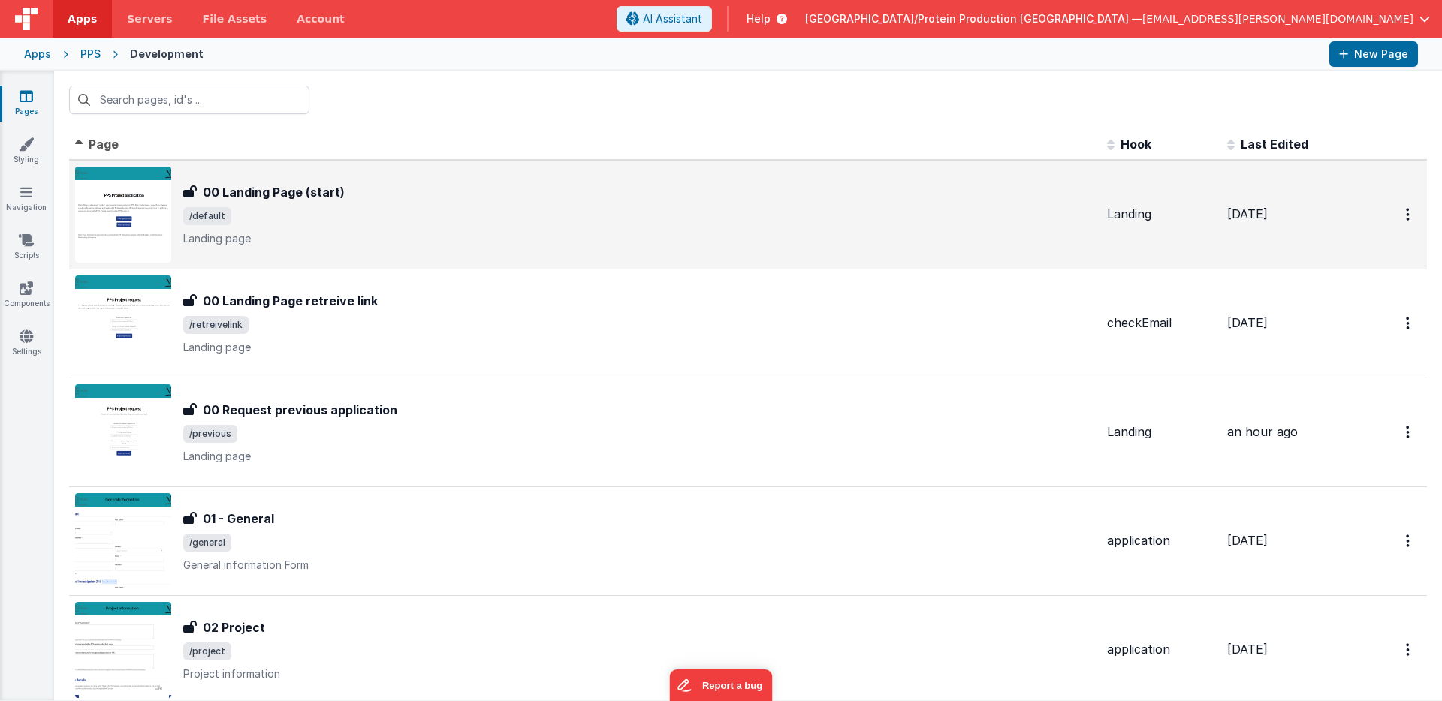
click at [439, 207] on span "/default" at bounding box center [639, 216] width 912 height 18
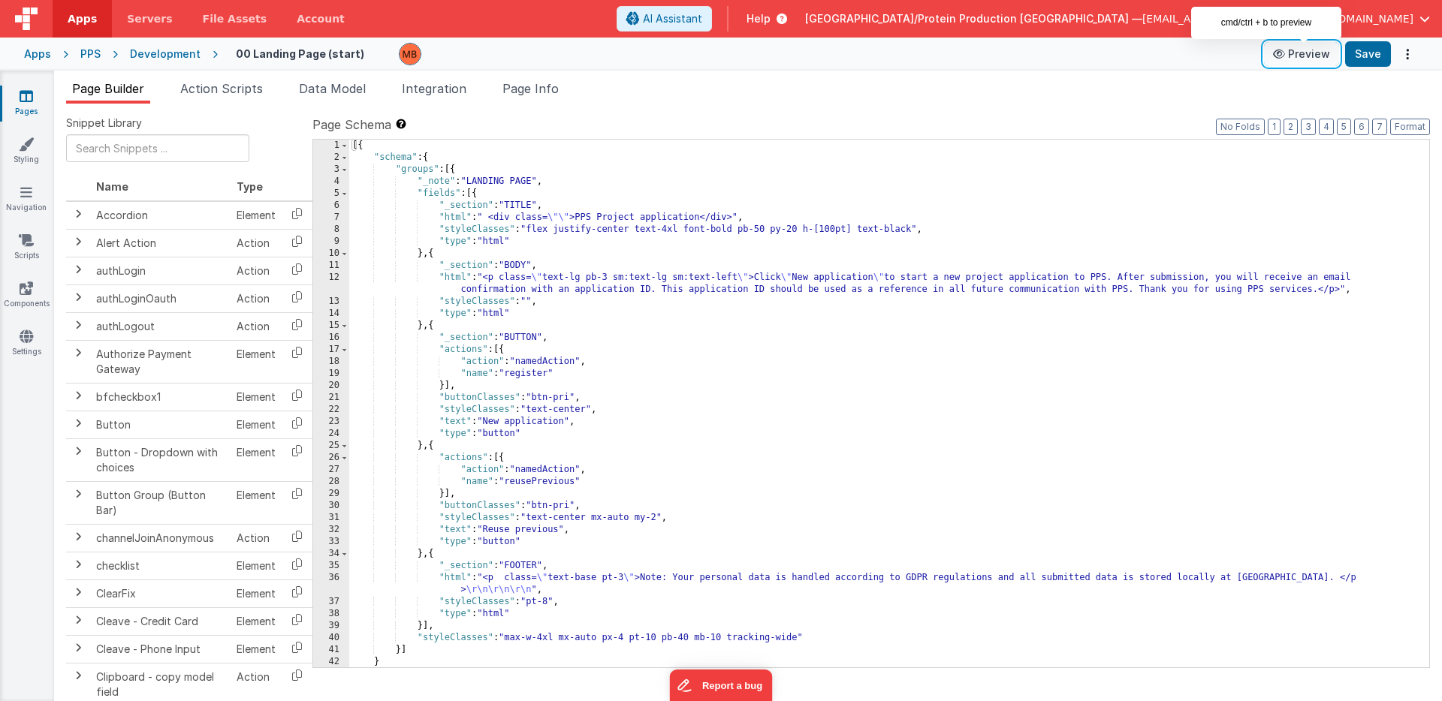
click at [1314, 50] on button "Preview" at bounding box center [1301, 54] width 75 height 24
click at [30, 98] on icon at bounding box center [27, 96] width 14 height 15
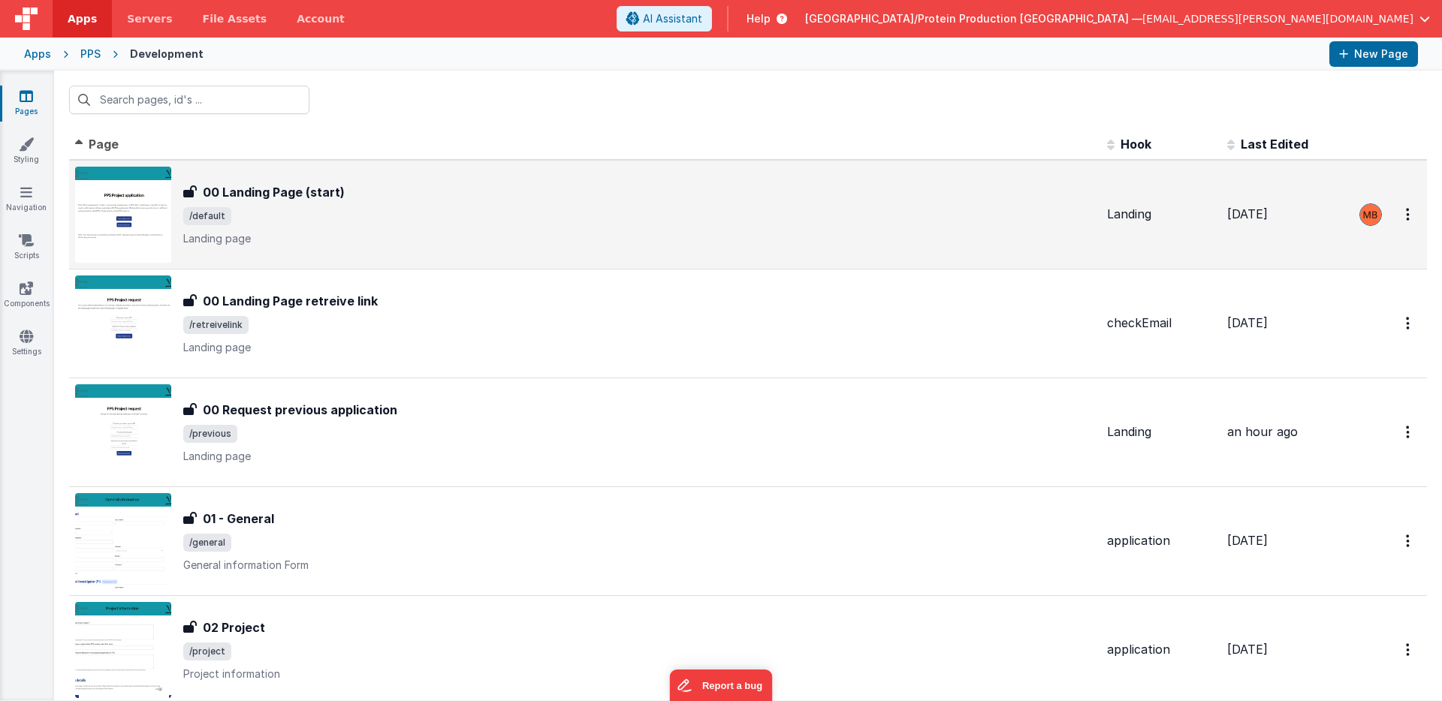
click at [318, 187] on h3 "00 Landing Page (start)" at bounding box center [274, 192] width 142 height 18
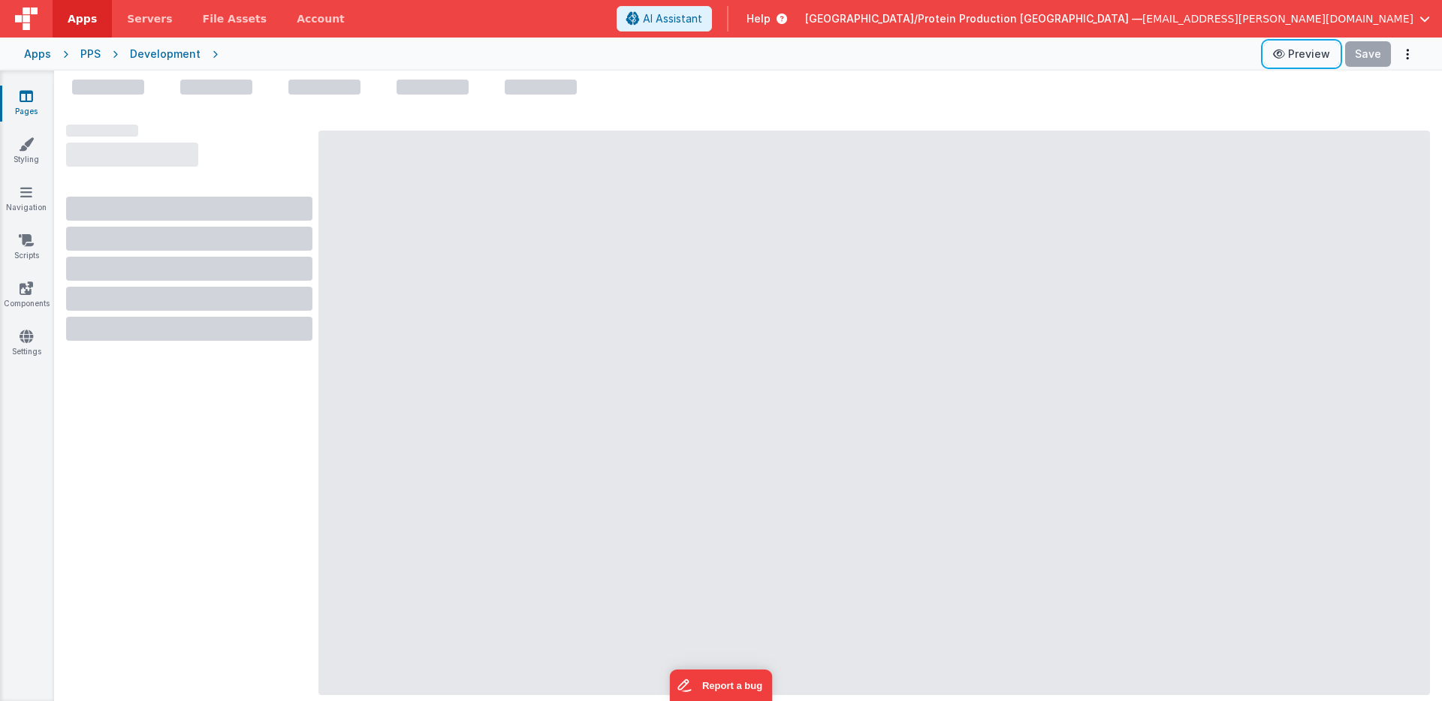
click at [1309, 56] on button "Preview" at bounding box center [1301, 54] width 75 height 24
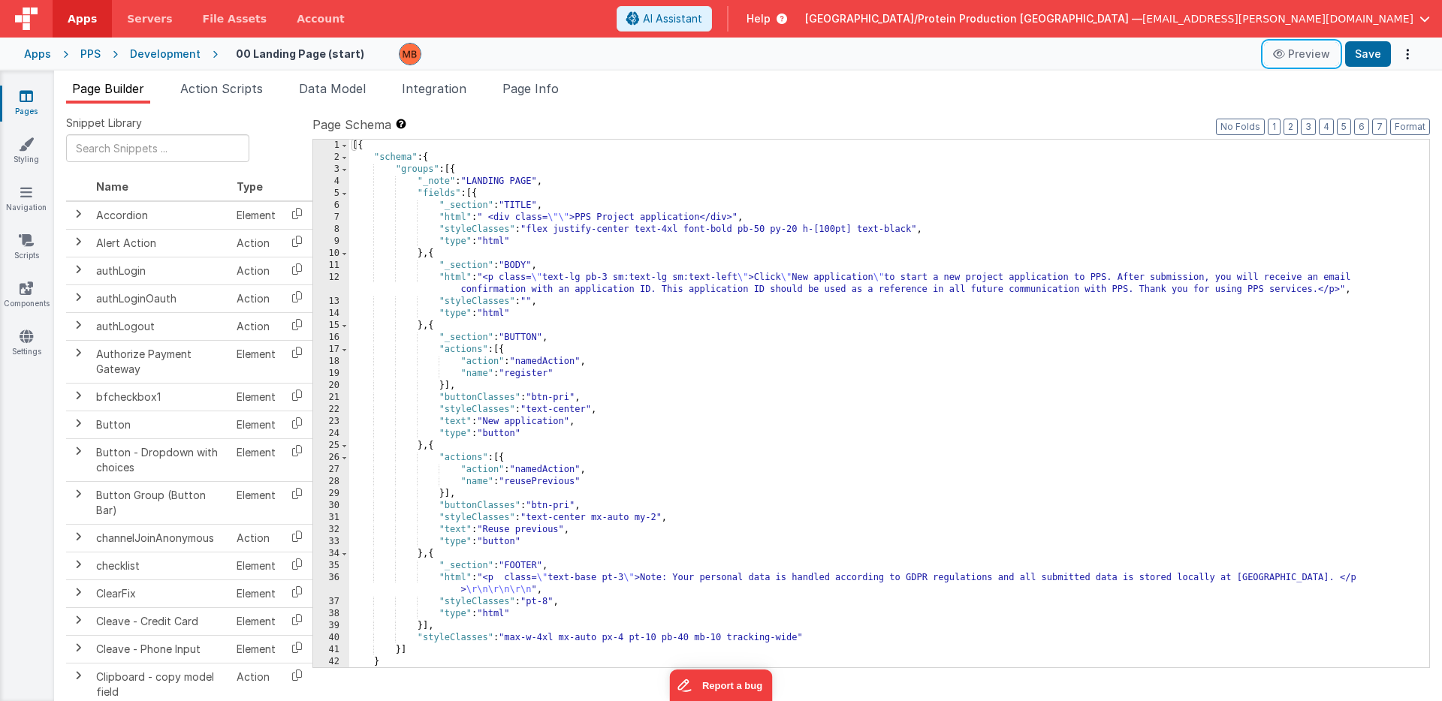
scroll to position [2, 0]
click at [20, 100] on icon at bounding box center [27, 96] width 14 height 15
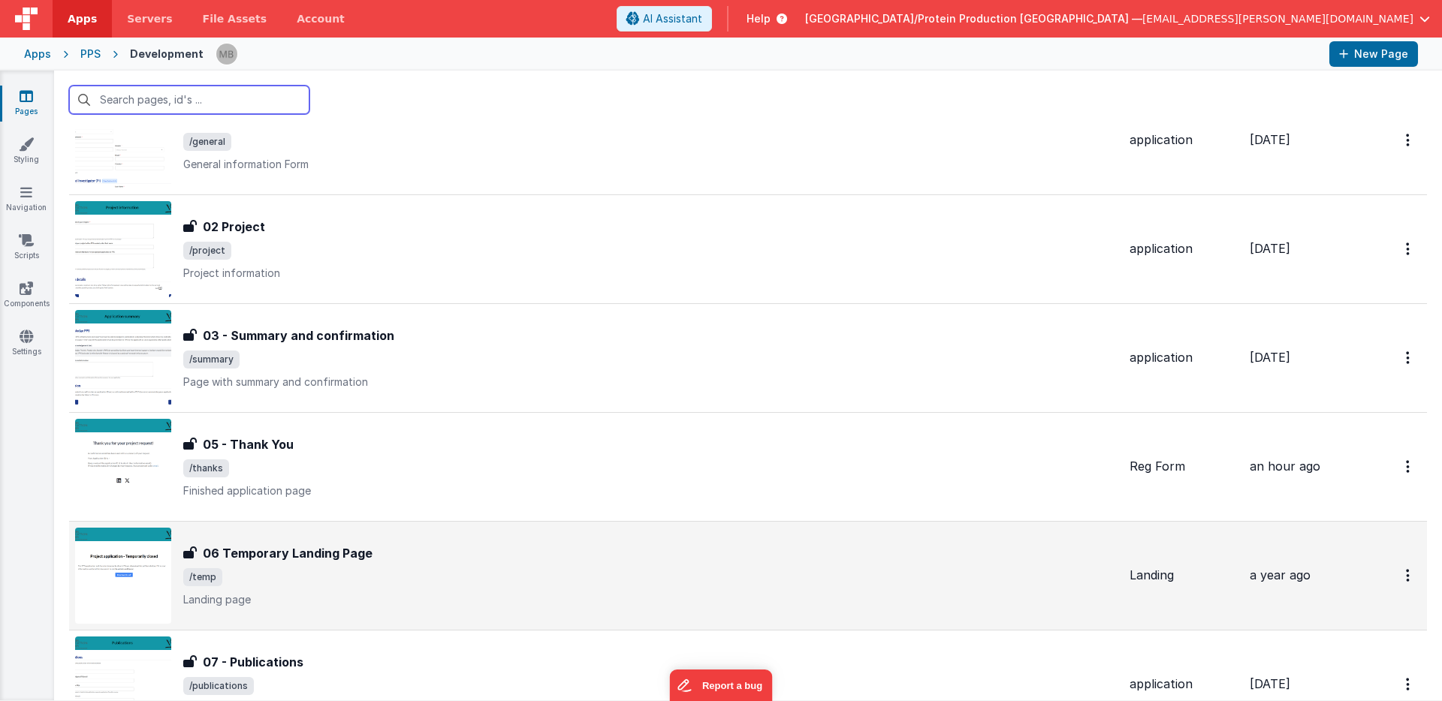
scroll to position [404, 0]
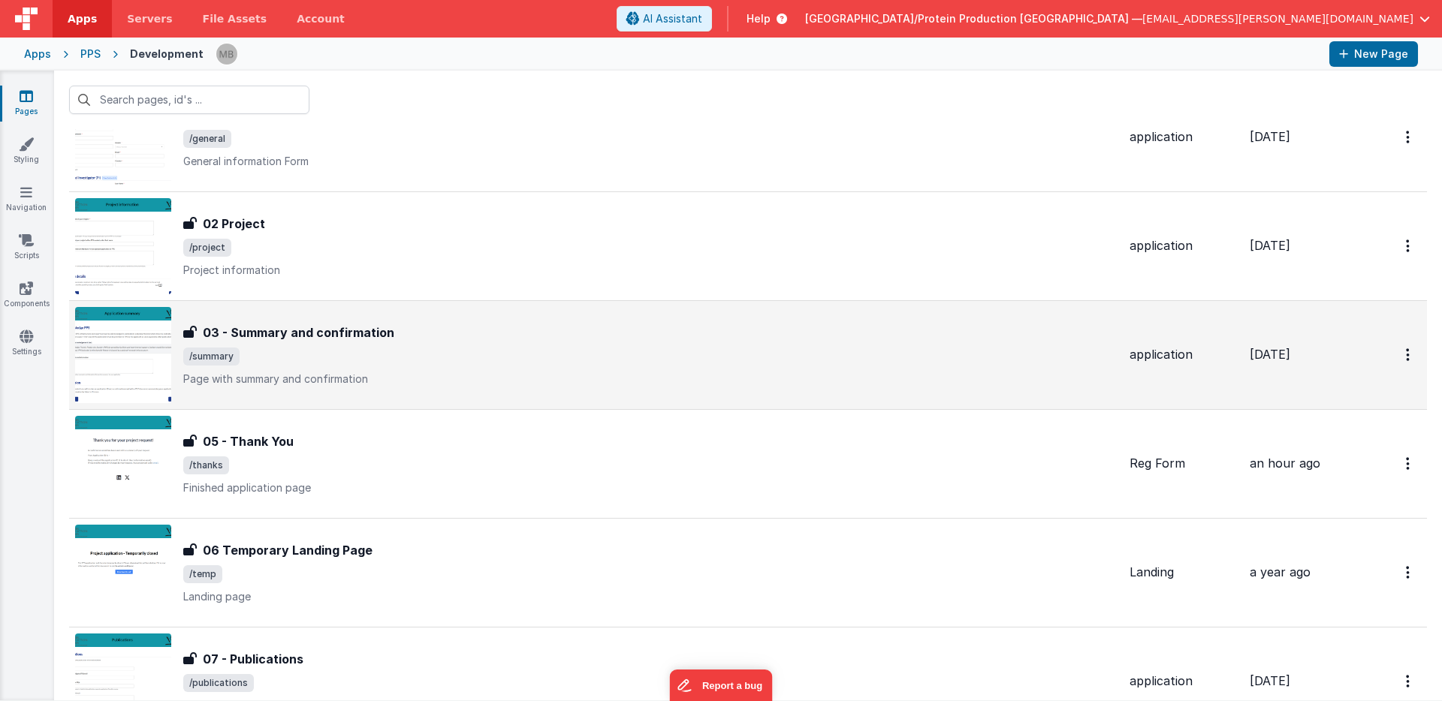
click at [450, 368] on div "03 - Summary and confirmation 03 - Summary and confirmation /summary Page with …" at bounding box center [650, 355] width 934 height 63
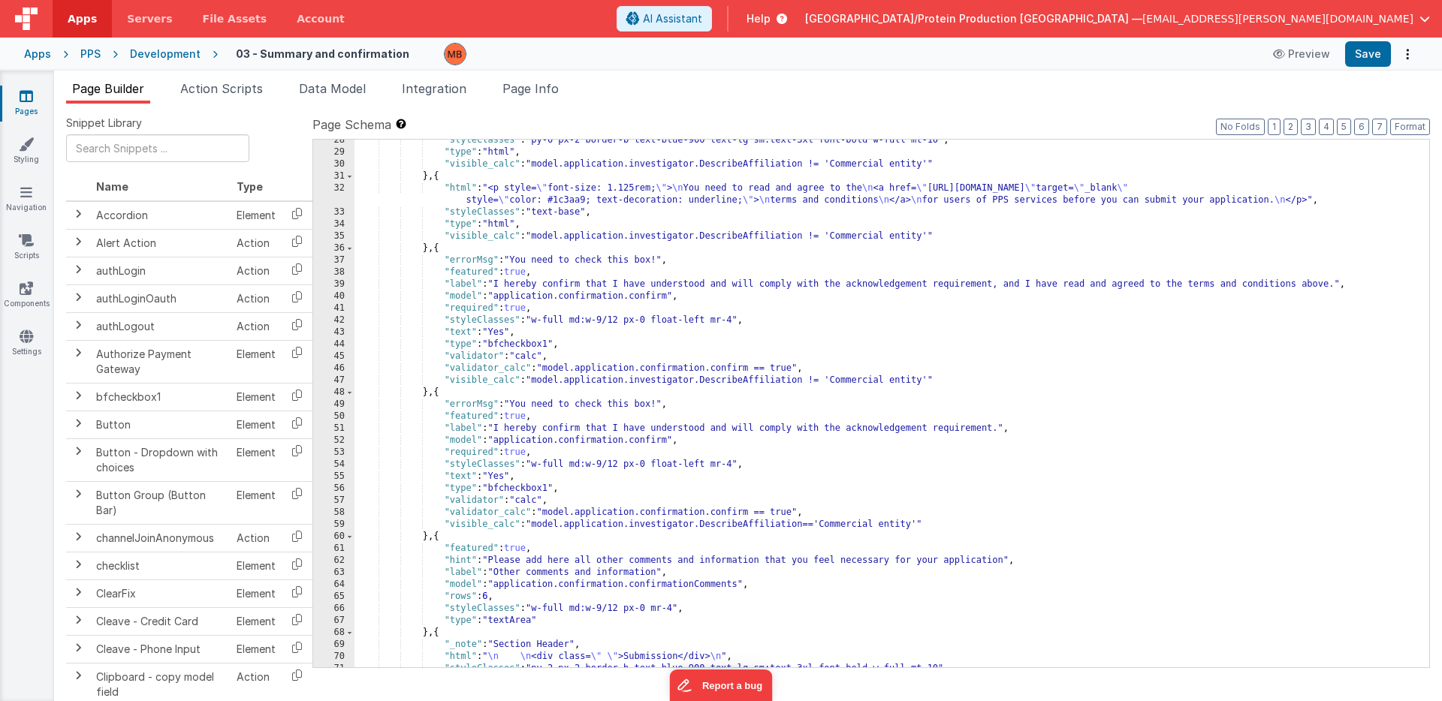
scroll to position [992, 0]
click at [91, 53] on div "PPS" at bounding box center [90, 54] width 20 height 15
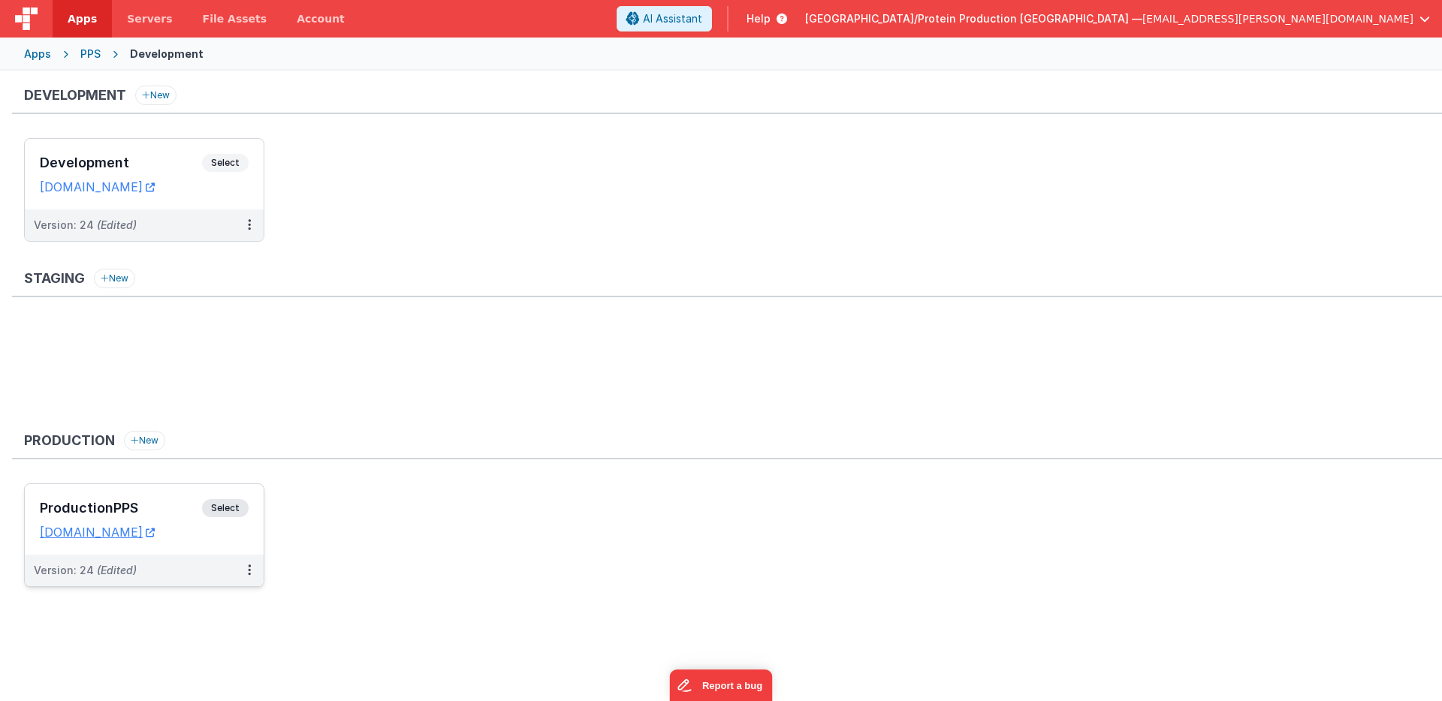
click at [225, 508] on span "Select" at bounding box center [225, 508] width 47 height 18
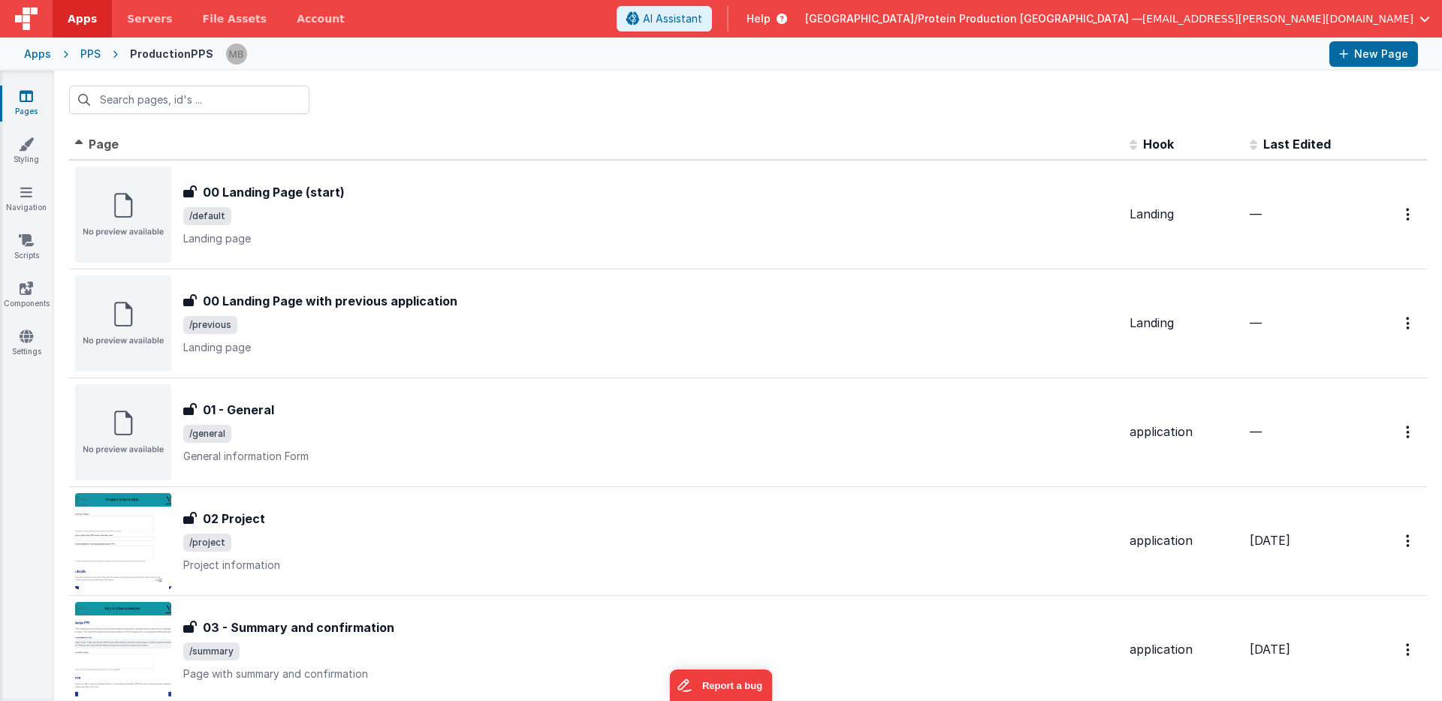
click at [33, 99] on link "Pages" at bounding box center [26, 104] width 54 height 30
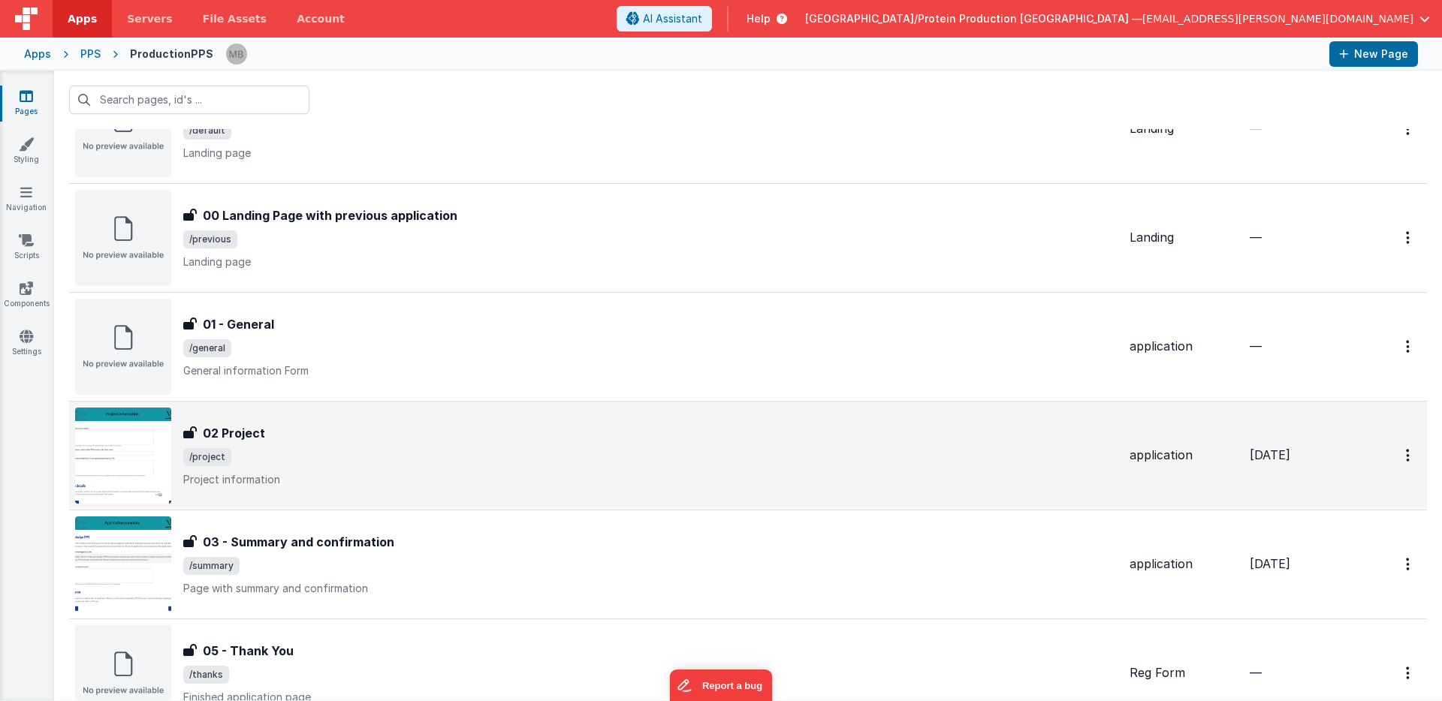
scroll to position [110, 0]
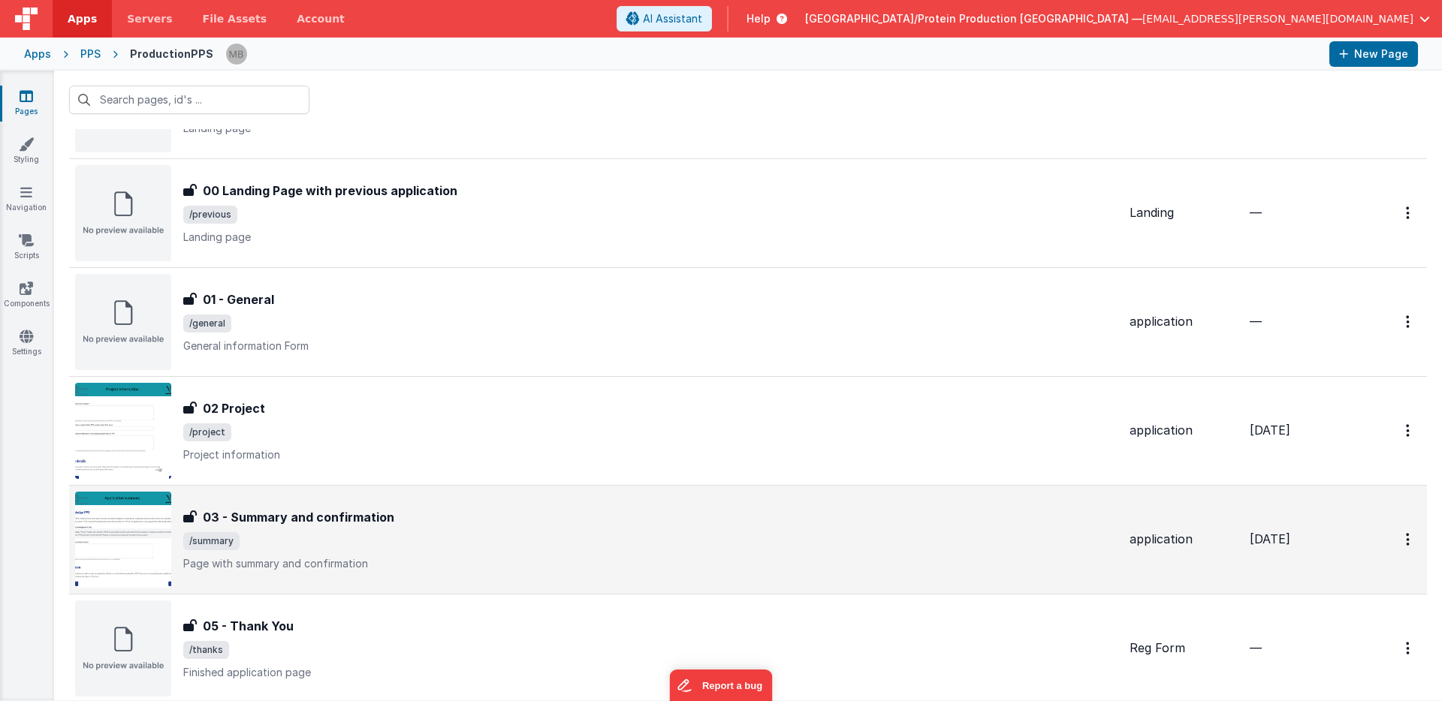
click at [390, 538] on span "/summary" at bounding box center [650, 541] width 934 height 18
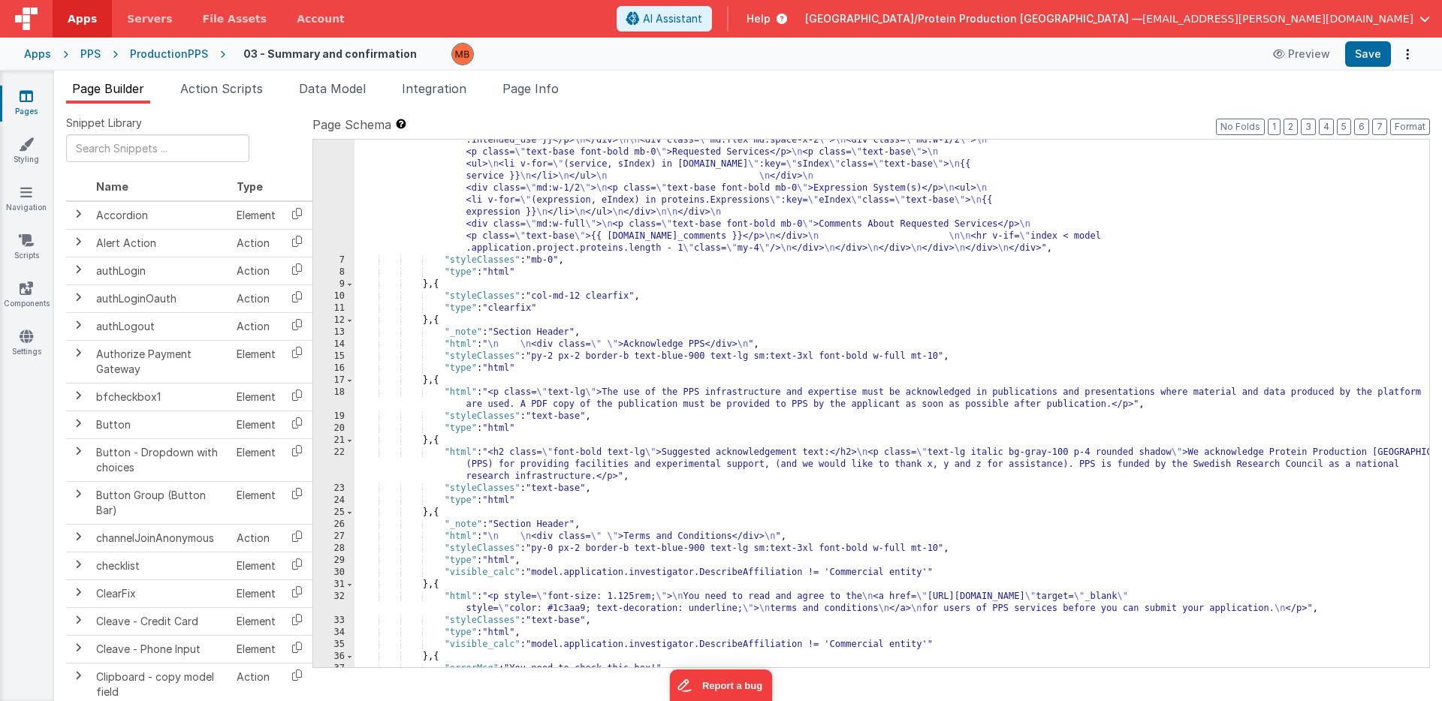
scroll to position [584, 0]
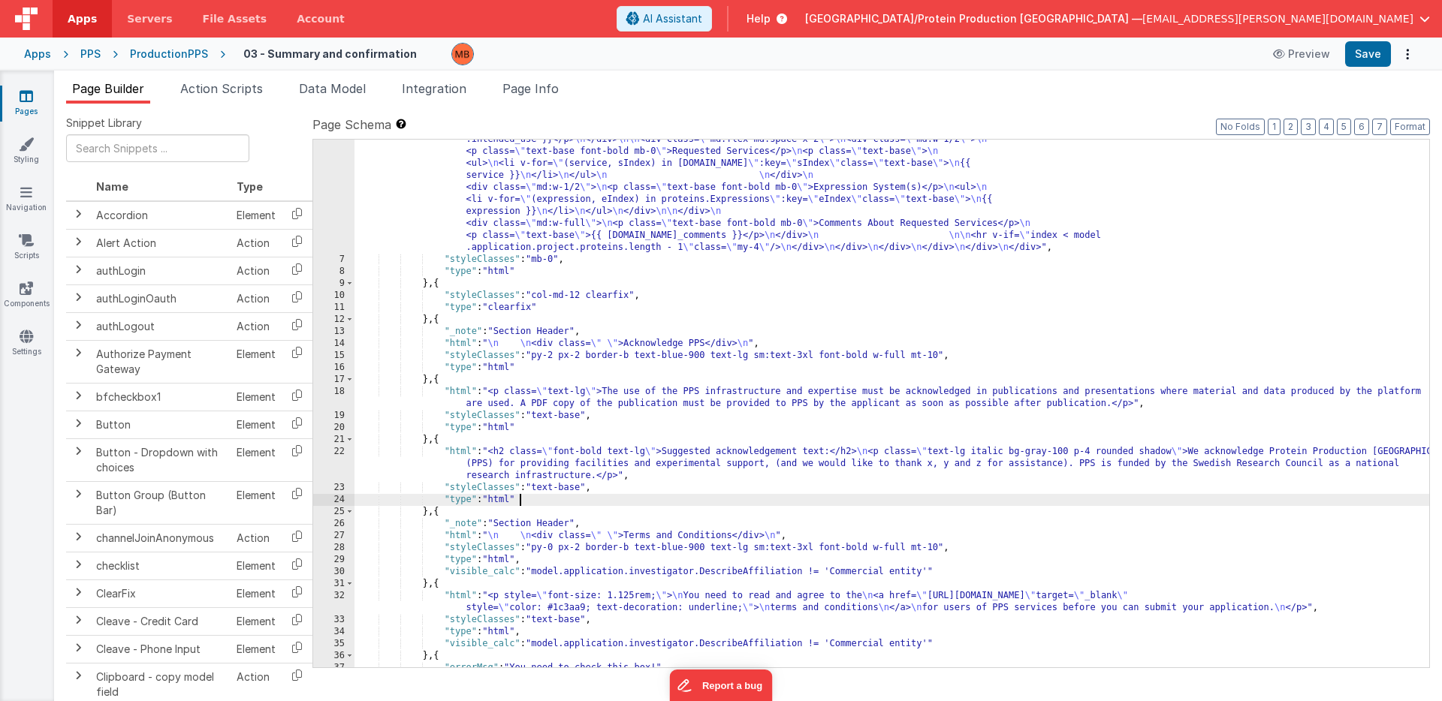
click at [704, 500] on div ""html" : "<div class= \" bg-white border border-dsgray rounded mb-3 \" > \n <p …" at bounding box center [891, 205] width 1075 height 1177
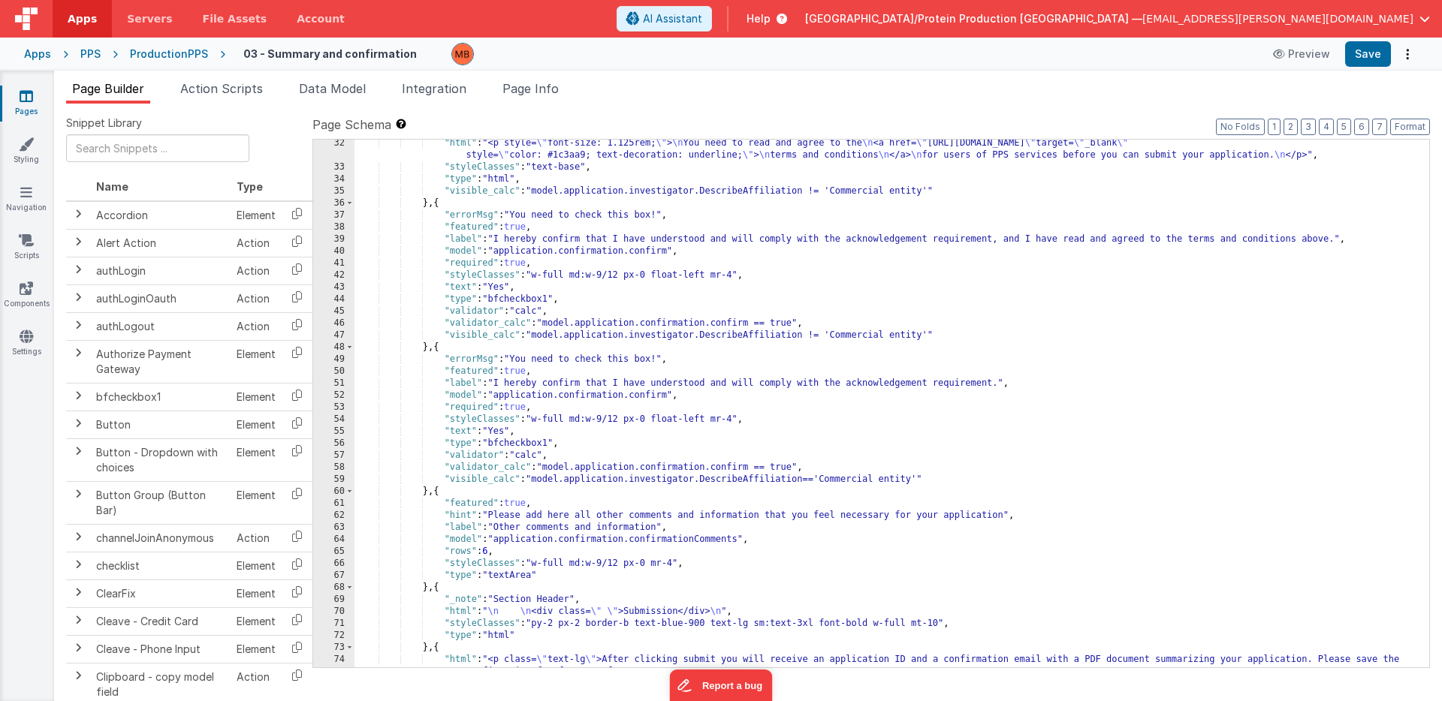
scroll to position [1036, 0]
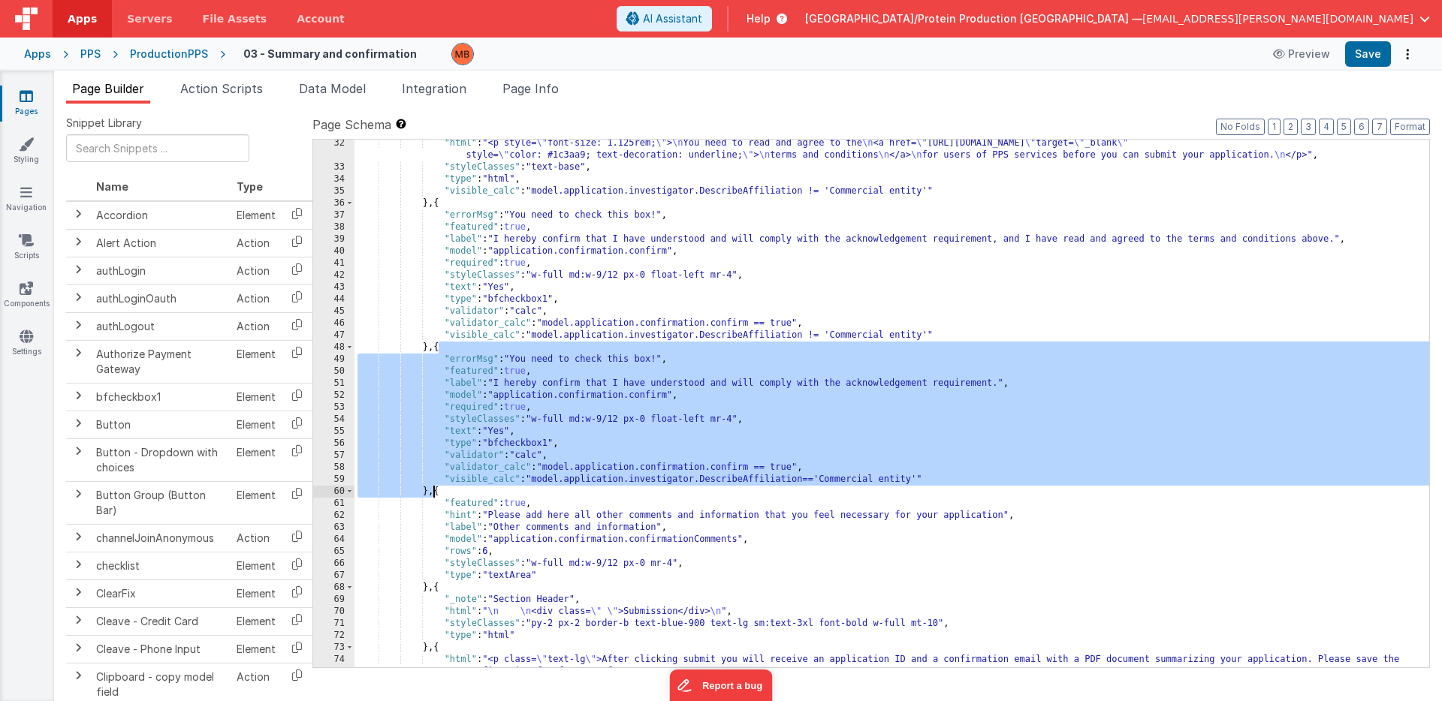
drag, startPoint x: 438, startPoint y: 348, endPoint x: 446, endPoint y: 500, distance: 151.9
click at [433, 496] on div ""html" : "<p style= \" font-size: 1.125rem; \" > \n You need to read and agree …" at bounding box center [891, 425] width 1075 height 576
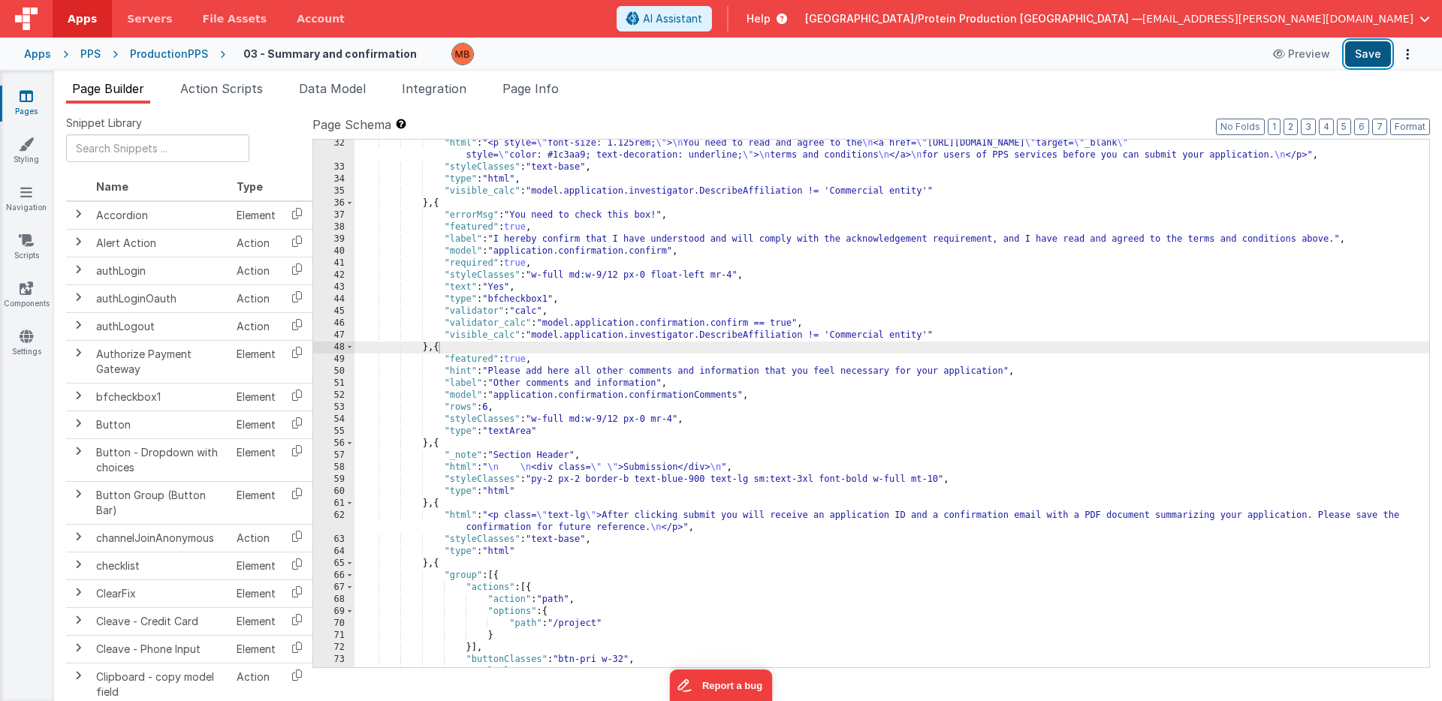
click at [1362, 55] on button "Save" at bounding box center [1368, 54] width 46 height 26
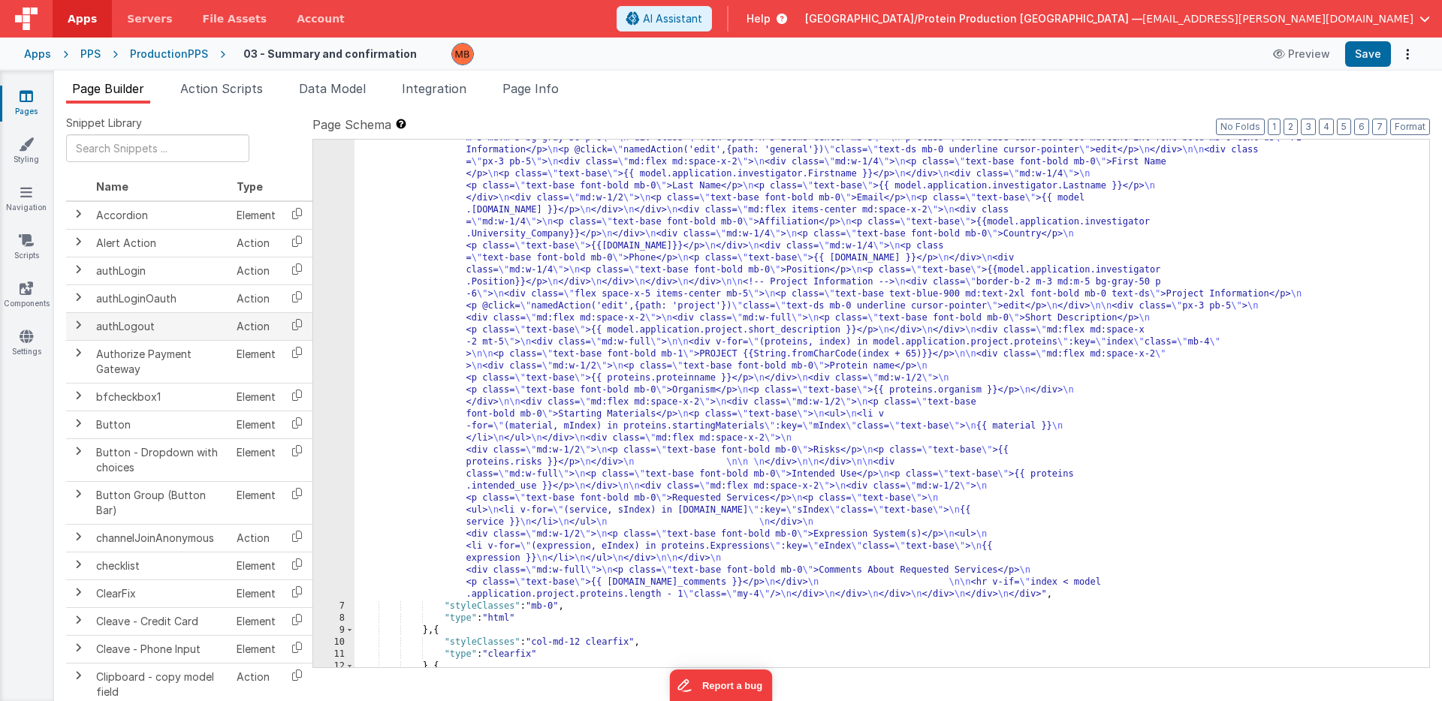
scroll to position [127, 0]
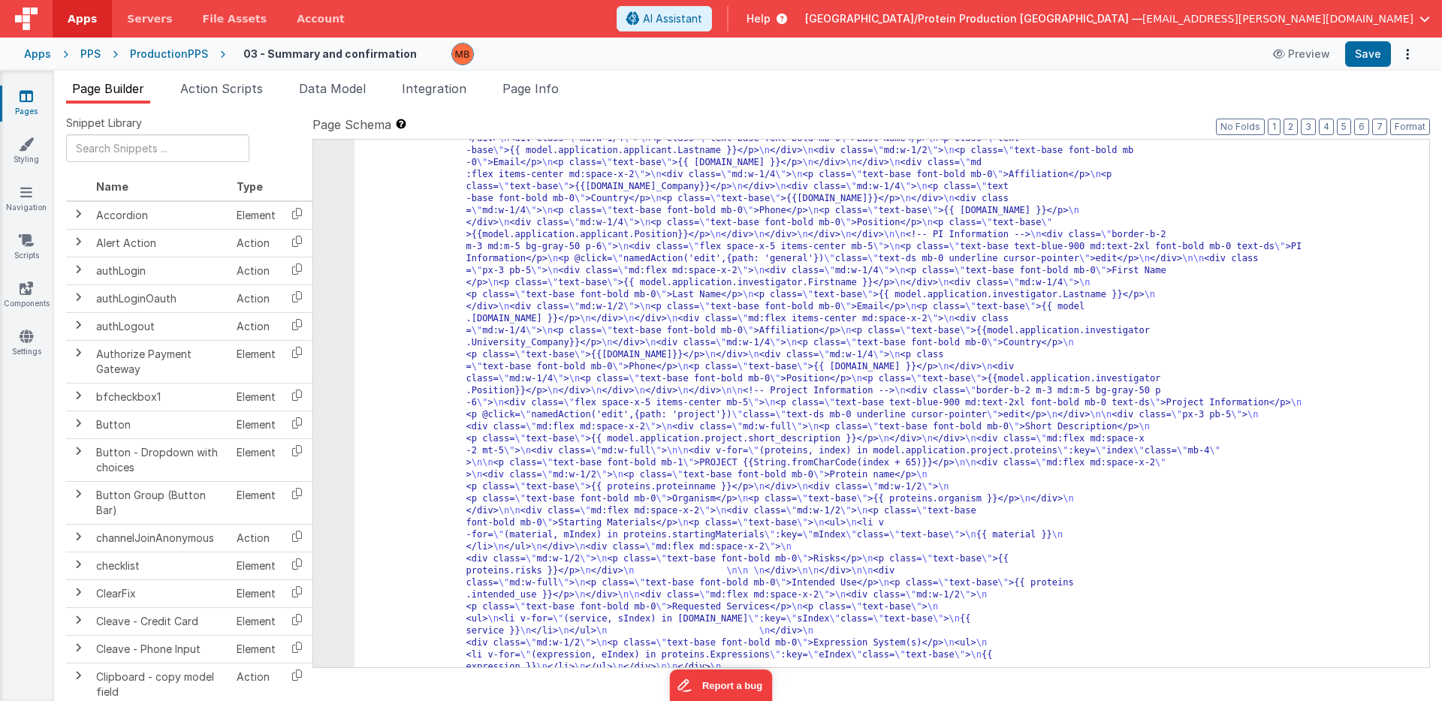
click at [26, 95] on icon at bounding box center [27, 96] width 14 height 15
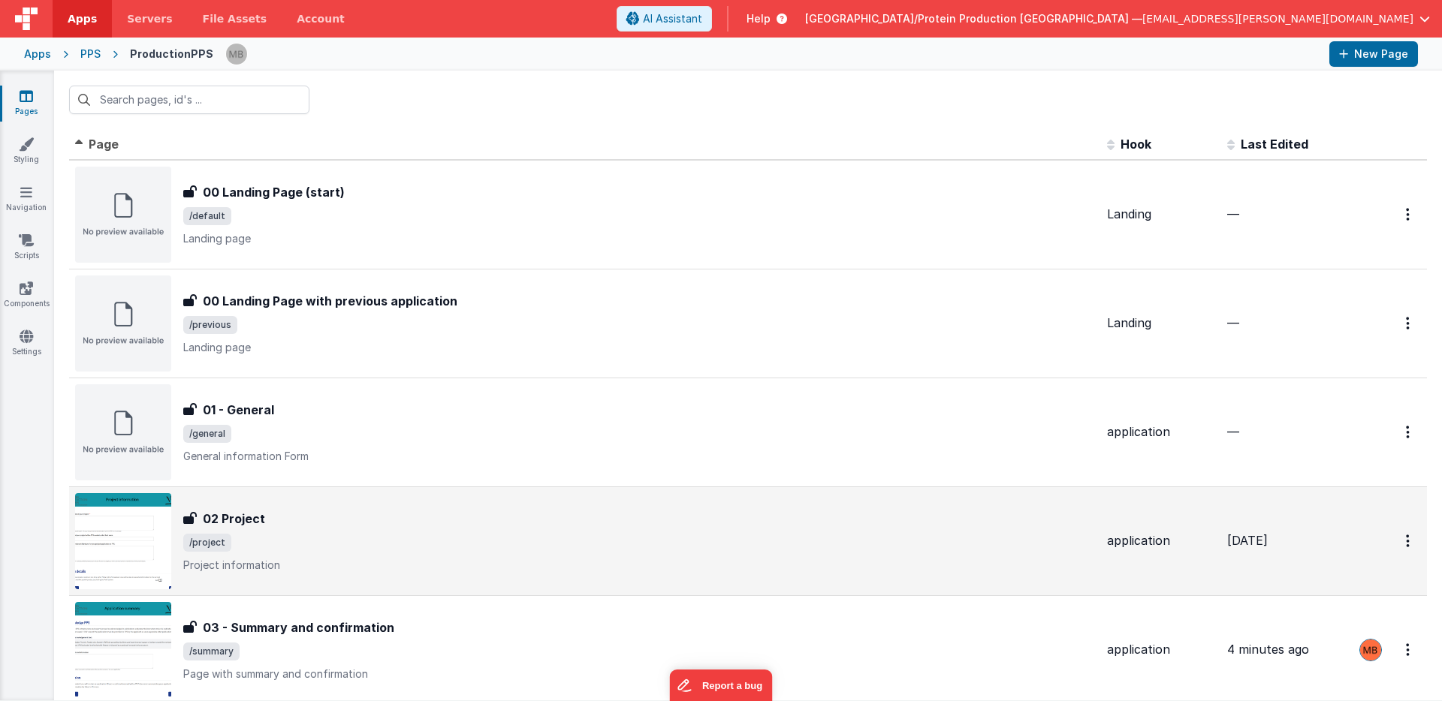
click at [280, 521] on div "02 Project" at bounding box center [639, 519] width 912 height 18
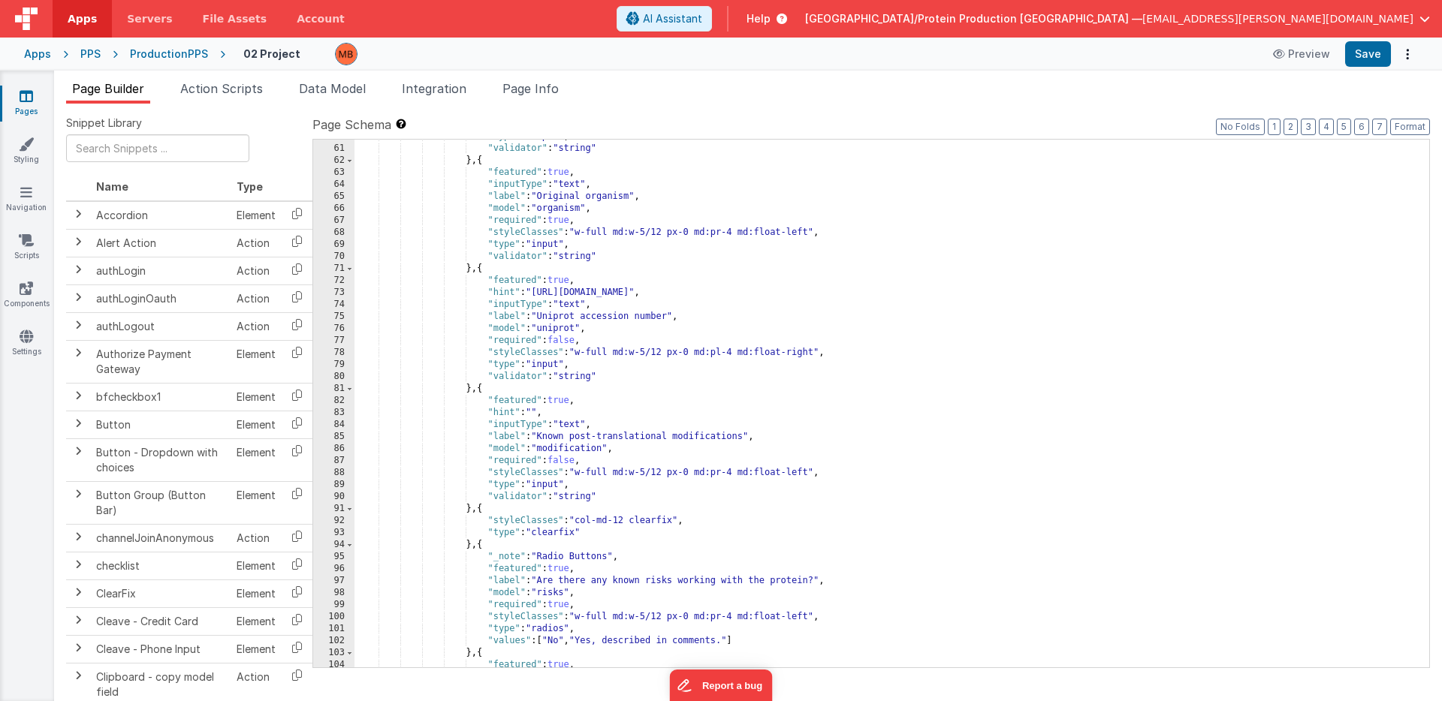
scroll to position [730, 0]
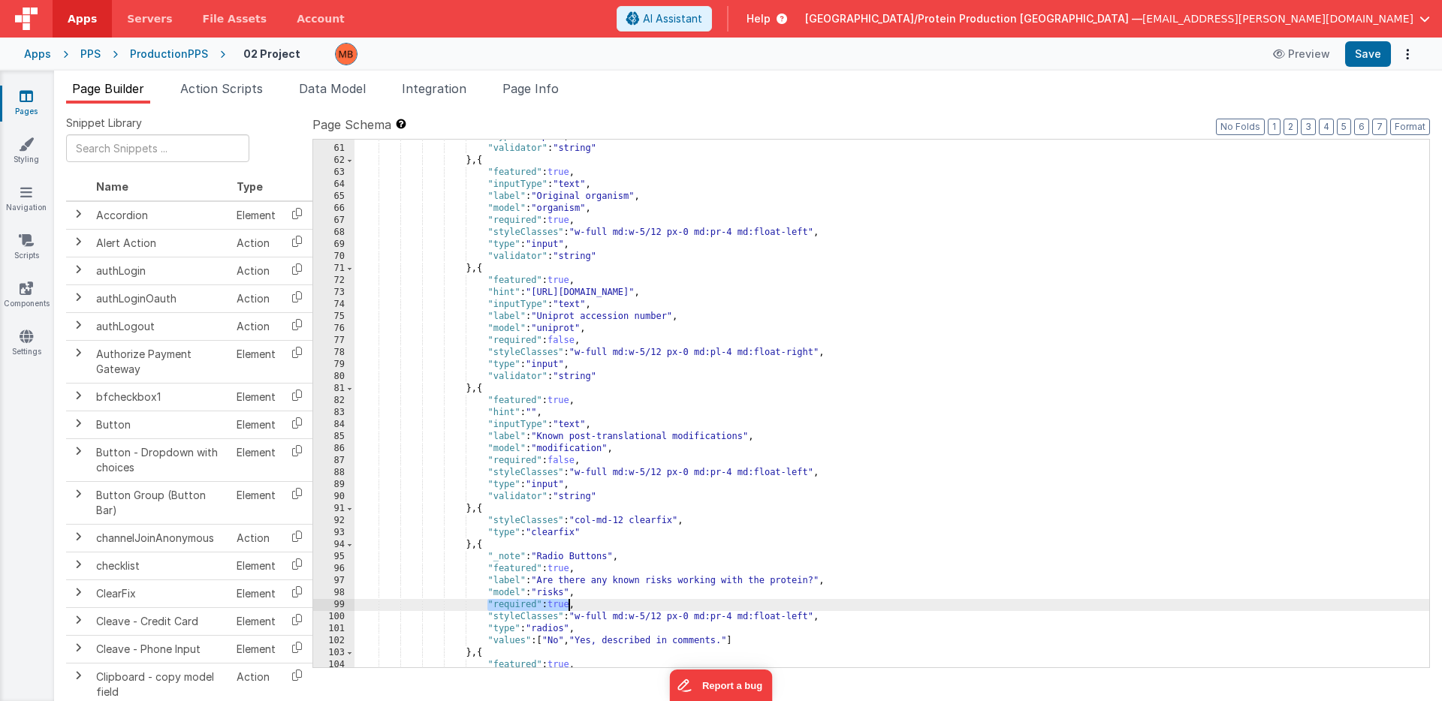
drag, startPoint x: 489, startPoint y: 602, endPoint x: 617, endPoint y: 605, distance: 128.4
click at [607, 604] on div ""type" : "input" , "validator" : "string" } , { "featured" : true , "inputType"…" at bounding box center [891, 407] width 1075 height 552
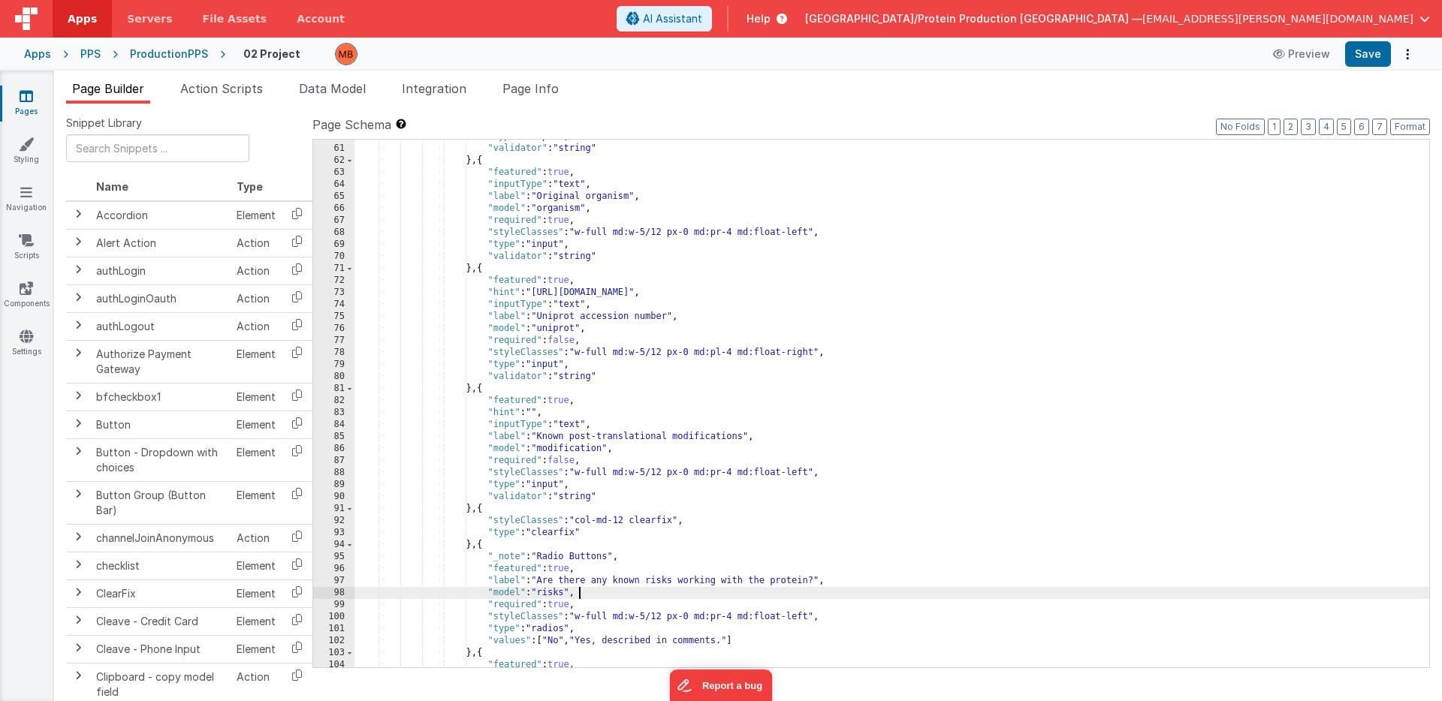
click at [959, 593] on div ""type" : "input" , "validator" : "string" } , { "featured" : true , "inputType"…" at bounding box center [891, 407] width 1075 height 552
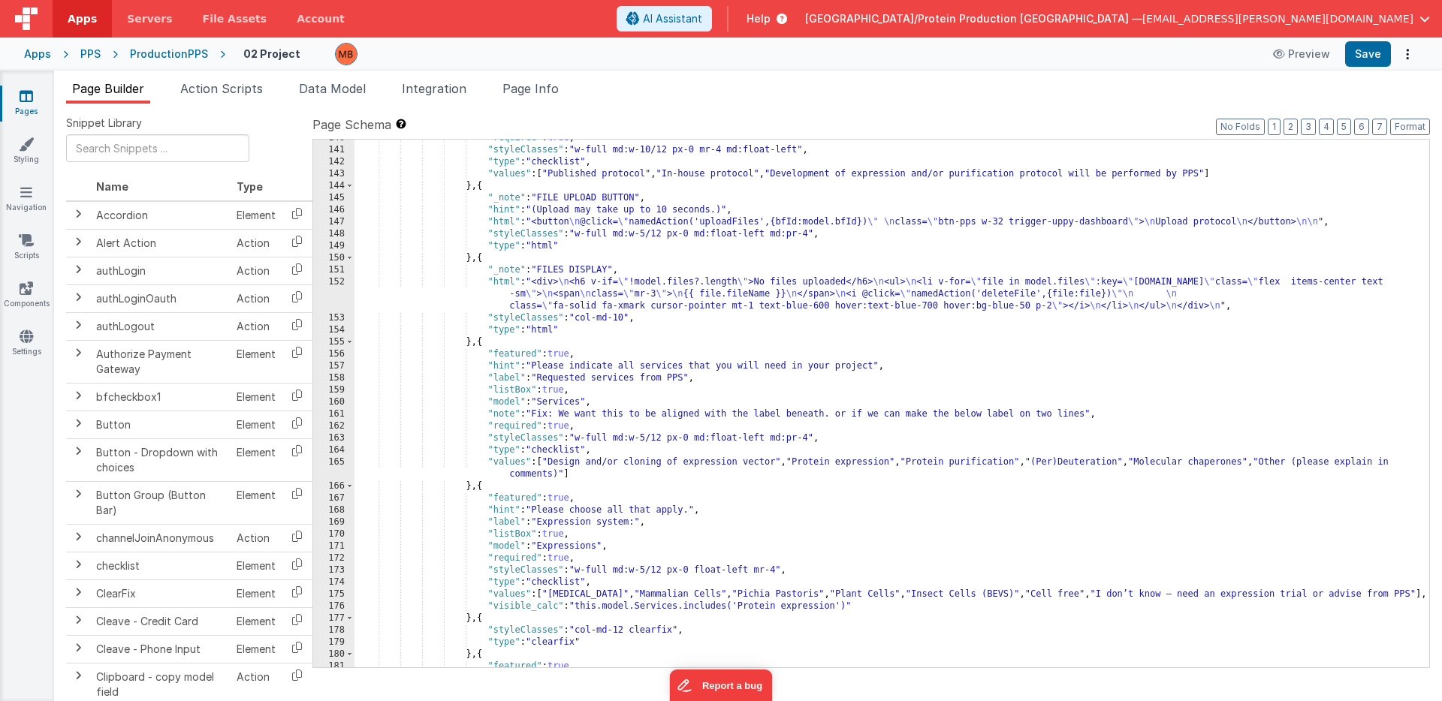
scroll to position [1697, 0]
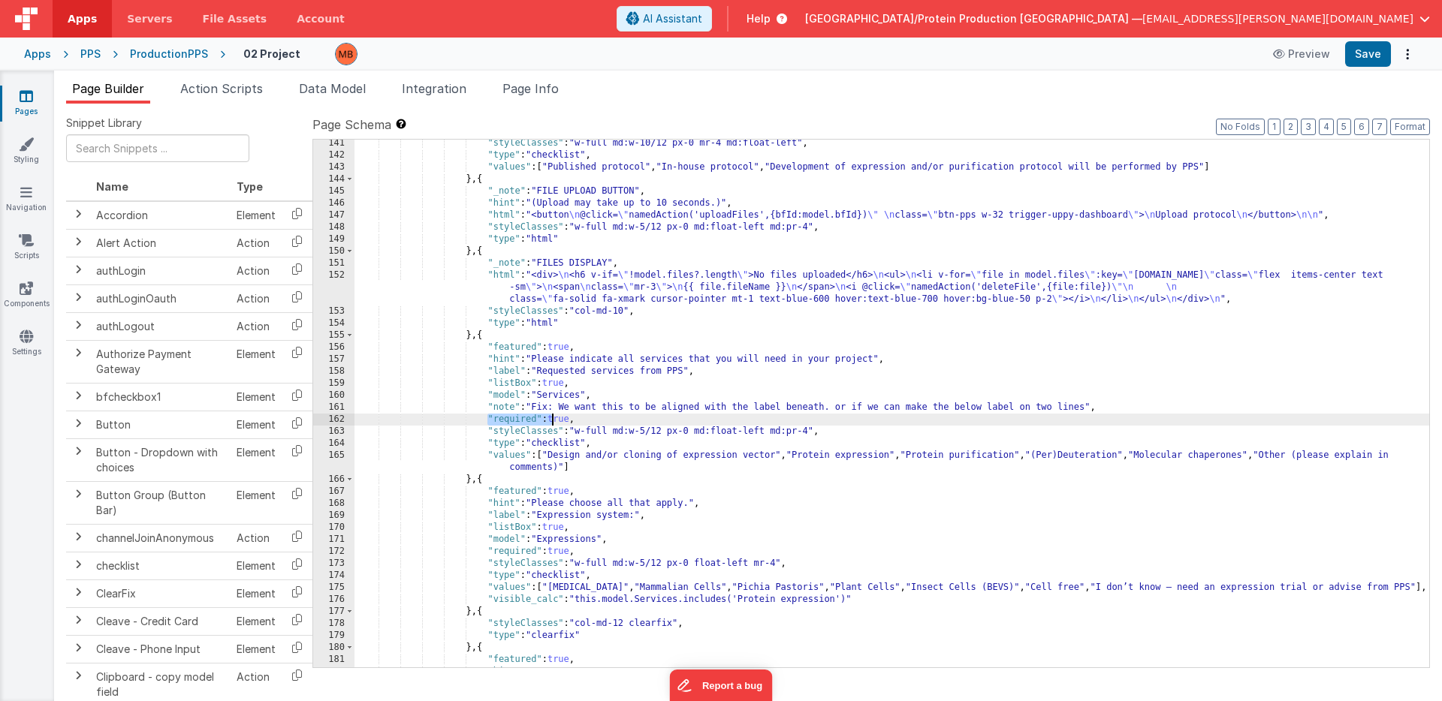
drag, startPoint x: 487, startPoint y: 421, endPoint x: 566, endPoint y: 395, distance: 82.9
click at [569, 421] on div ""styleClasses" : "w-full md:w-10/12 px-0 mr-4 md:float-left" , "type" : "checkl…" at bounding box center [891, 413] width 1075 height 552
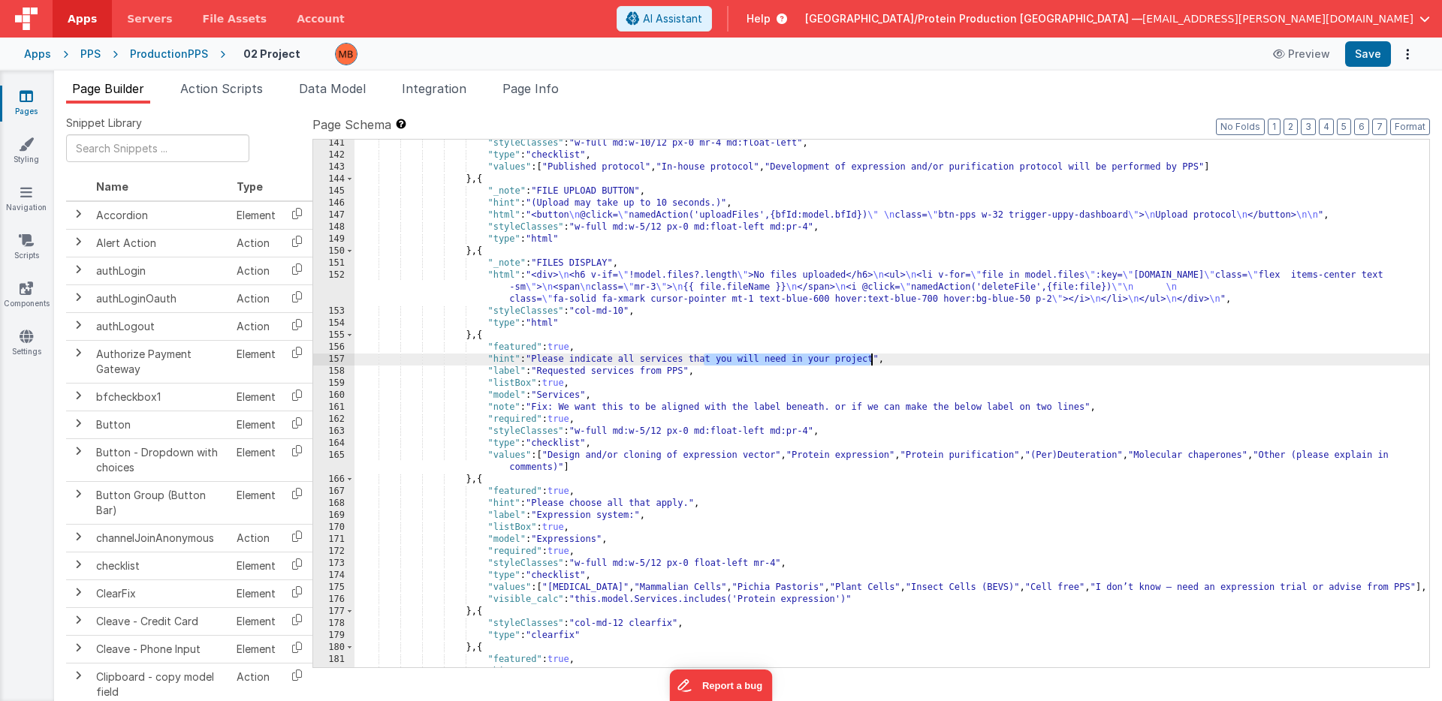
drag, startPoint x: 707, startPoint y: 360, endPoint x: 912, endPoint y: 363, distance: 205.8
click at [910, 361] on div ""styleClasses" : "w-full md:w-10/12 px-0 mr-4 md:float-left" , "type" : "checkl…" at bounding box center [891, 413] width 1075 height 552
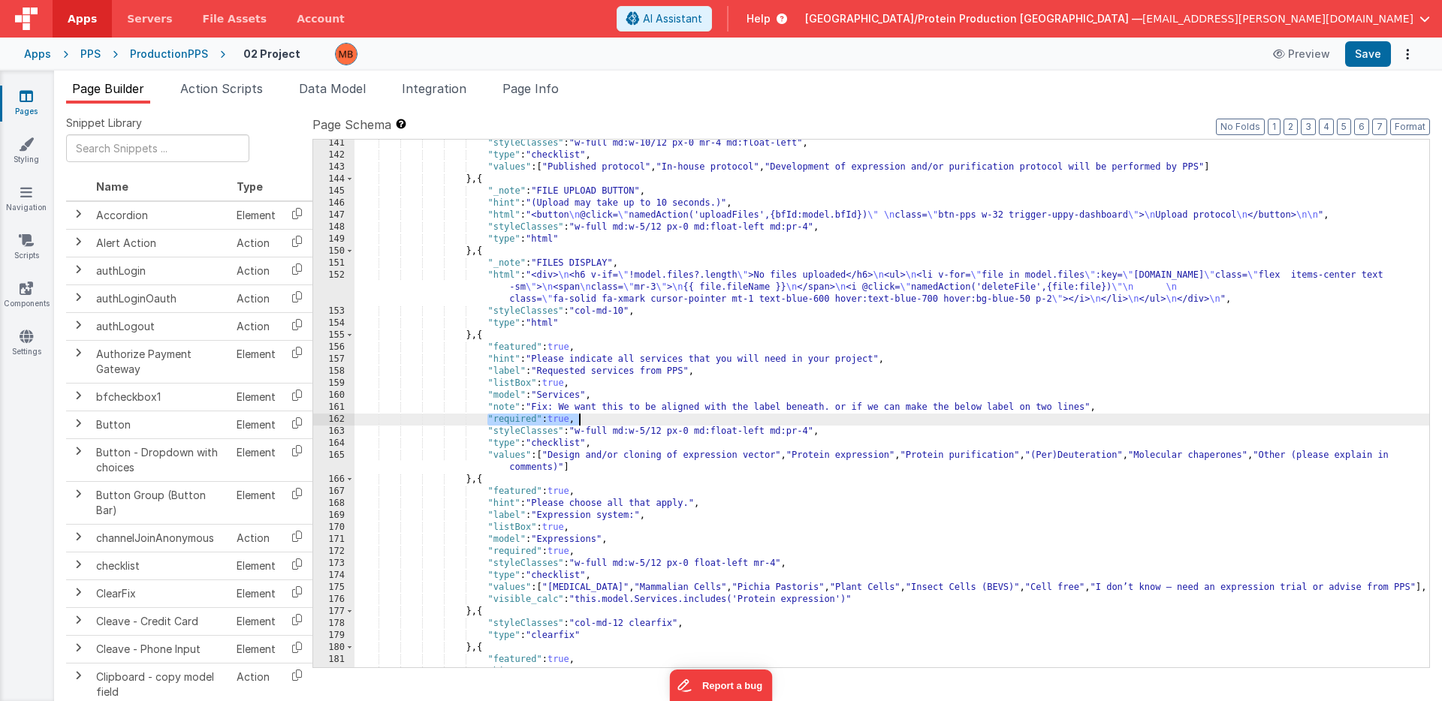
drag, startPoint x: 488, startPoint y: 421, endPoint x: 593, endPoint y: 421, distance: 104.4
click at [593, 421] on div ""styleClasses" : "w-full md:w-10/12 px-0 mr-4 md:float-left" , "type" : "checkl…" at bounding box center [891, 413] width 1075 height 552
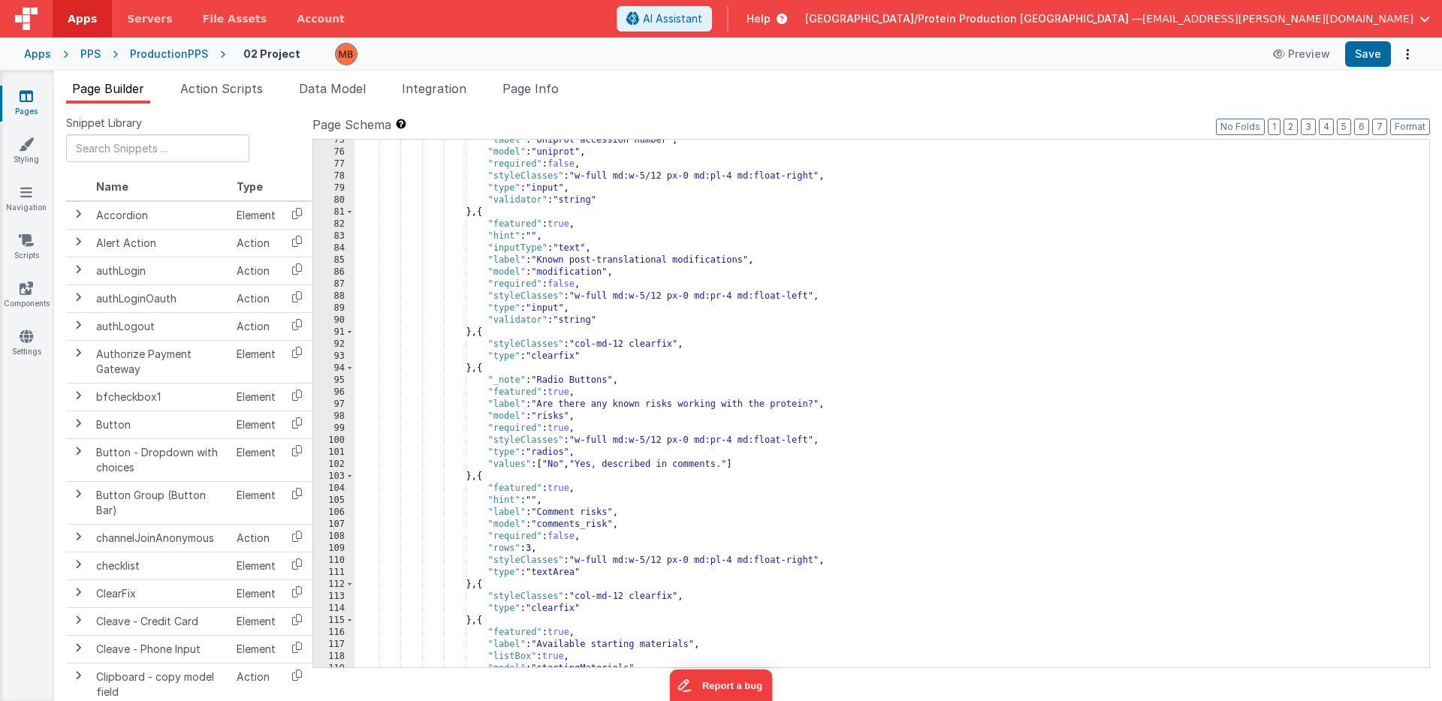
scroll to position [907, 0]
click at [795, 334] on div ""label" : "Uniprot accession number" , "model" : "uniprot" , "required" : false…" at bounding box center [891, 410] width 1075 height 552
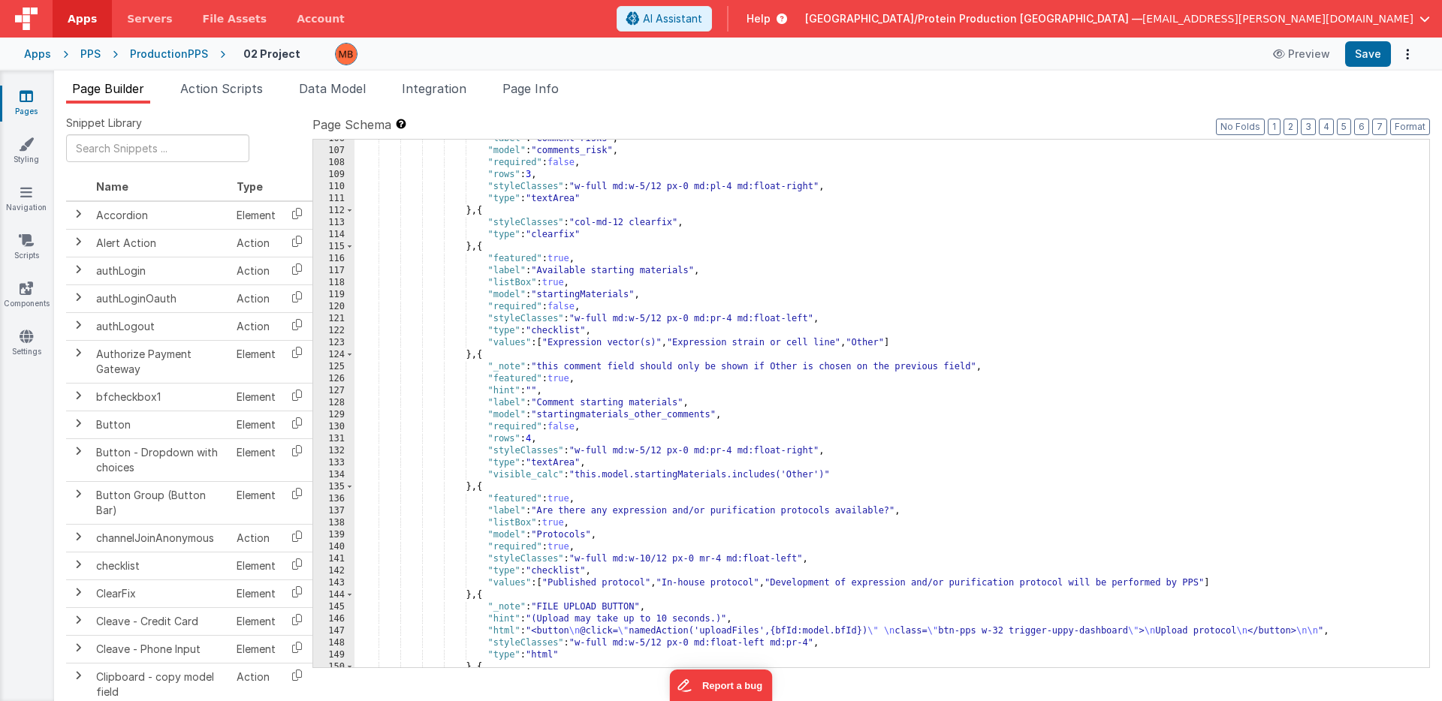
scroll to position [1282, 0]
click at [875, 436] on div ""label" : "Comment risks" , "model" : "comments_risk" , "required" : false , "r…" at bounding box center [891, 407] width 1075 height 552
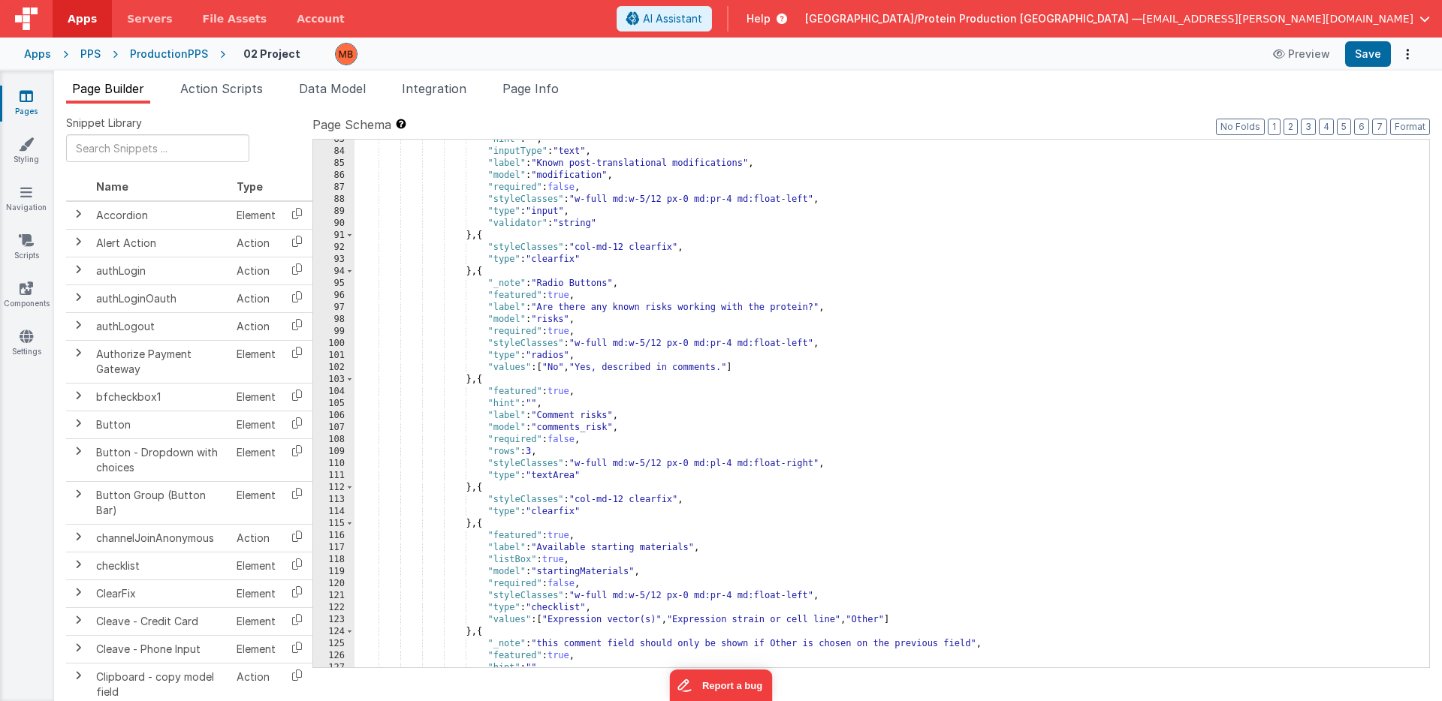
scroll to position [1004, 0]
click at [27, 95] on icon at bounding box center [27, 96] width 14 height 15
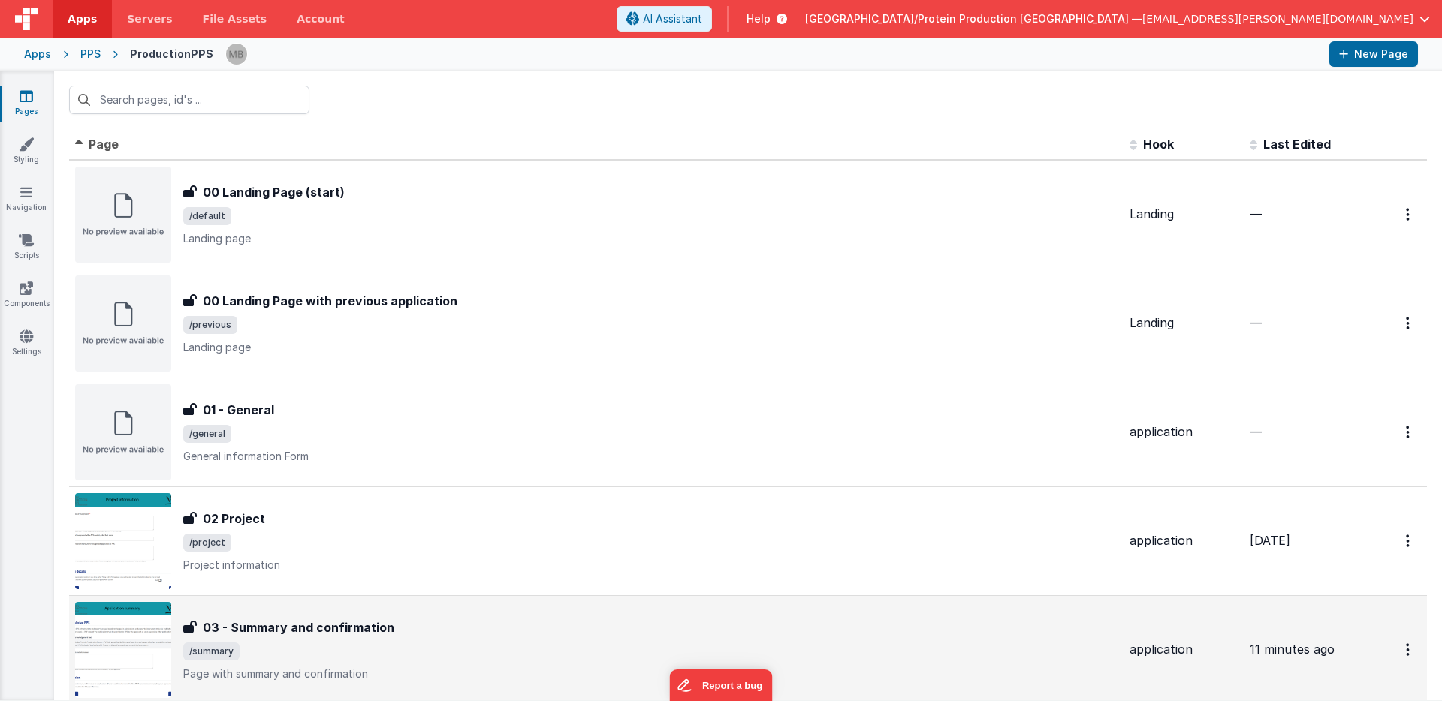
click at [391, 634] on div "03 - Summary and confirmation" at bounding box center [650, 628] width 934 height 18
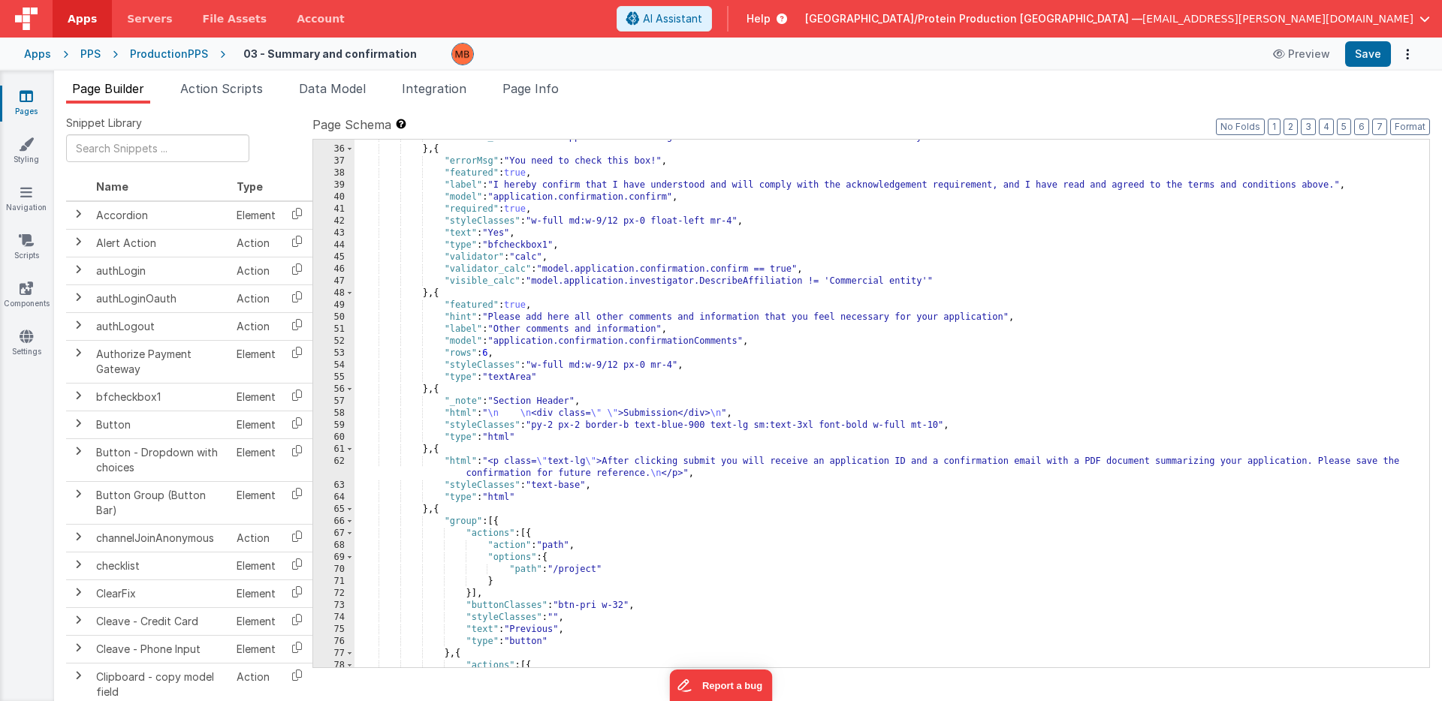
scroll to position [1090, 0]
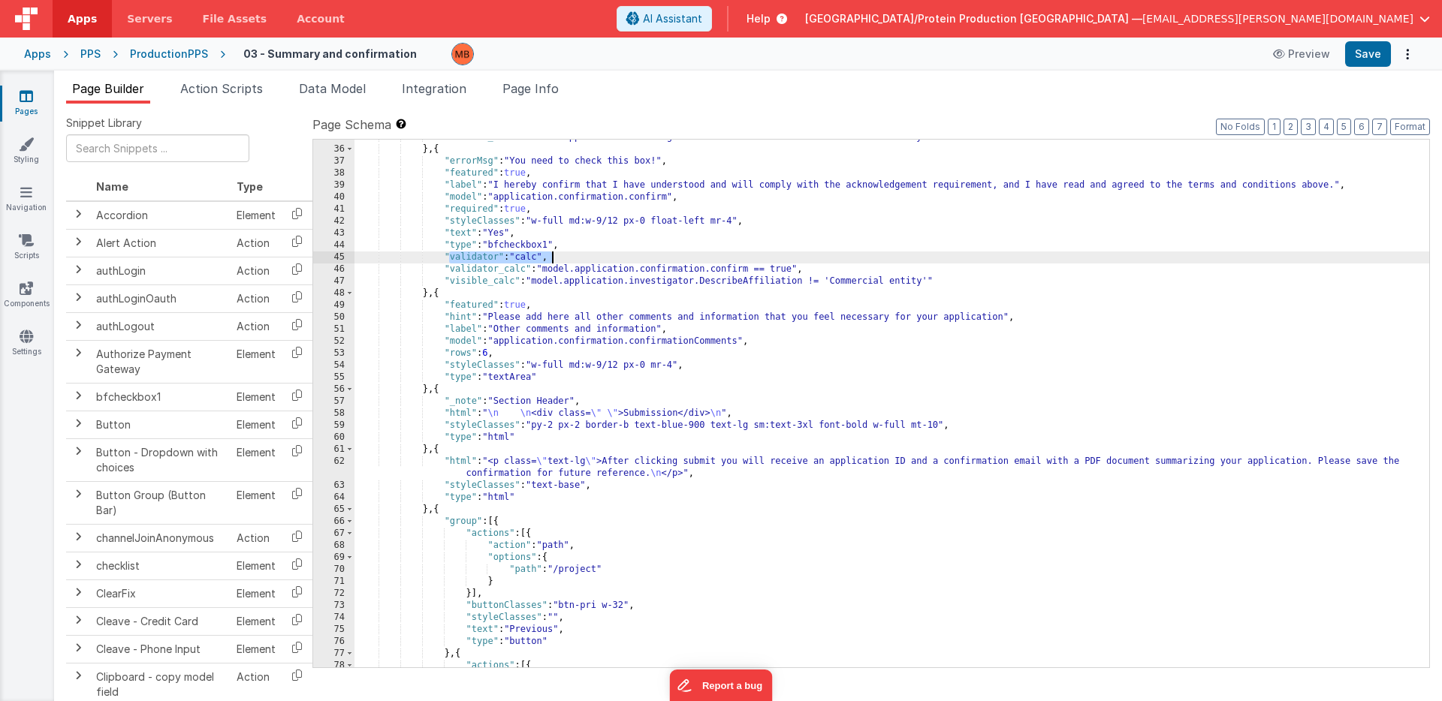
drag, startPoint x: 451, startPoint y: 261, endPoint x: 571, endPoint y: 261, distance: 120.2
click at [571, 261] on div ""visible_calc" : "model.application.investigator.DescribeAffiliation != 'Commer…" at bounding box center [891, 407] width 1075 height 552
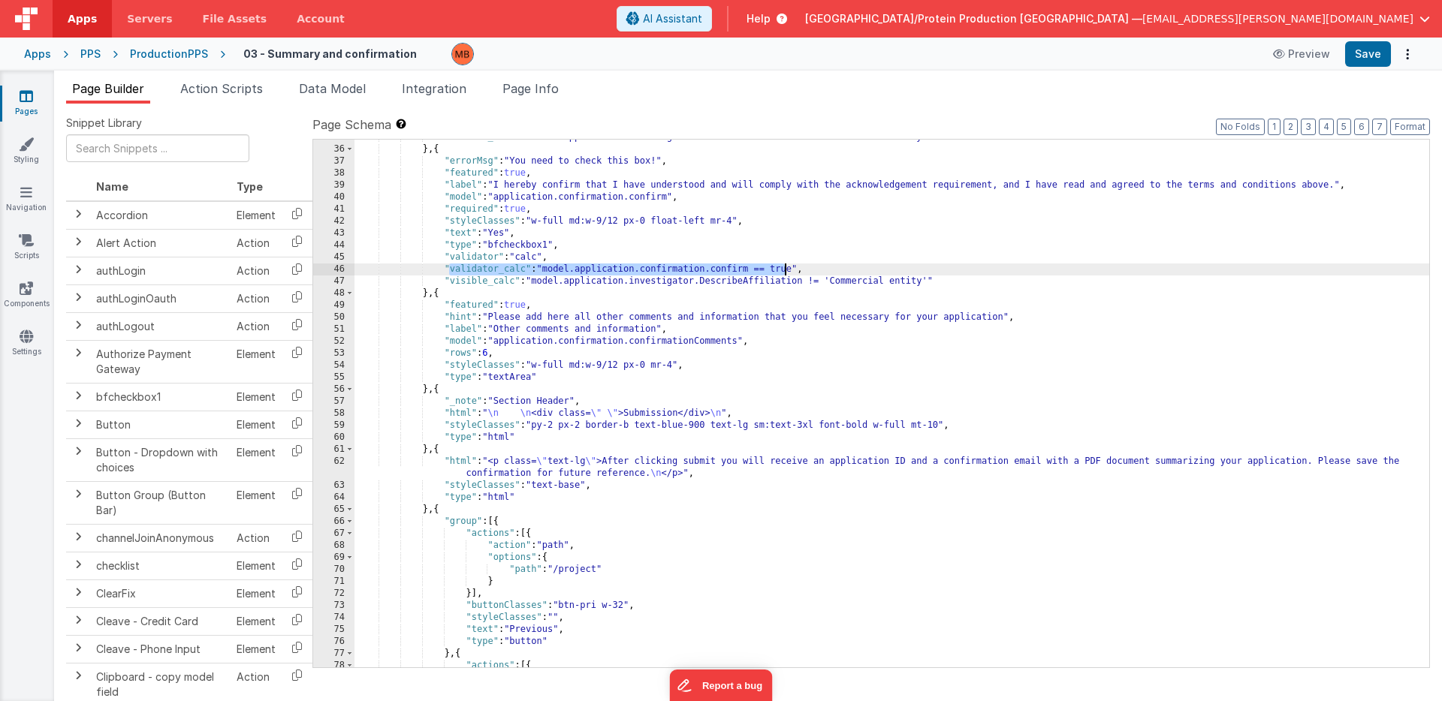
drag, startPoint x: 451, startPoint y: 271, endPoint x: 722, endPoint y: 272, distance: 271.1
click at [780, 270] on div ""visible_calc" : "model.application.investigator.DescribeAffiliation != 'Commer…" at bounding box center [891, 407] width 1075 height 552
click at [804, 270] on div ""visible_calc" : "model.application.investigator.DescribeAffiliation != 'Commer…" at bounding box center [891, 407] width 1075 height 552
click at [842, 245] on div ""visible_calc" : "model.application.investigator.DescribeAffiliation != 'Commer…" at bounding box center [891, 407] width 1075 height 552
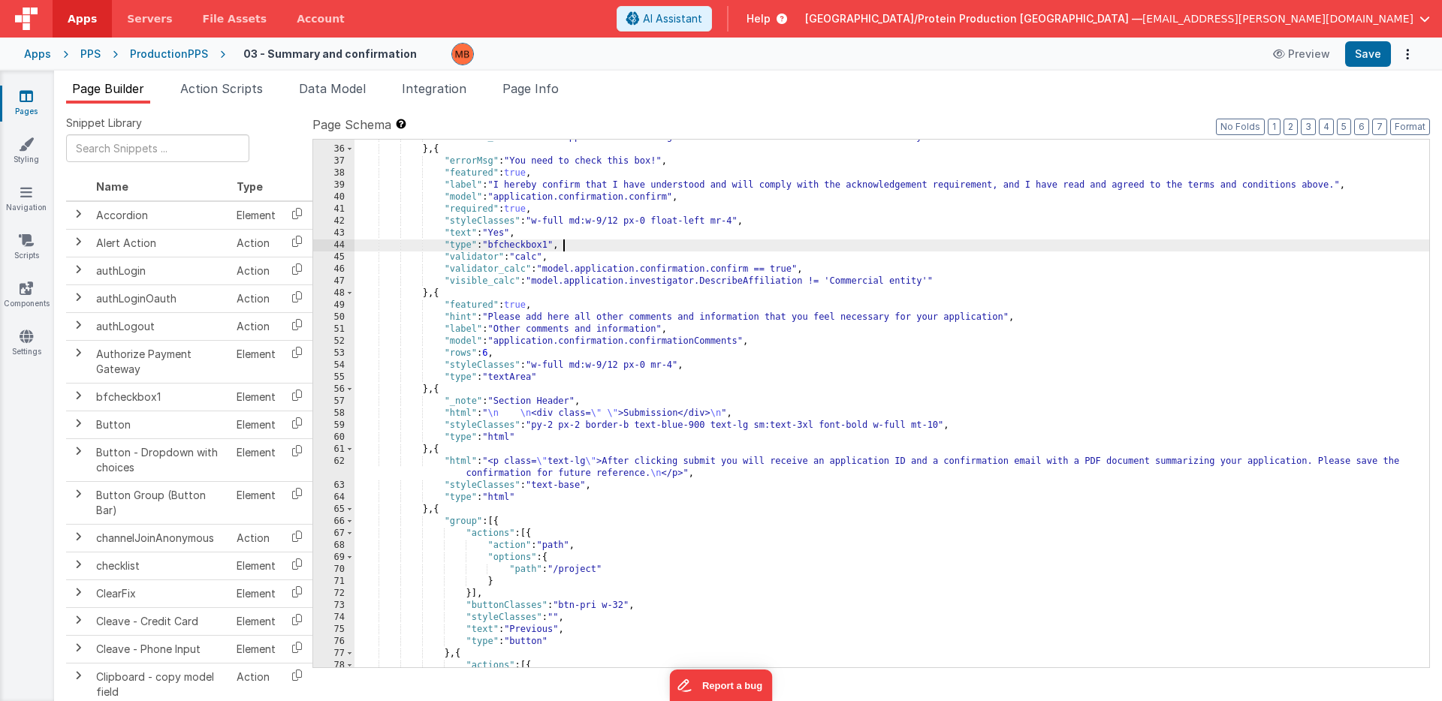
click at [840, 94] on ul "Page Builder Action Scripts Data Model Integration Page Info" at bounding box center [748, 92] width 1388 height 24
click at [27, 95] on icon at bounding box center [27, 96] width 14 height 15
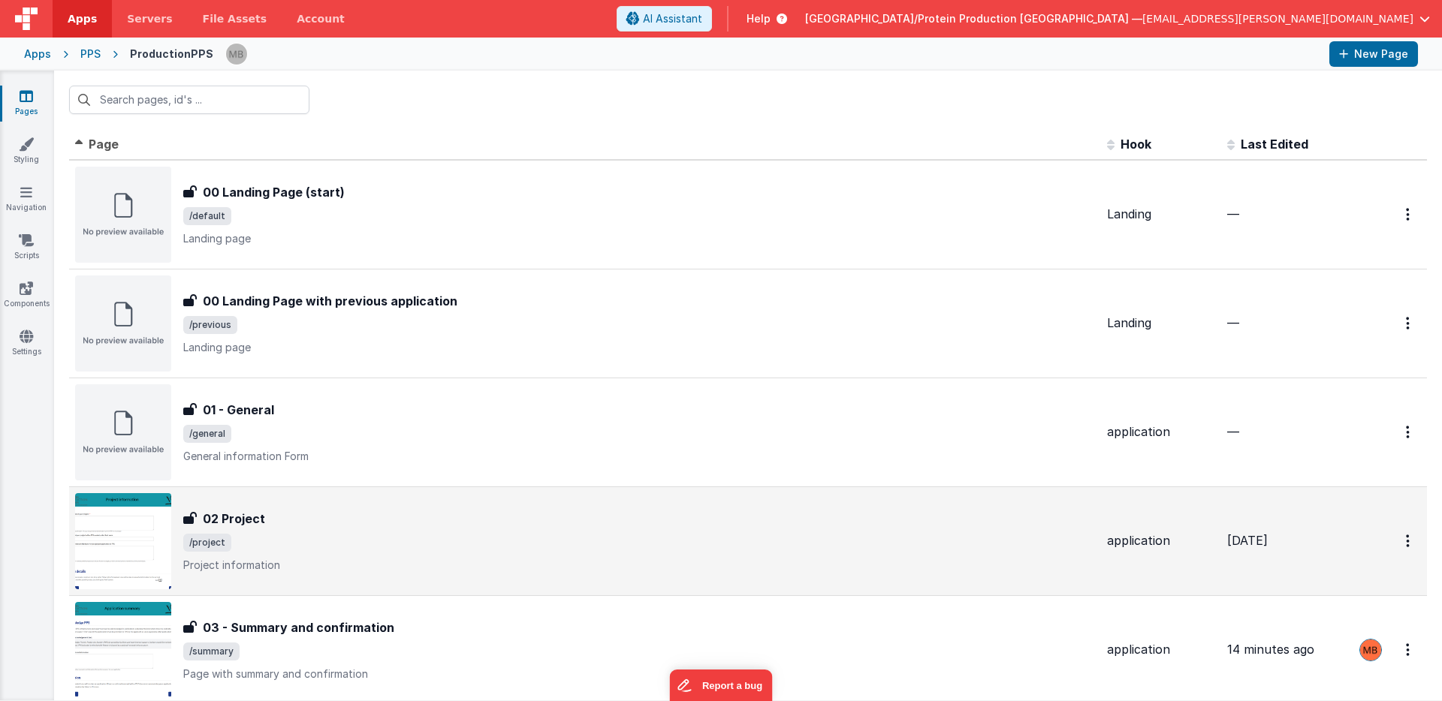
click at [327, 517] on div "02 Project" at bounding box center [639, 519] width 912 height 18
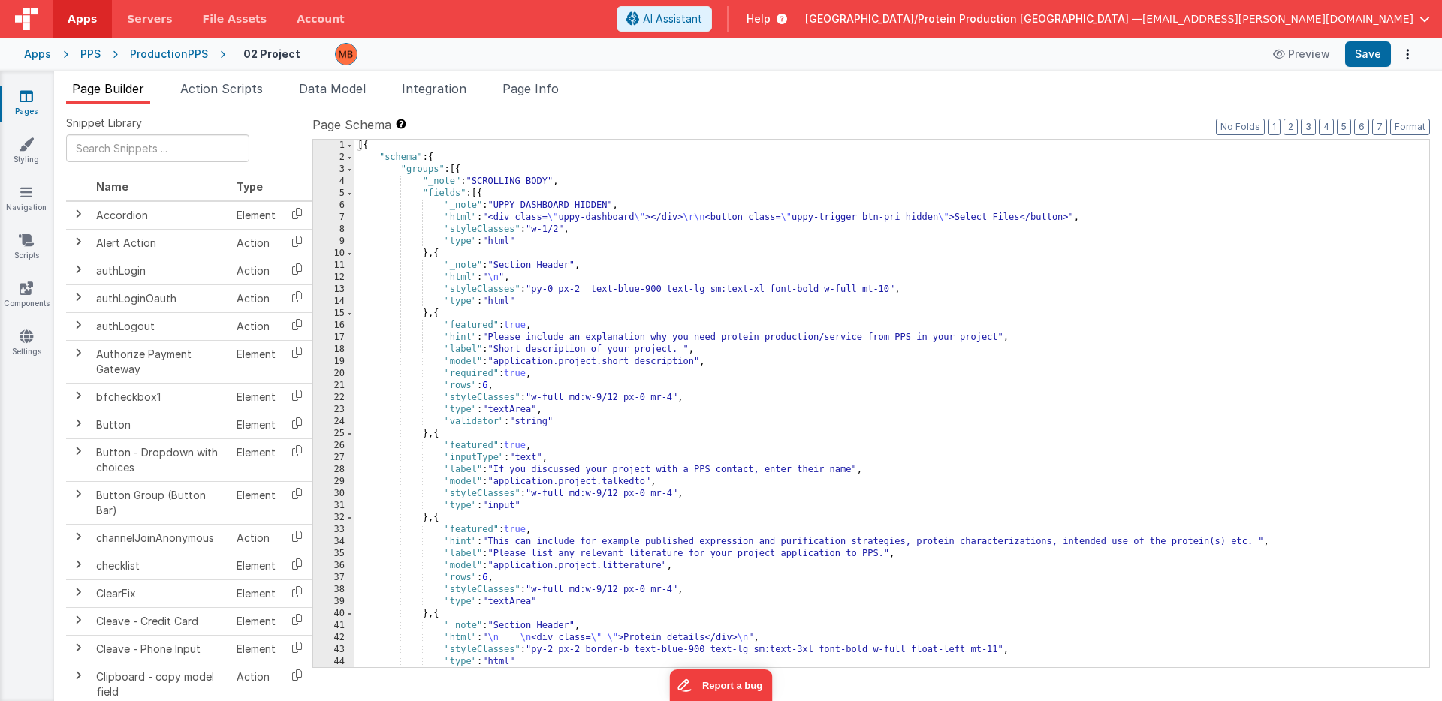
click at [1350, 20] on span "[EMAIL_ADDRESS][PERSON_NAME][DOMAIN_NAME]" at bounding box center [1277, 18] width 271 height 15
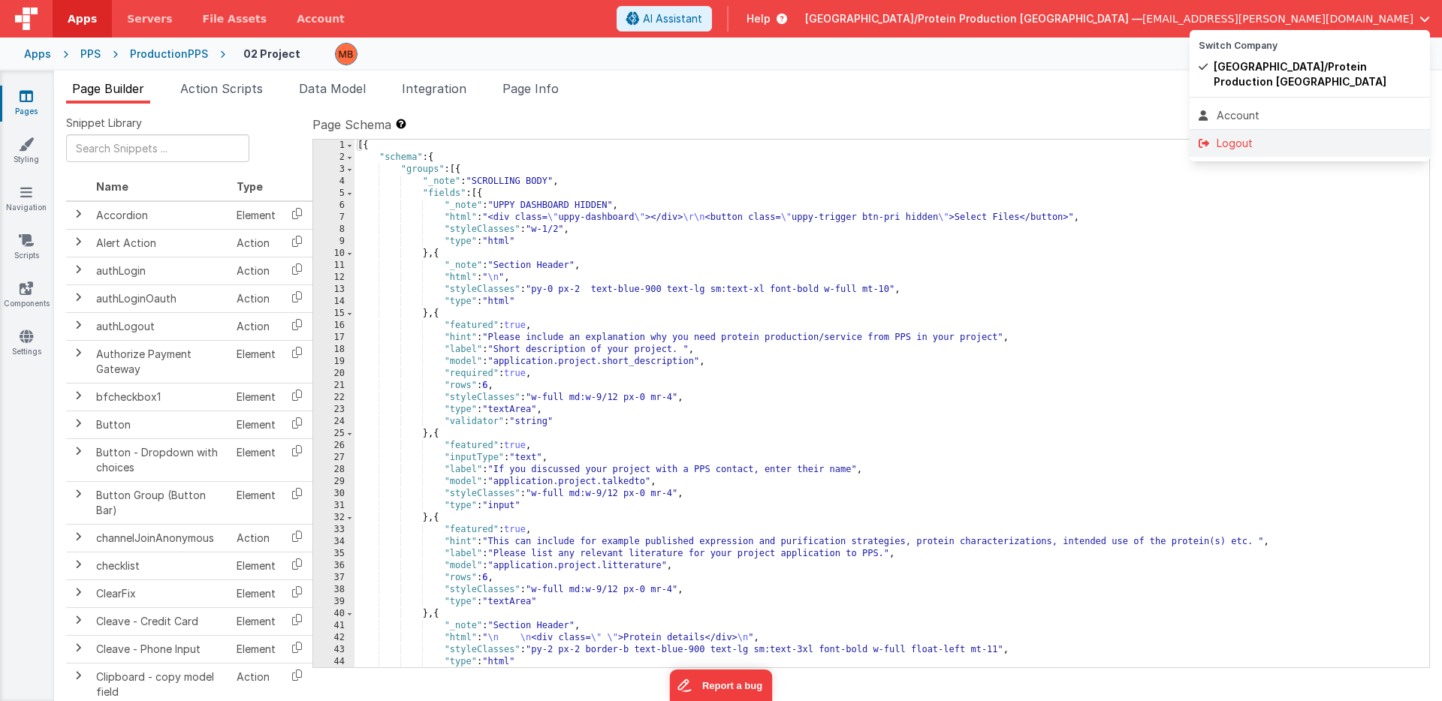
click at [1255, 143] on div "Logout" at bounding box center [1310, 143] width 222 height 15
